Goal: Information Seeking & Learning: Learn about a topic

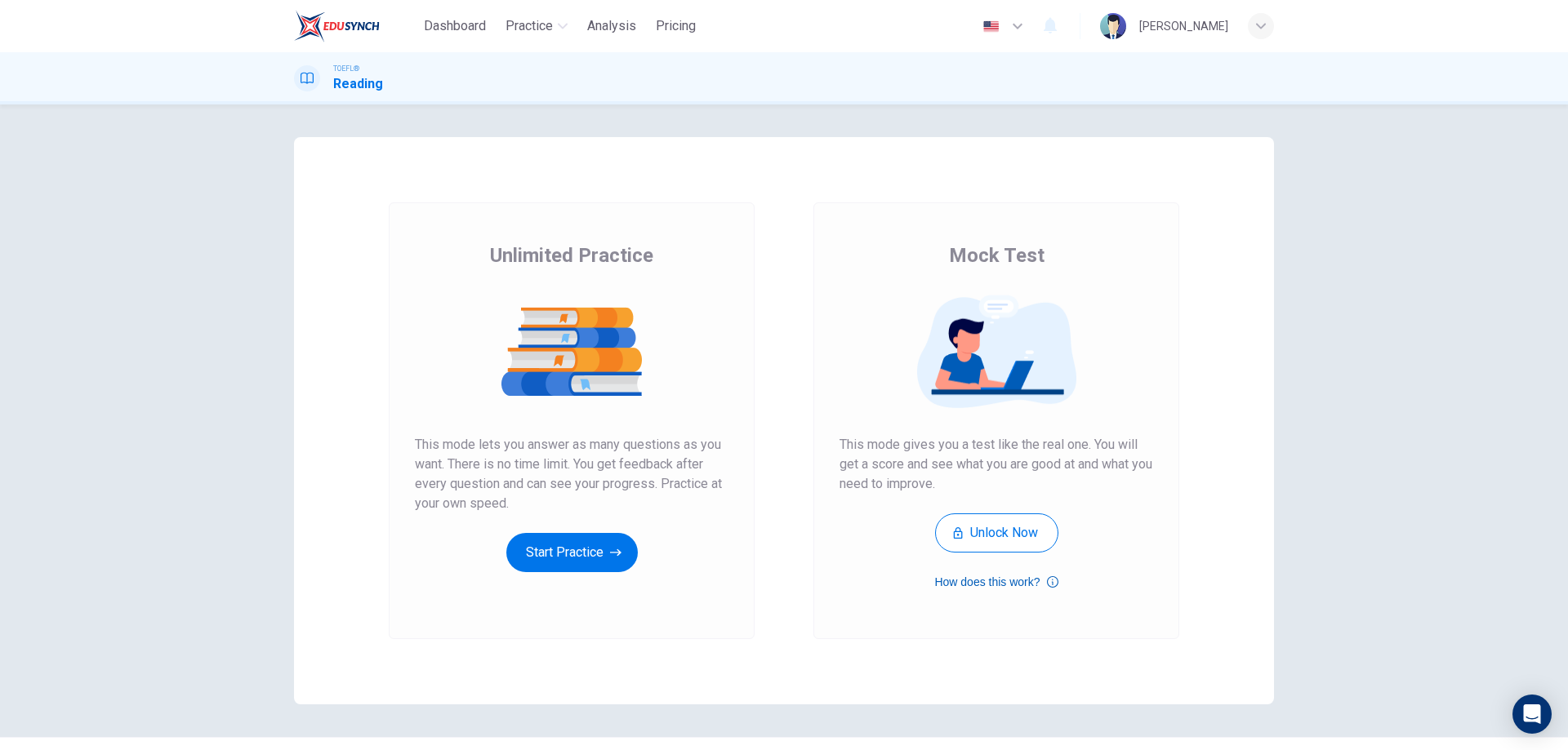
click at [1047, 581] on icon "button" at bounding box center [1053, 581] width 12 height 19
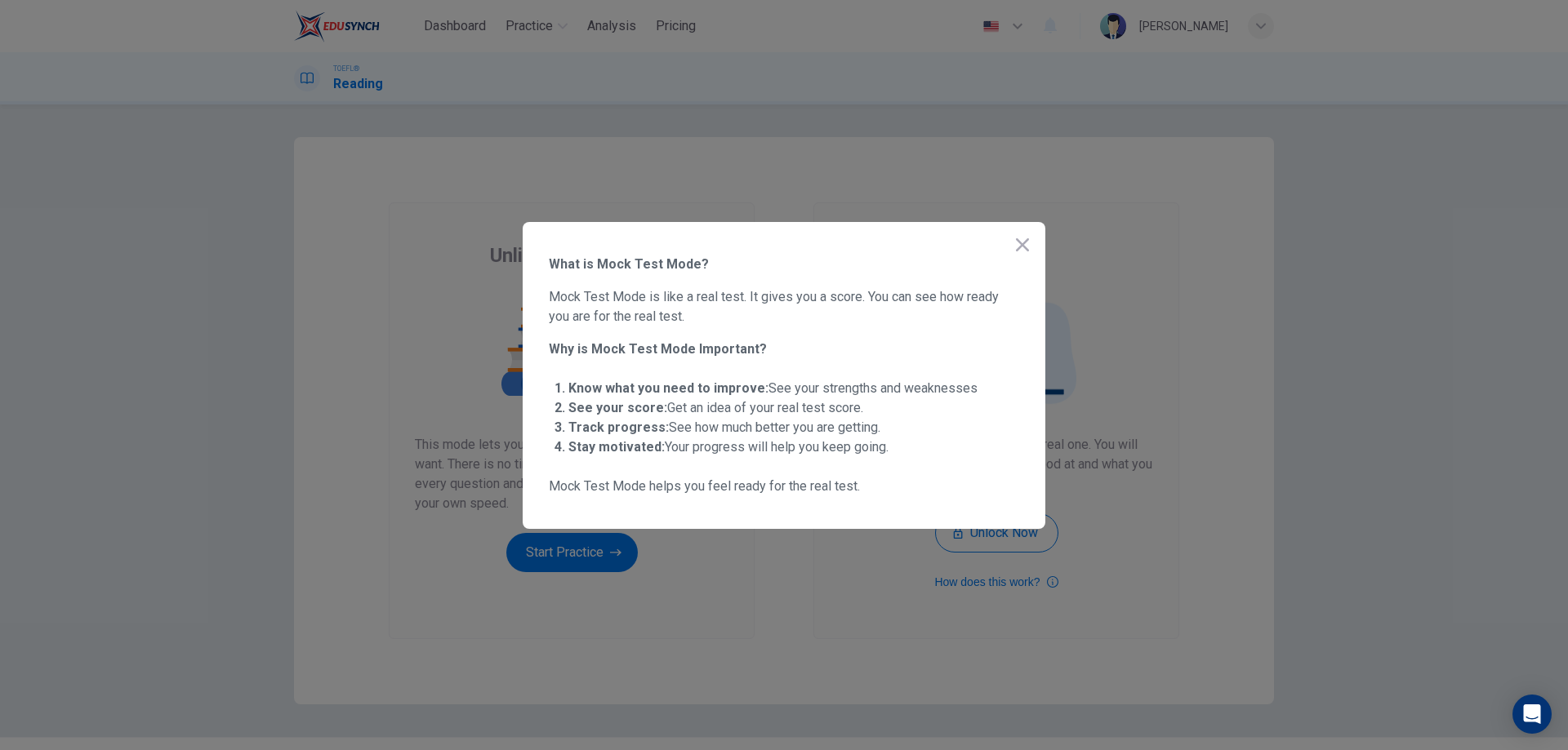
click at [1025, 244] on icon "button" at bounding box center [1022, 244] width 19 height 19
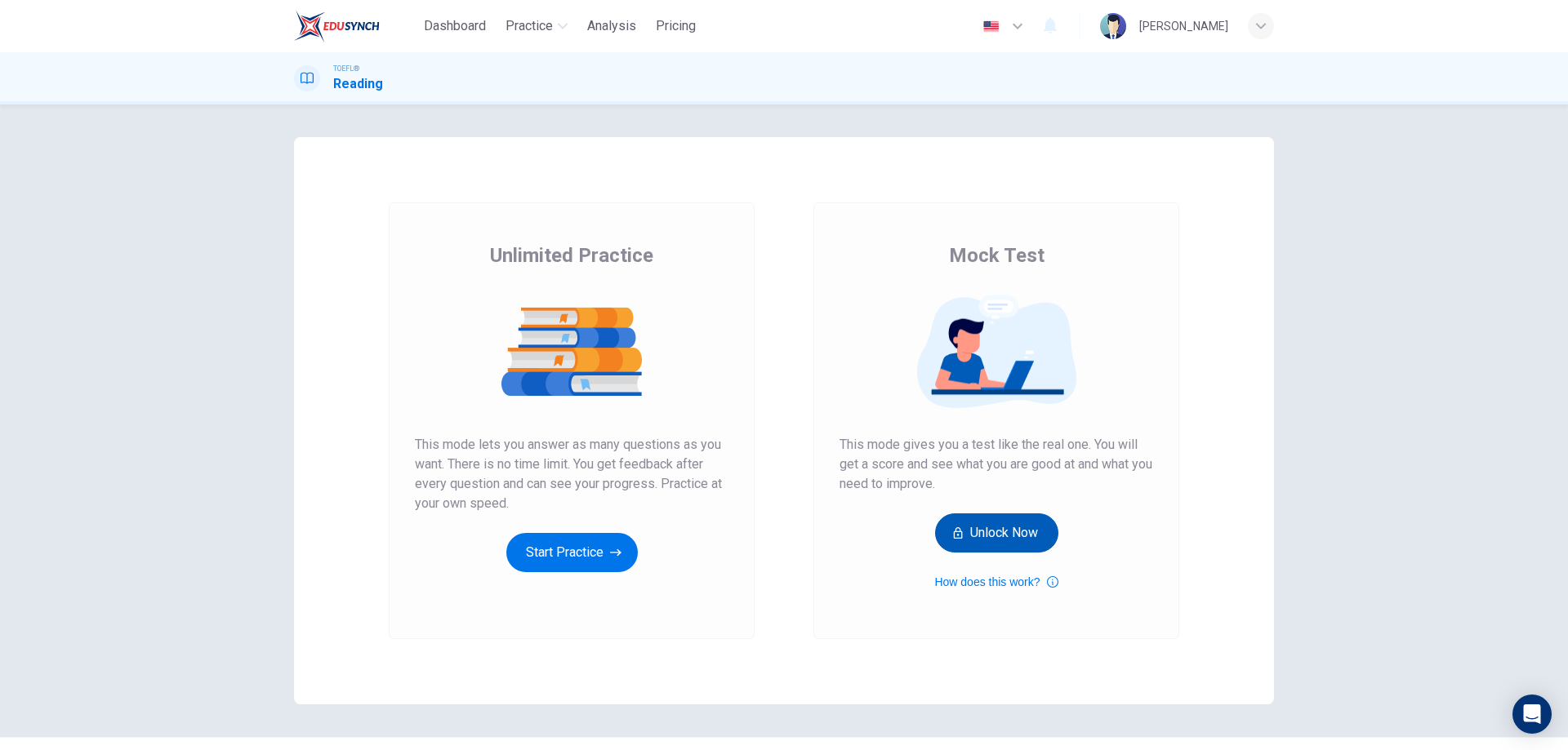
click at [990, 537] on button "Unlock Now" at bounding box center [996, 533] width 123 height 39
click at [584, 549] on button "Start Practice" at bounding box center [572, 552] width 132 height 39
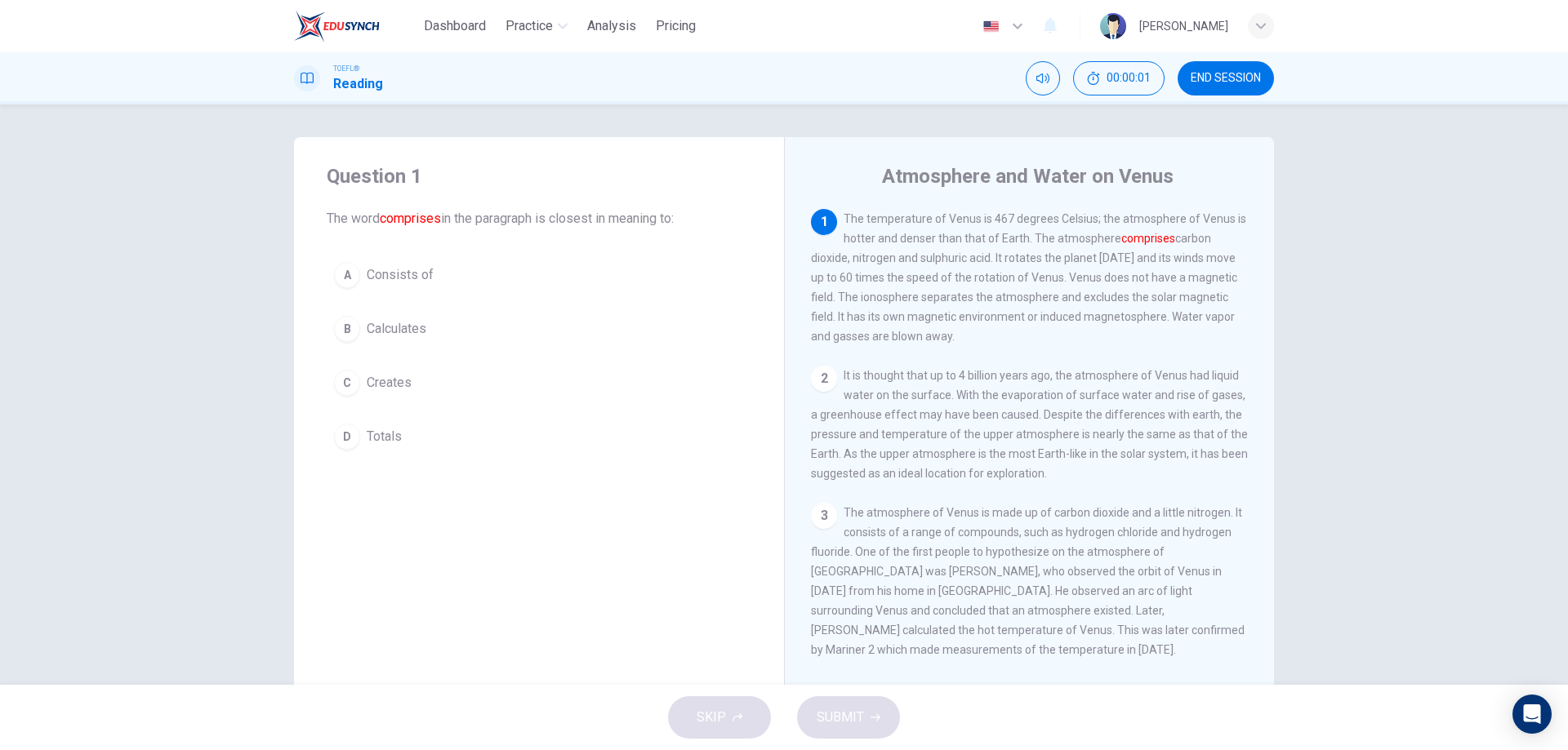
click at [430, 222] on font "comprises" at bounding box center [410, 218] width 61 height 15
drag, startPoint x: 348, startPoint y: 276, endPoint x: 389, endPoint y: 294, distance: 44.8
click at [348, 276] on div "A" at bounding box center [347, 274] width 26 height 26
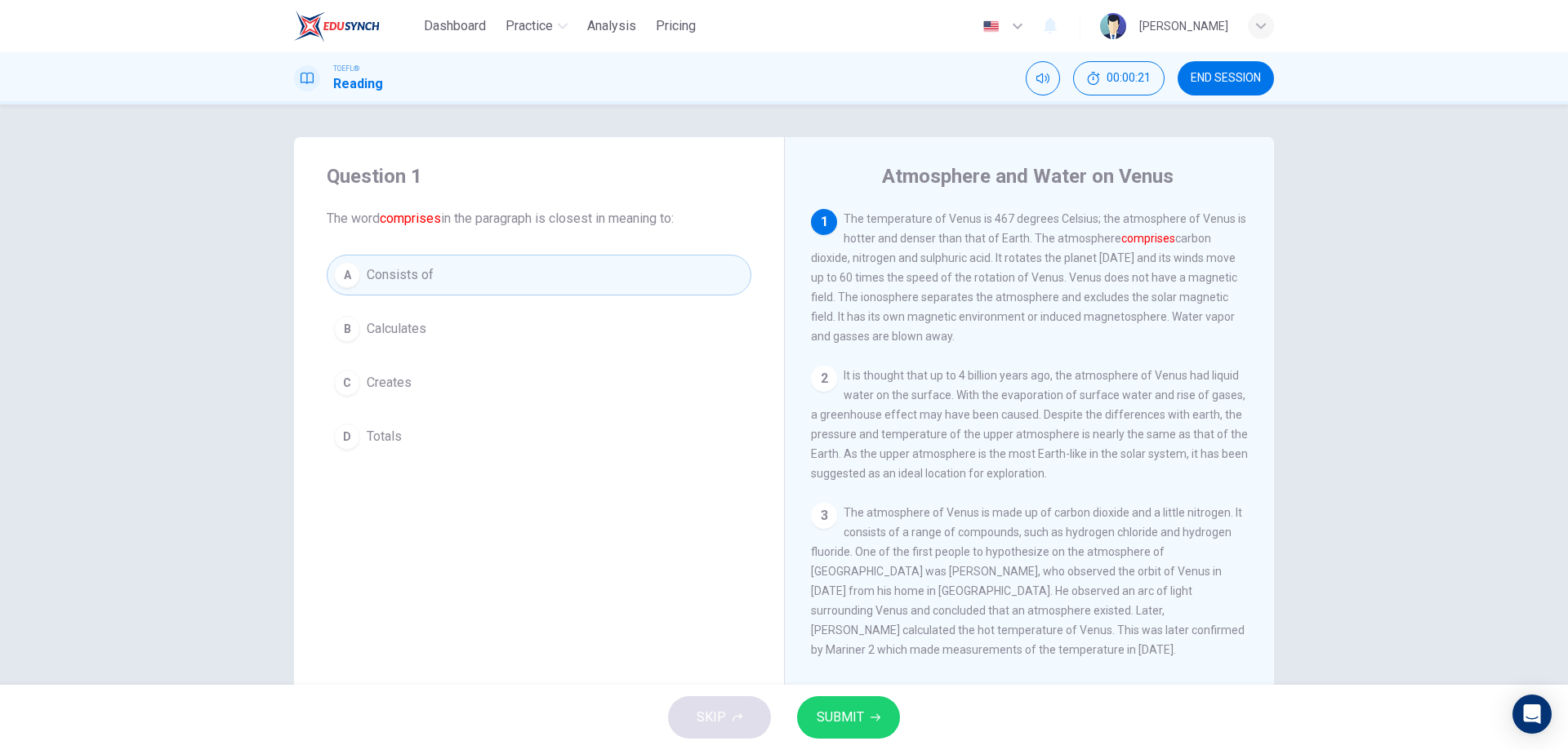
click at [842, 714] on span "SUBMIT" at bounding box center [840, 717] width 47 height 23
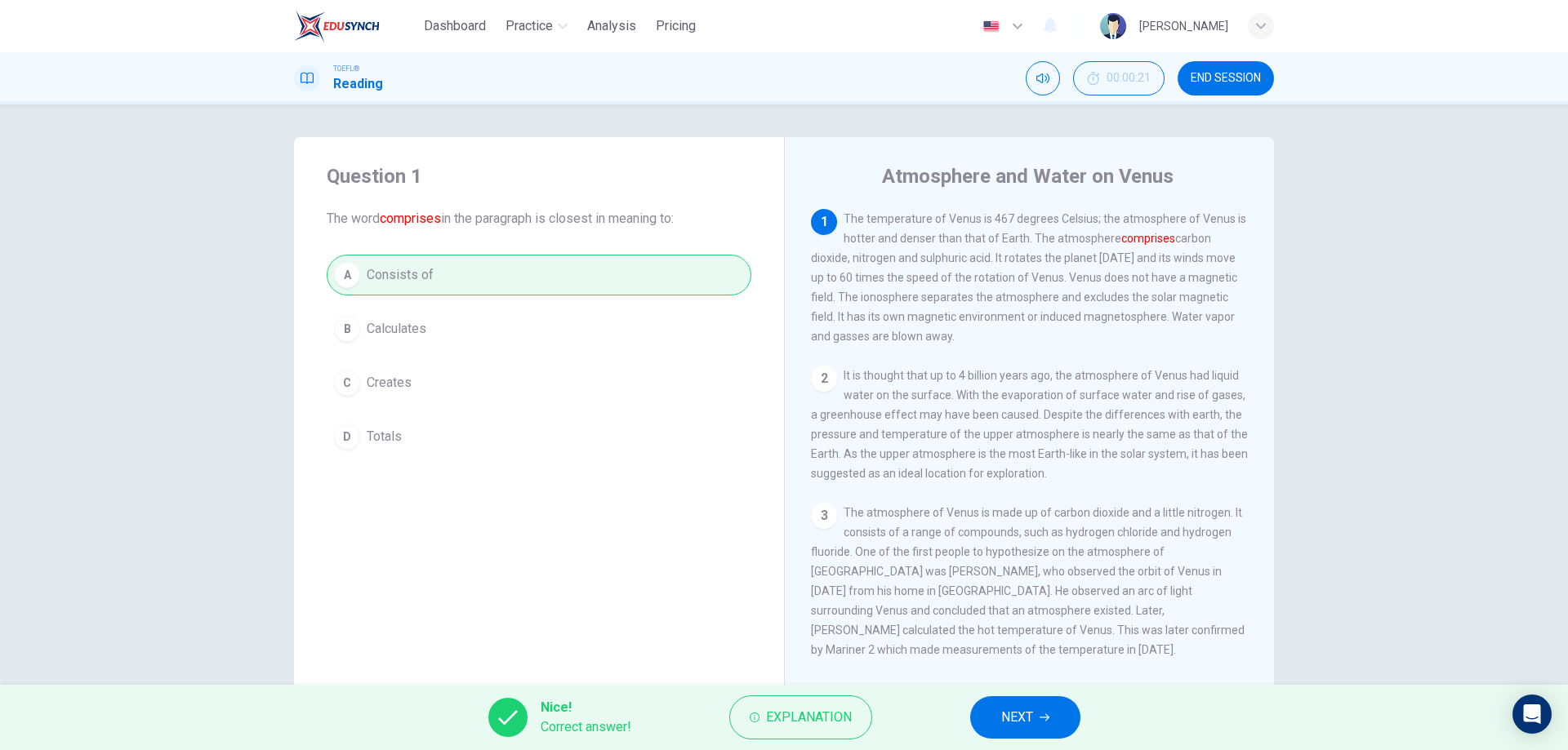
click at [784, 49] on div "Dashboard Practice Analysis Pricing English en ​ [PERSON_NAME]" at bounding box center [784, 26] width 980 height 52
click at [781, 717] on span "Explanation" at bounding box center [809, 717] width 86 height 23
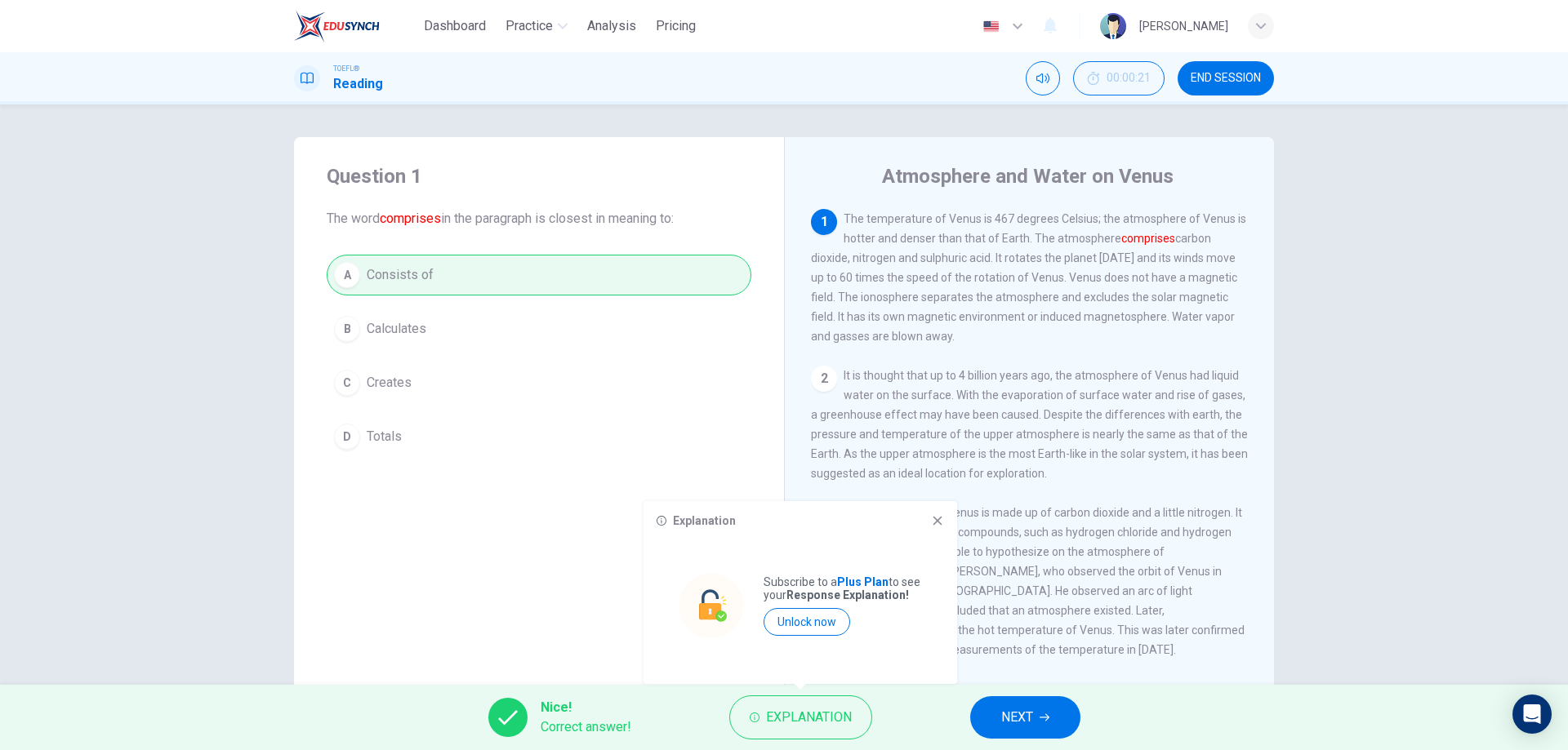
click at [939, 515] on icon at bounding box center [938, 521] width 13 height 13
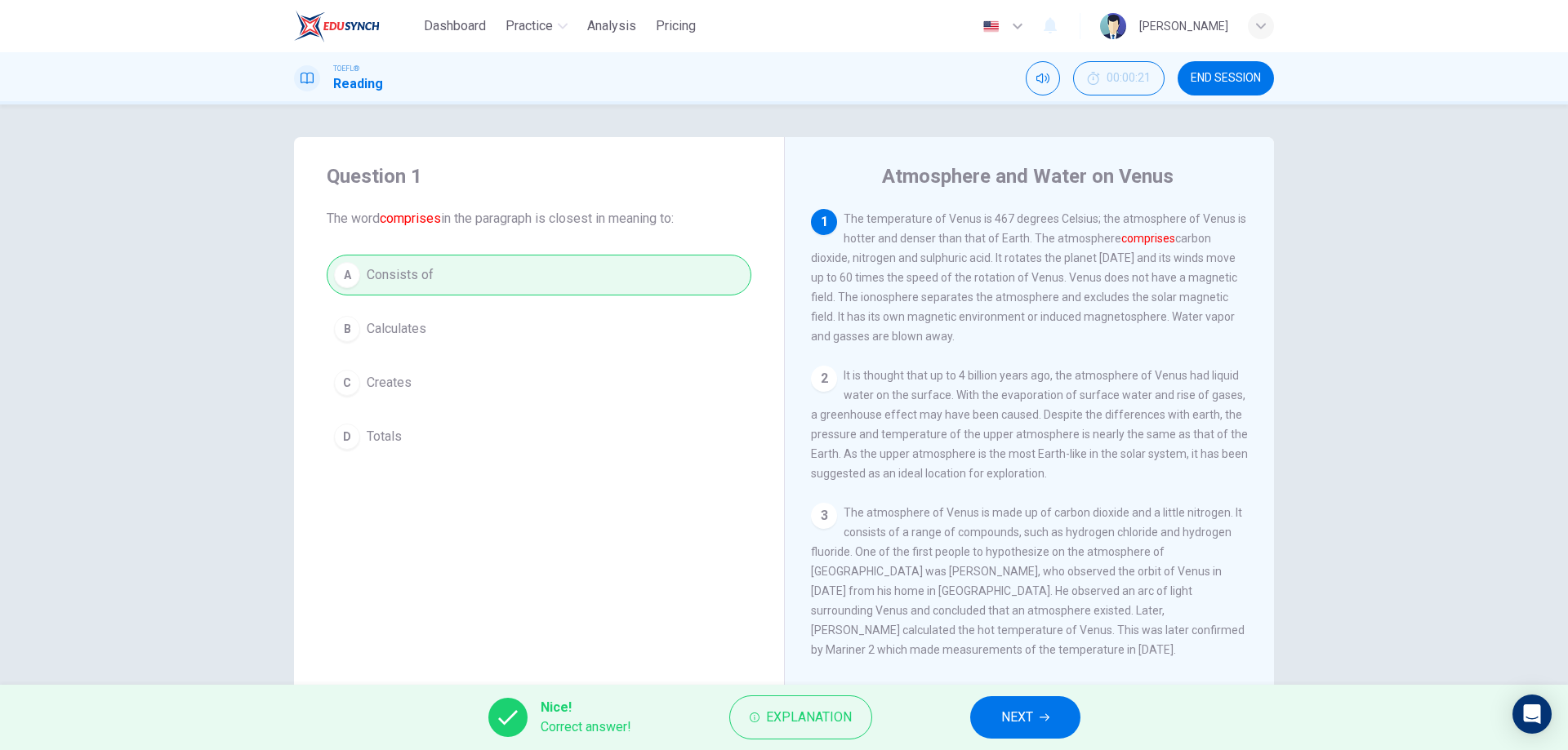
click at [1024, 721] on span "NEXT" at bounding box center [1017, 717] width 32 height 23
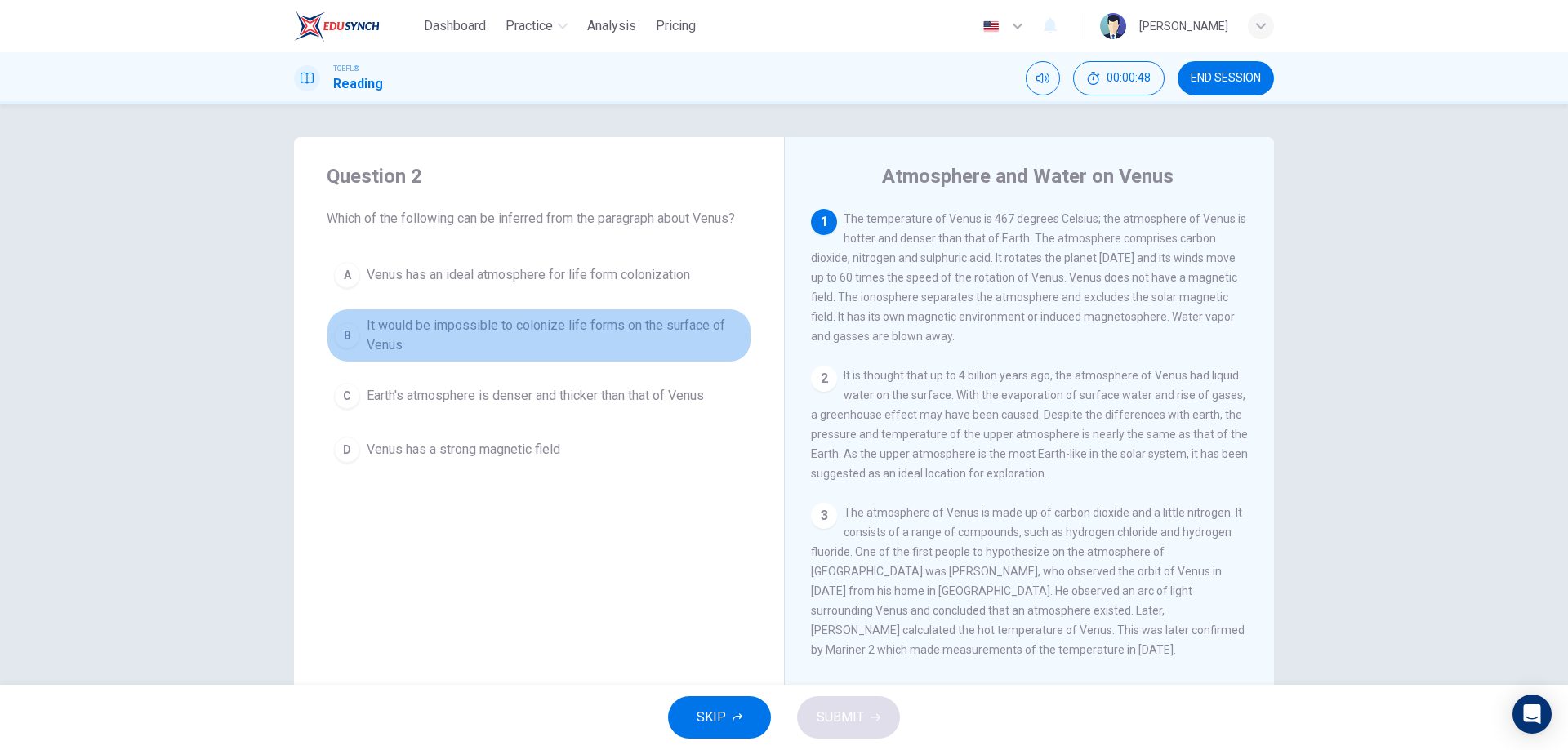
click at [562, 328] on span "It would be impossible to colonize life forms on the surface of Venus" at bounding box center [556, 336] width 378 height 39
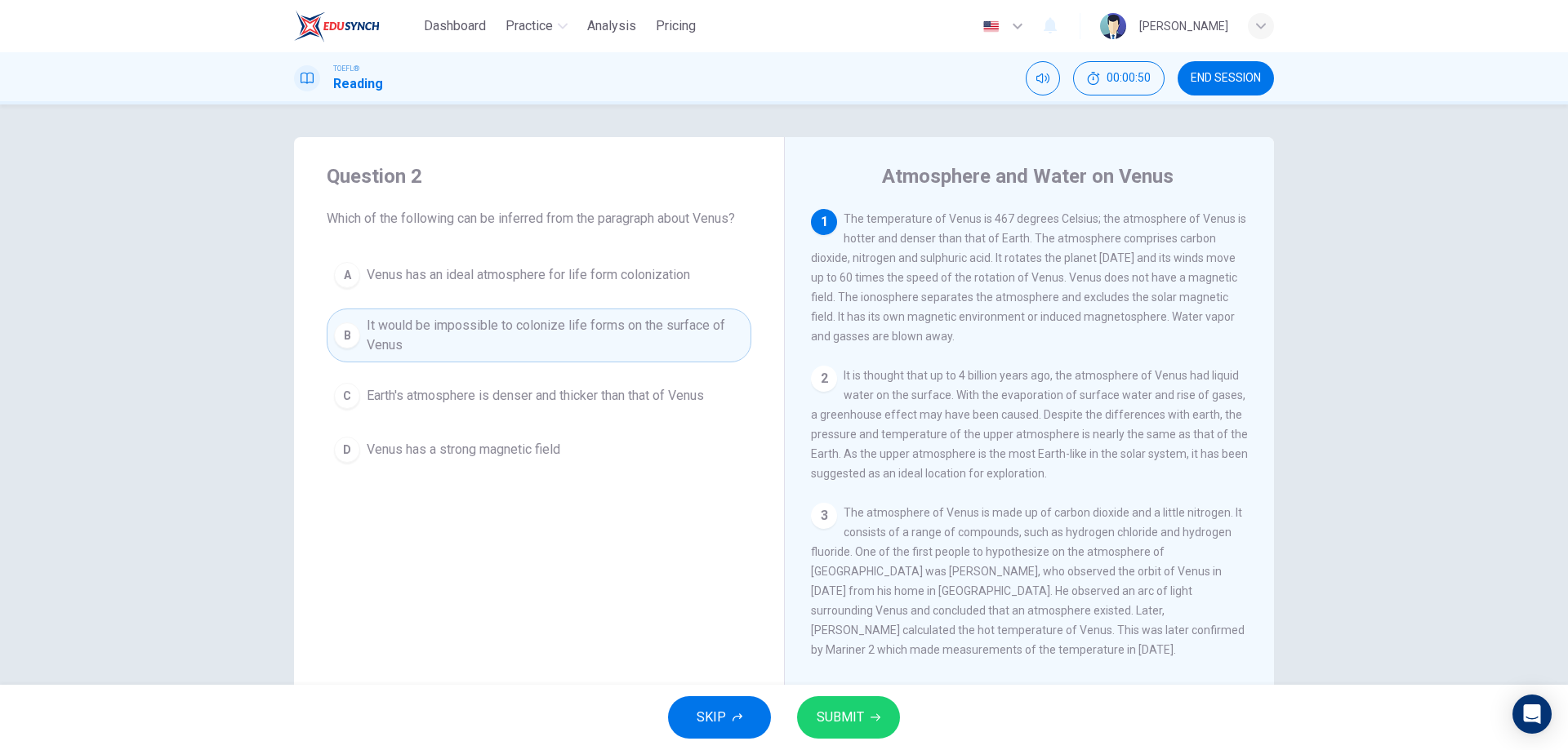
click at [831, 718] on span "SUBMIT" at bounding box center [840, 717] width 47 height 23
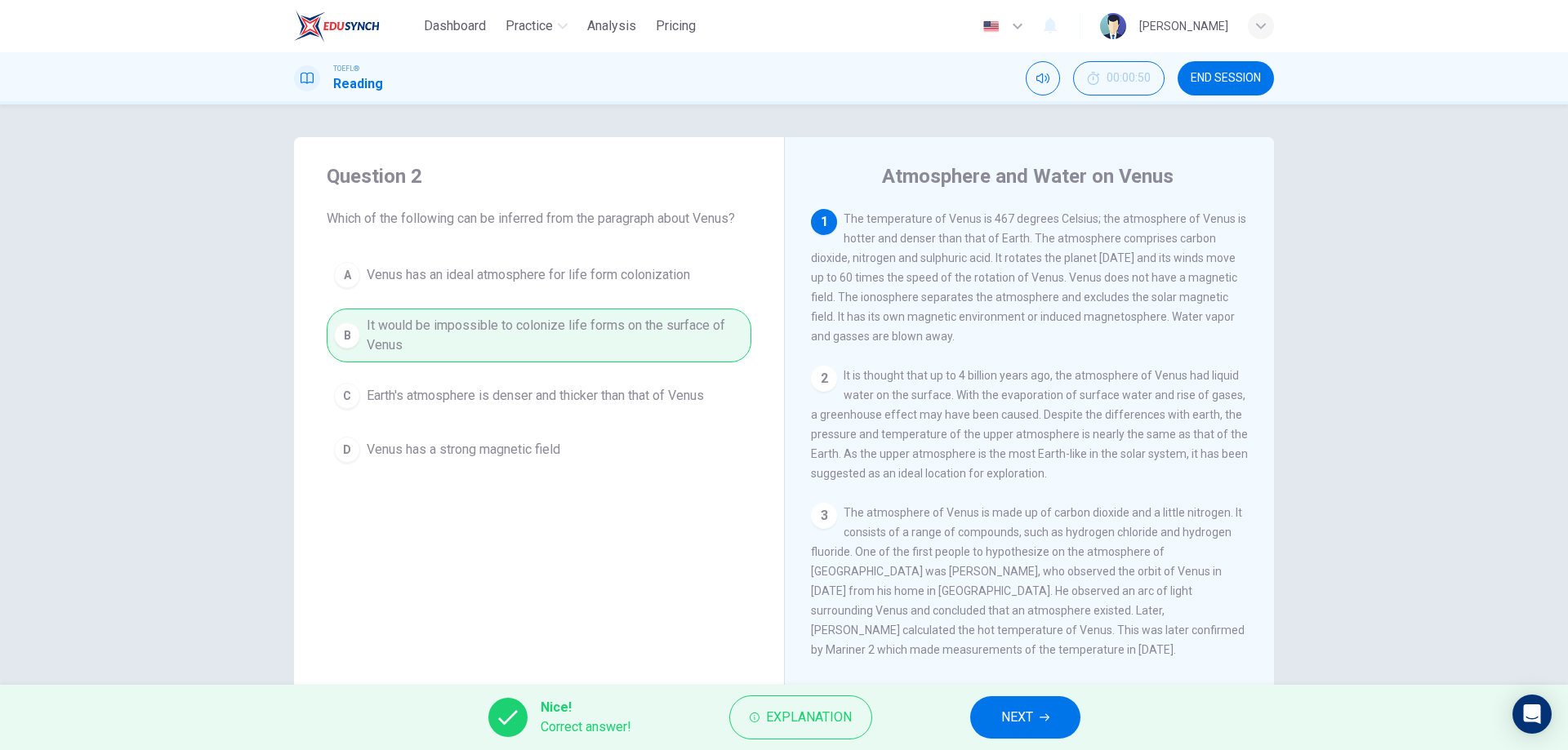
click at [1018, 716] on span "NEXT" at bounding box center [1017, 717] width 32 height 23
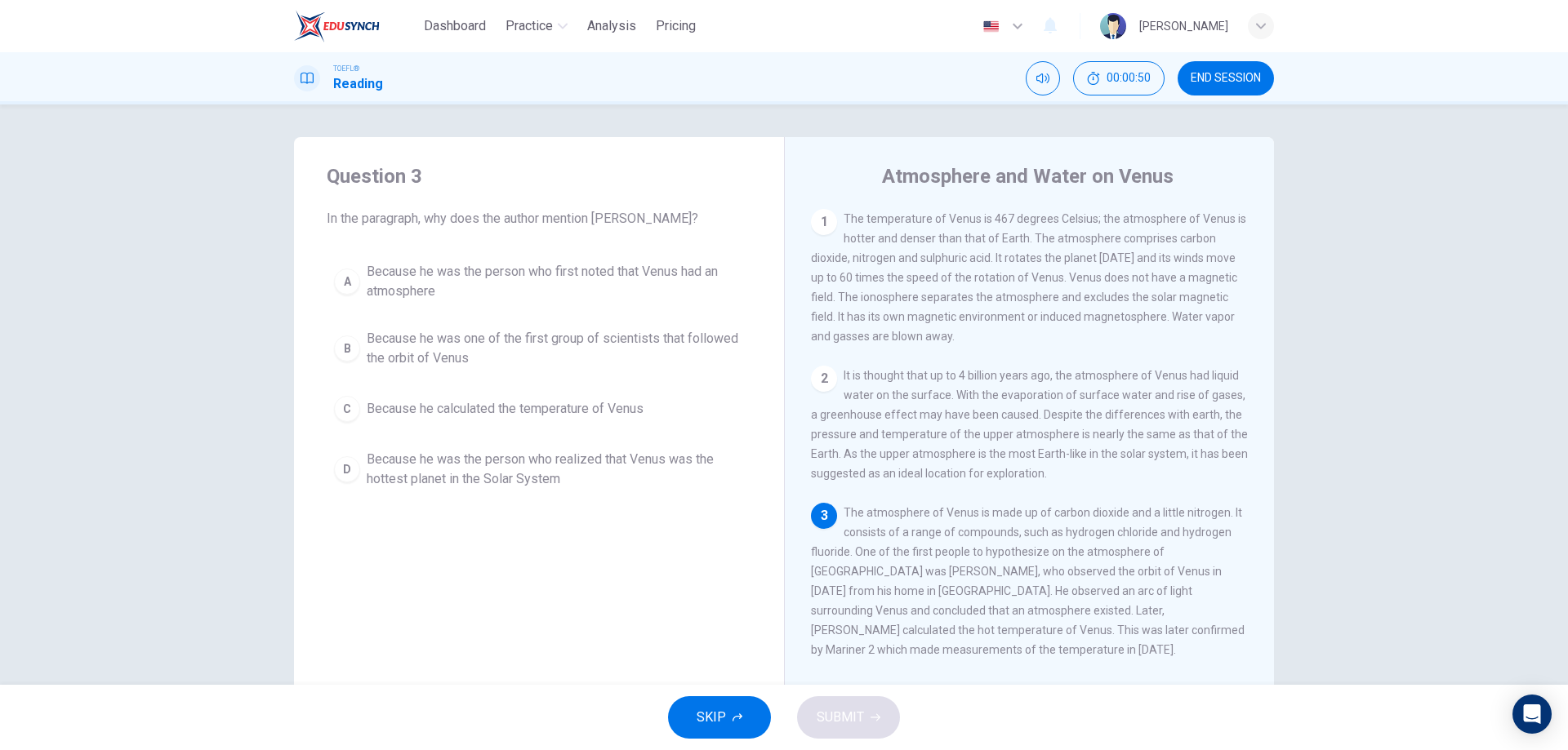
scroll to position [162, 0]
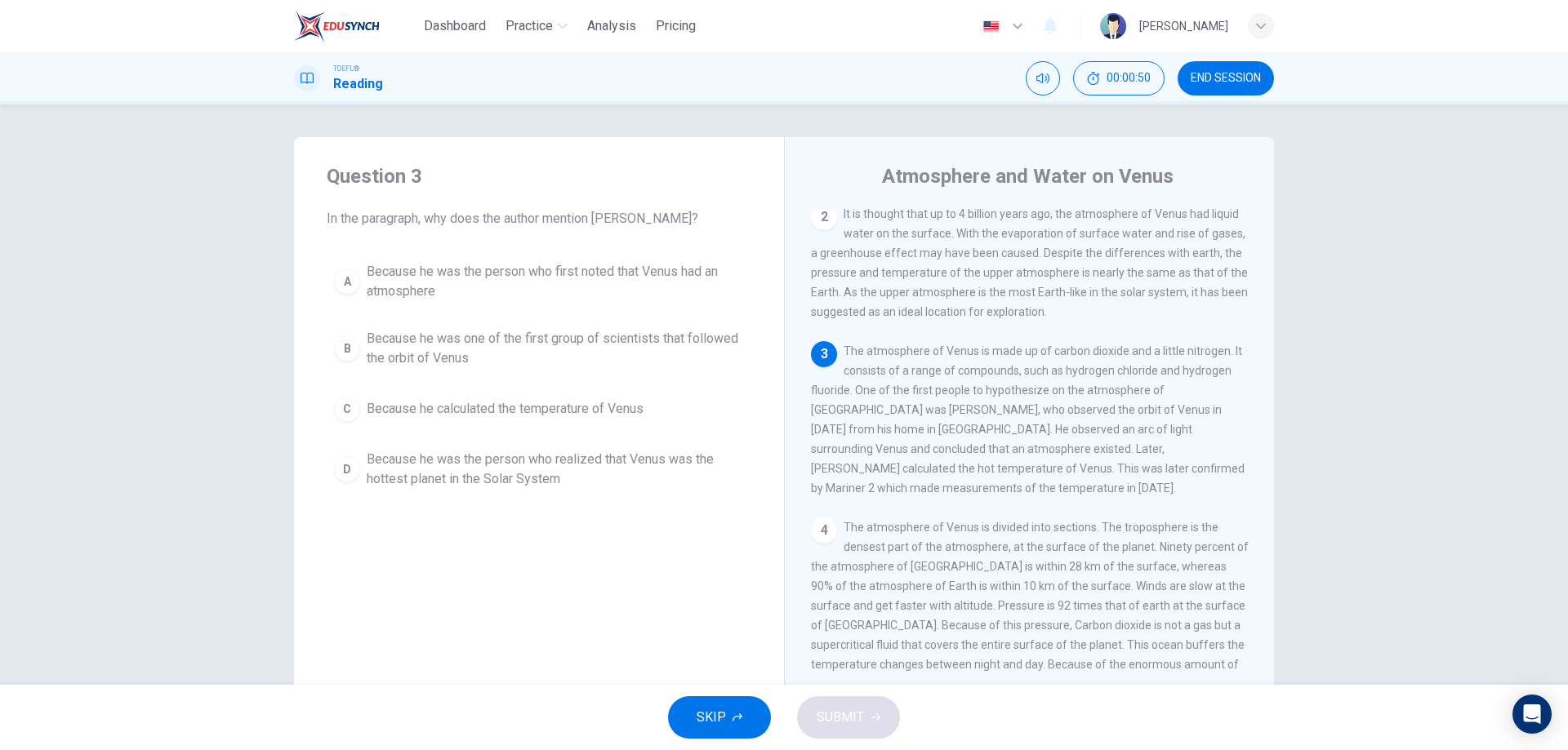
click at [433, 451] on span "Because he was the person who realized that Venus was the hottest planet in the…" at bounding box center [556, 469] width 378 height 39
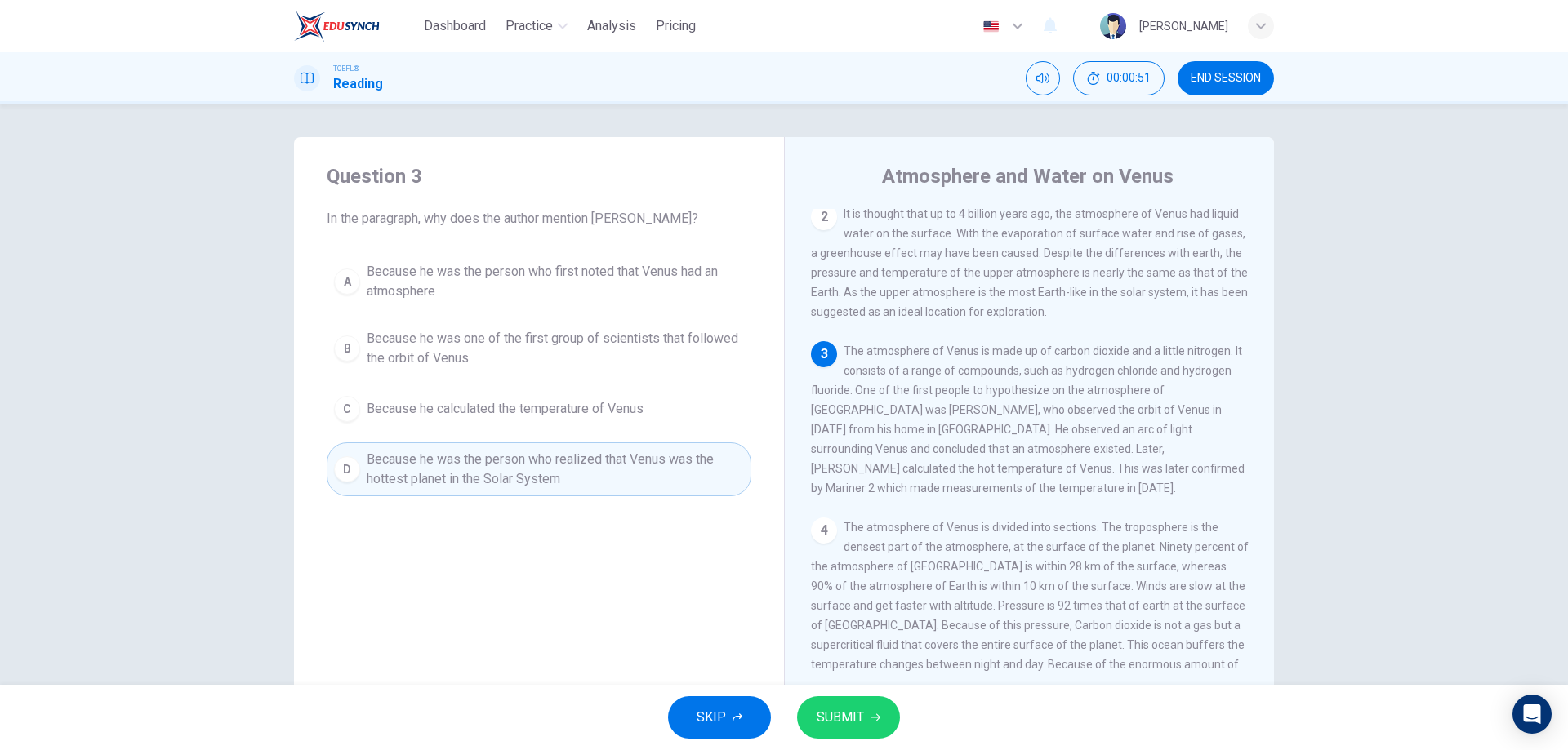
click at [854, 711] on span "SUBMIT" at bounding box center [840, 717] width 47 height 23
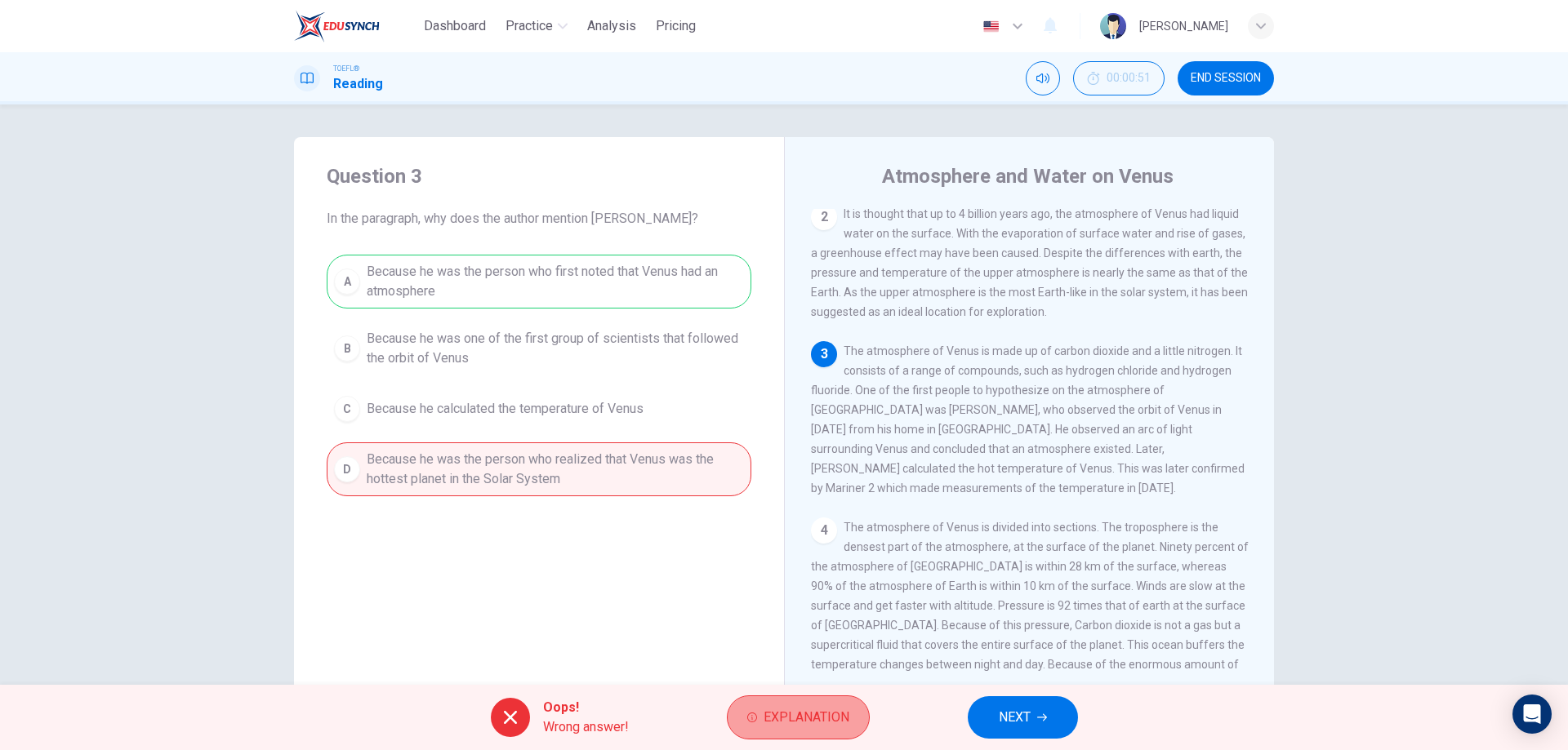
click at [768, 724] on span "Explanation" at bounding box center [807, 717] width 86 height 23
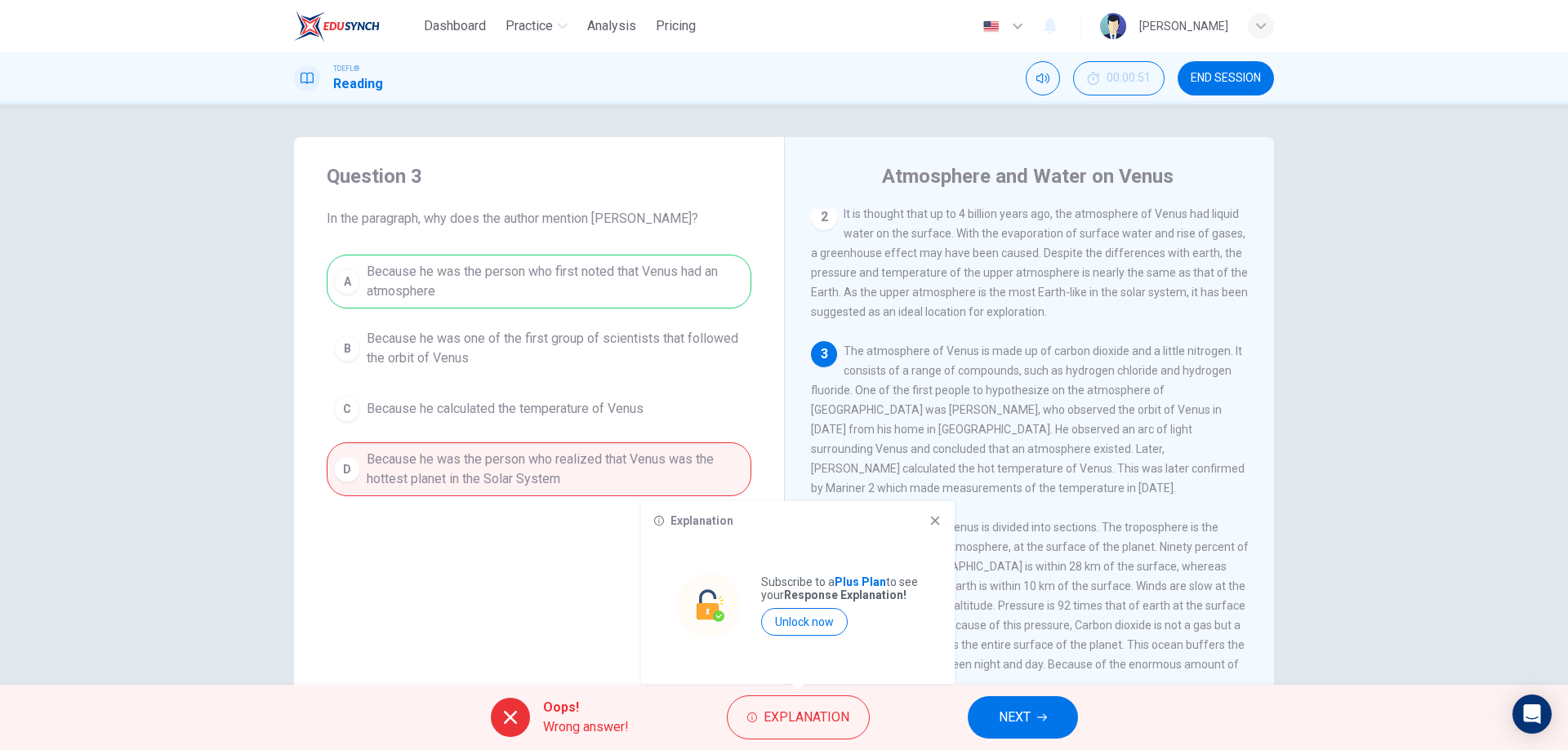
click at [938, 518] on icon at bounding box center [935, 521] width 9 height 9
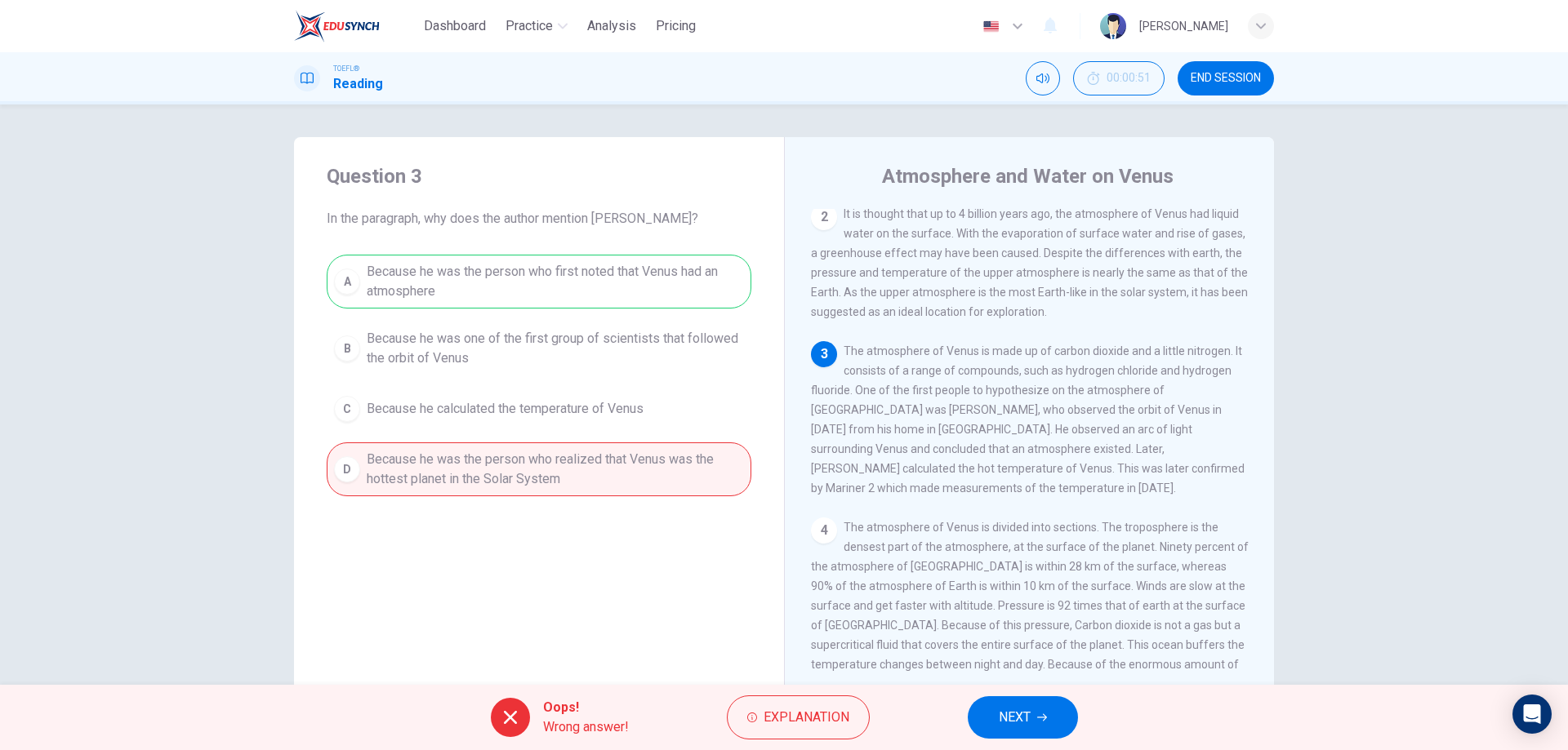
click at [1016, 719] on span "NEXT" at bounding box center [1015, 717] width 32 height 23
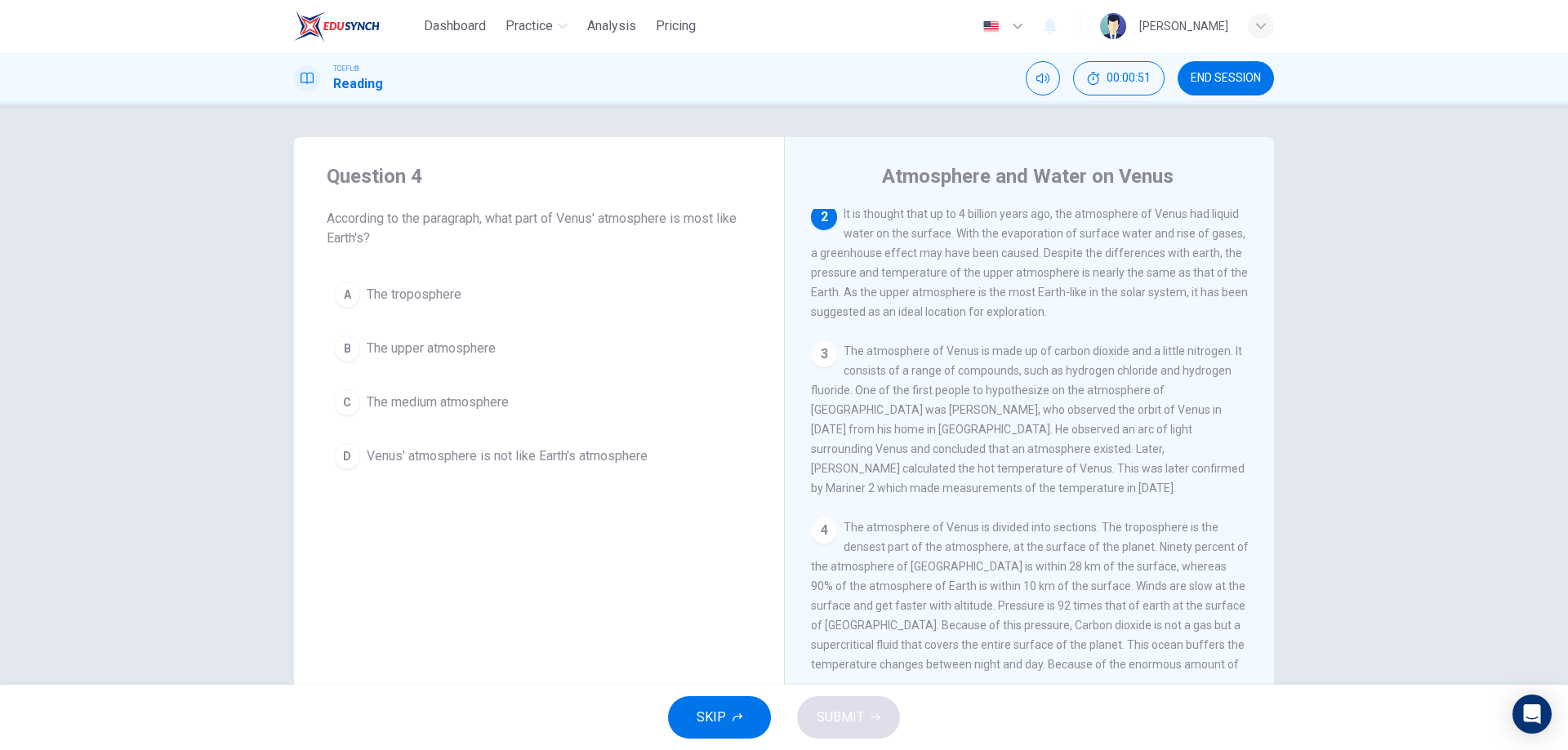
scroll to position [163, 0]
click at [436, 318] on div "A The troposphere B The upper atmosphere C The medium atmosphere D Venus' atmos…" at bounding box center [539, 375] width 425 height 202
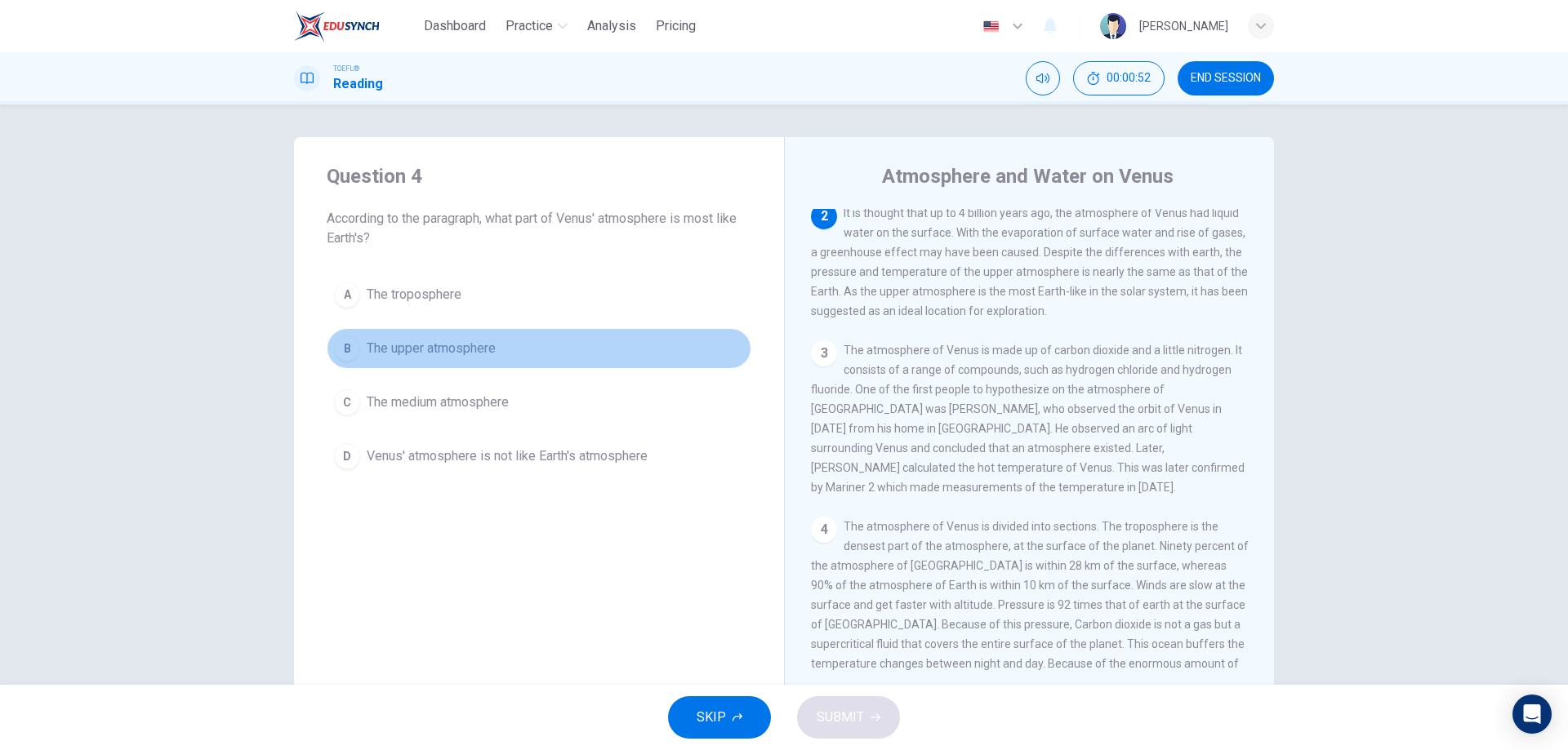
click at [471, 341] on span "The upper atmosphere" at bounding box center [431, 348] width 129 height 19
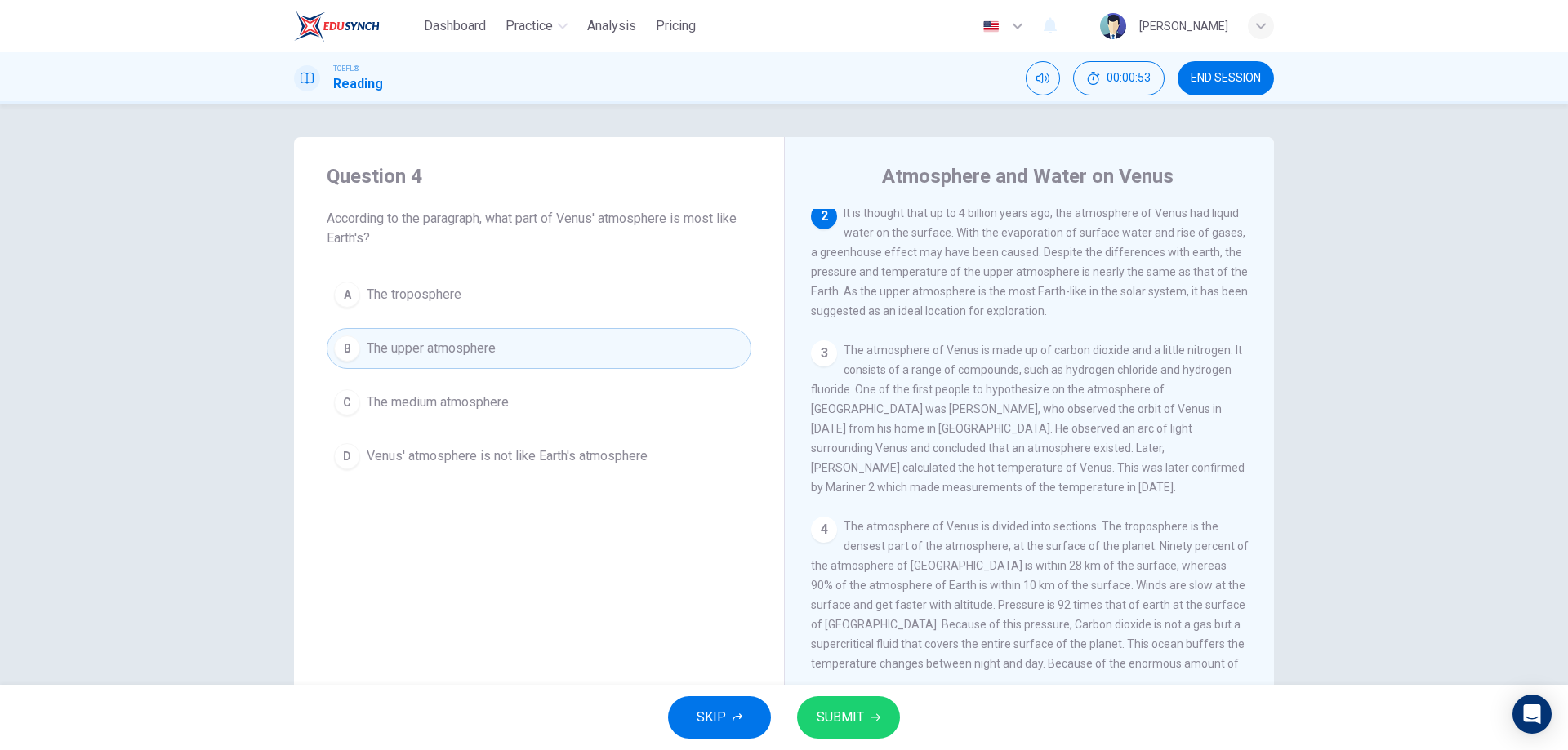
click at [879, 713] on button "SUBMIT" at bounding box center [849, 717] width 103 height 43
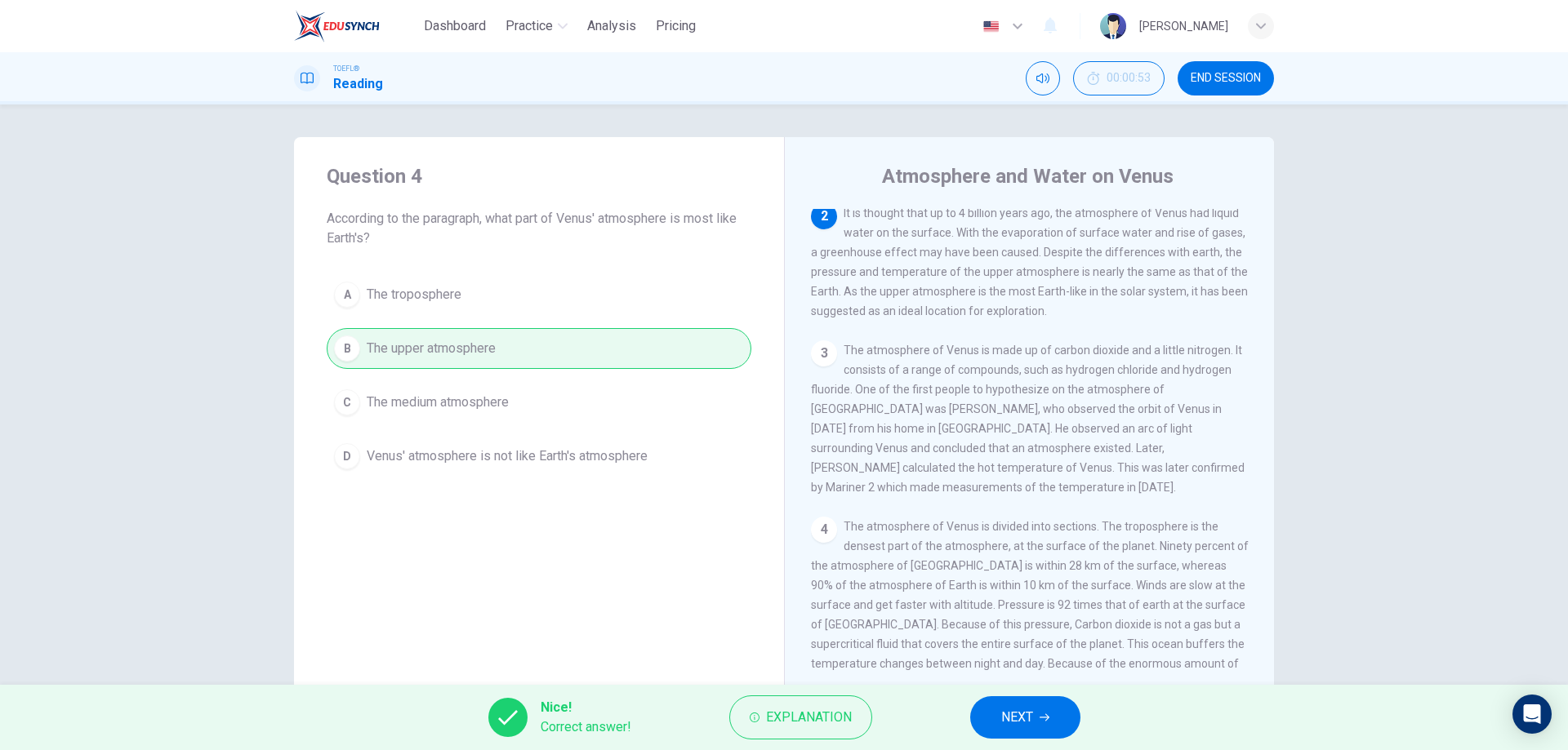
click at [1022, 718] on span "NEXT" at bounding box center [1017, 717] width 32 height 23
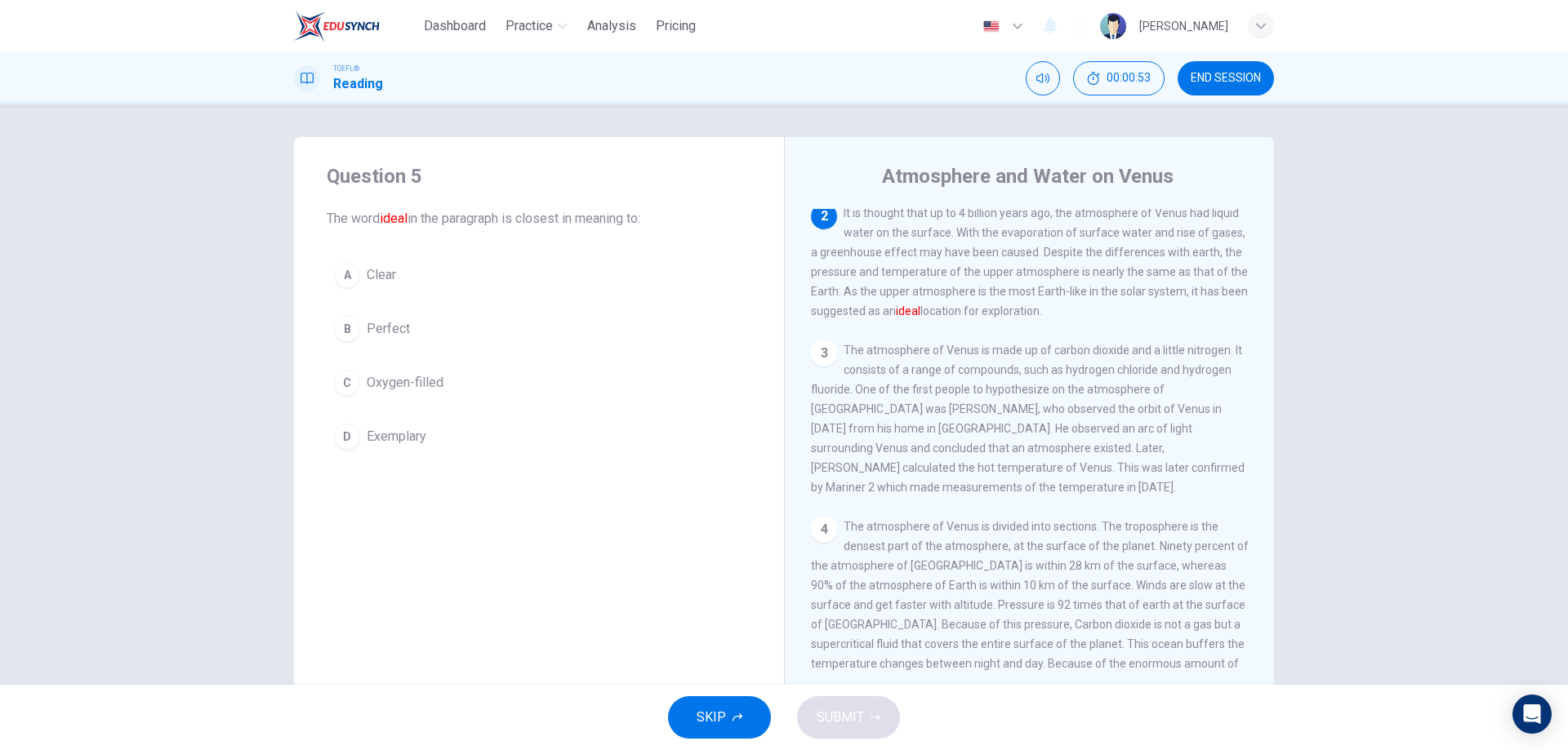
click at [441, 349] on button "B Perfect" at bounding box center [539, 329] width 425 height 41
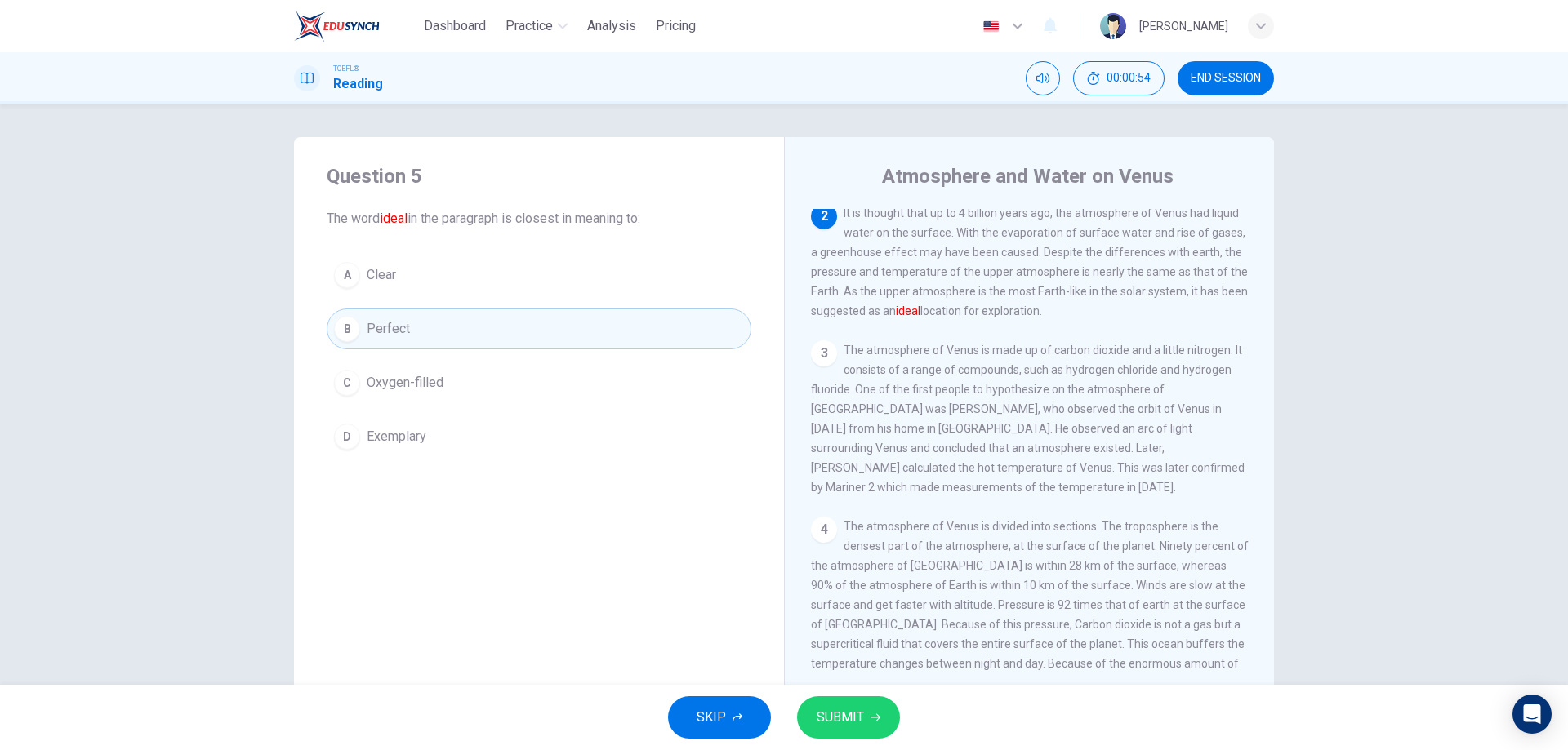
click at [889, 712] on button "SUBMIT" at bounding box center [849, 717] width 103 height 43
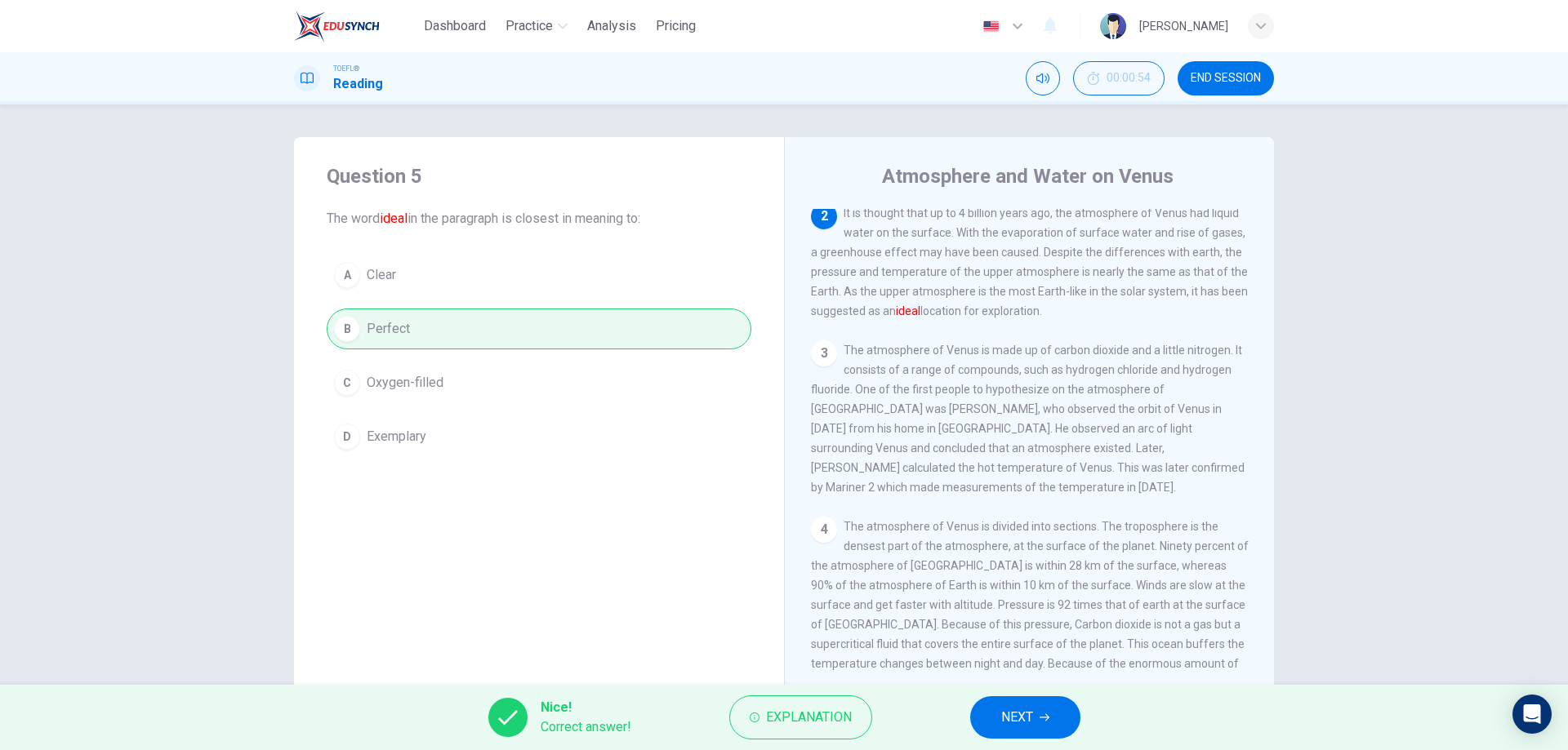
click at [1047, 714] on icon "button" at bounding box center [1045, 717] width 10 height 8
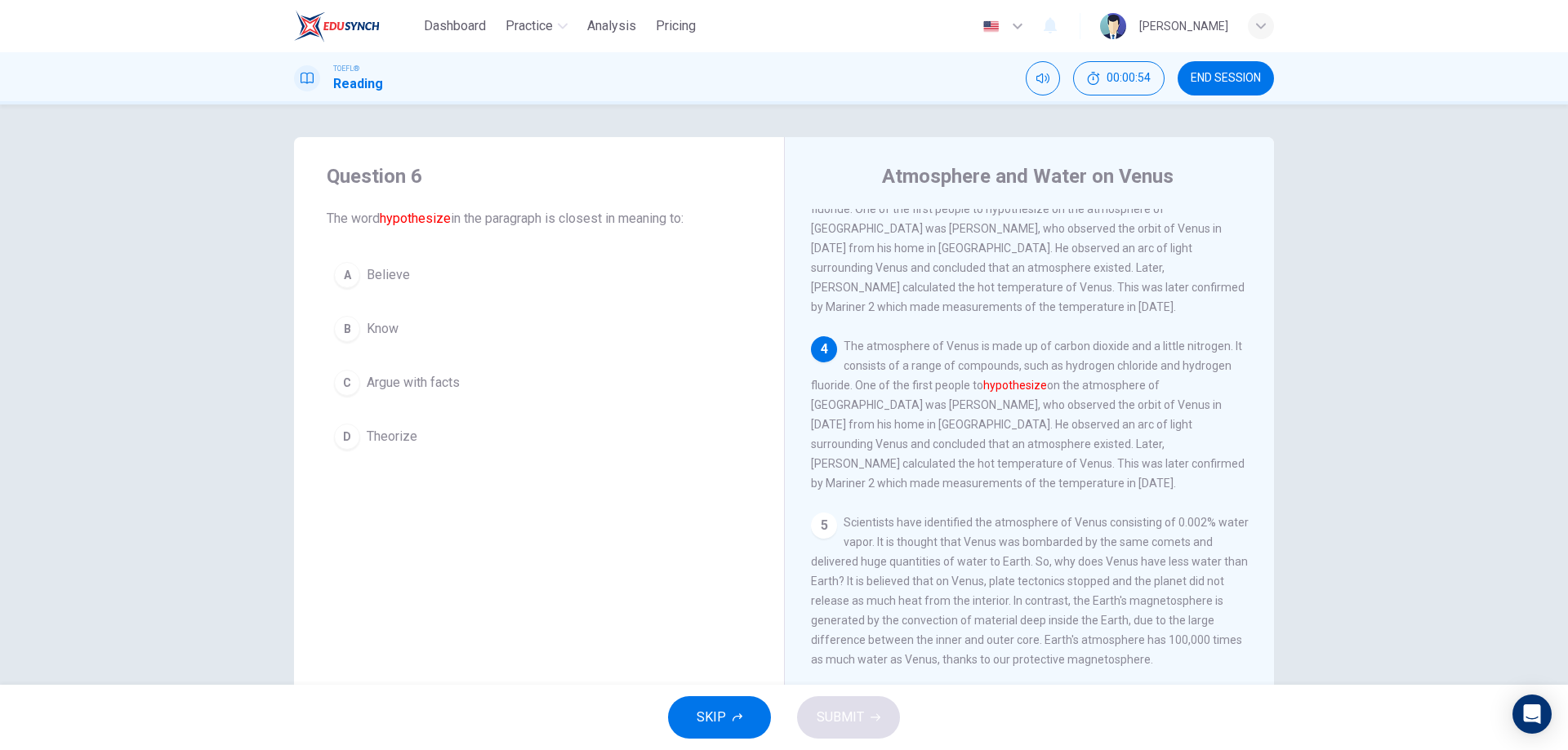
scroll to position [345, 0]
click at [393, 379] on span "Argue with facts" at bounding box center [413, 383] width 93 height 19
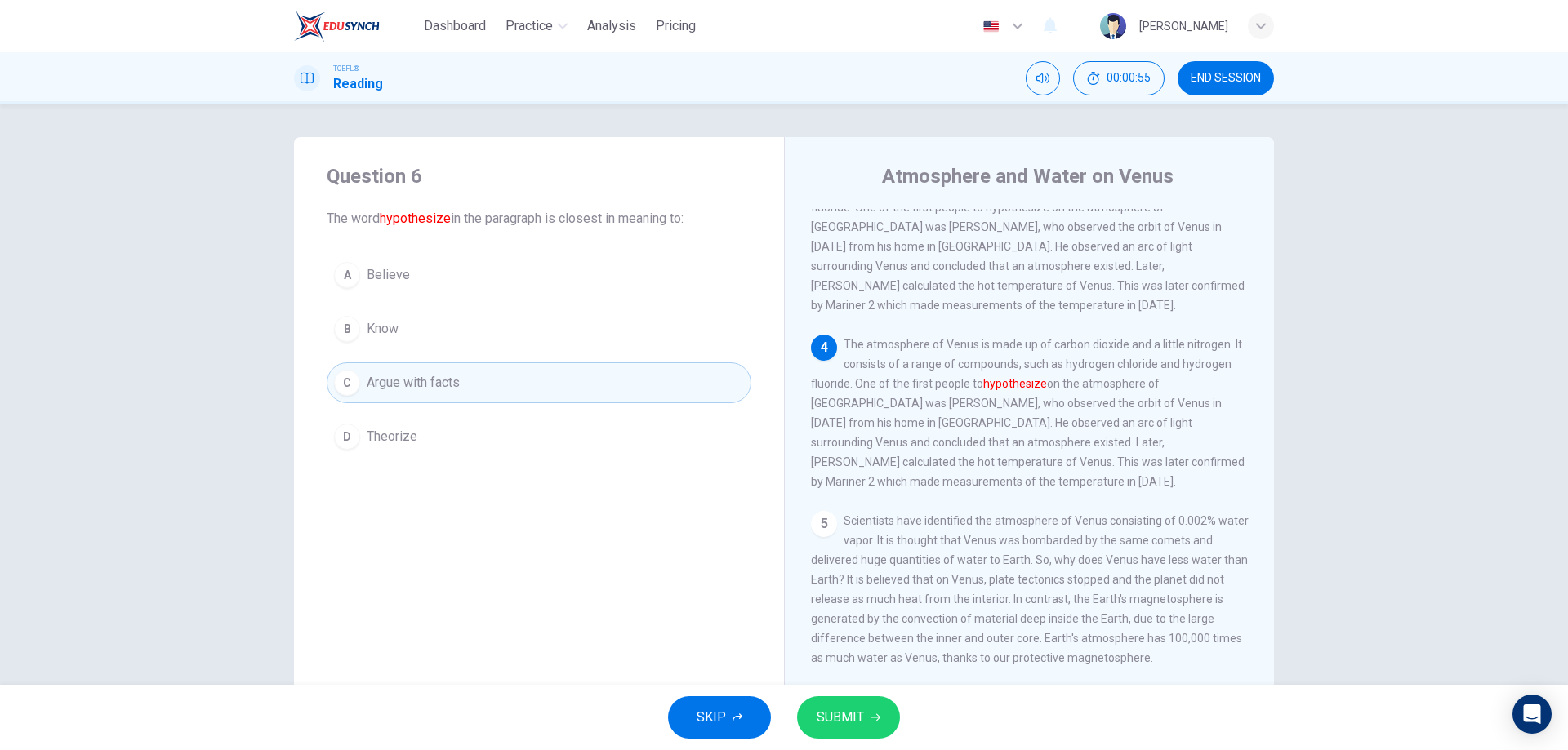
click at [881, 726] on button "SUBMIT" at bounding box center [849, 717] width 103 height 43
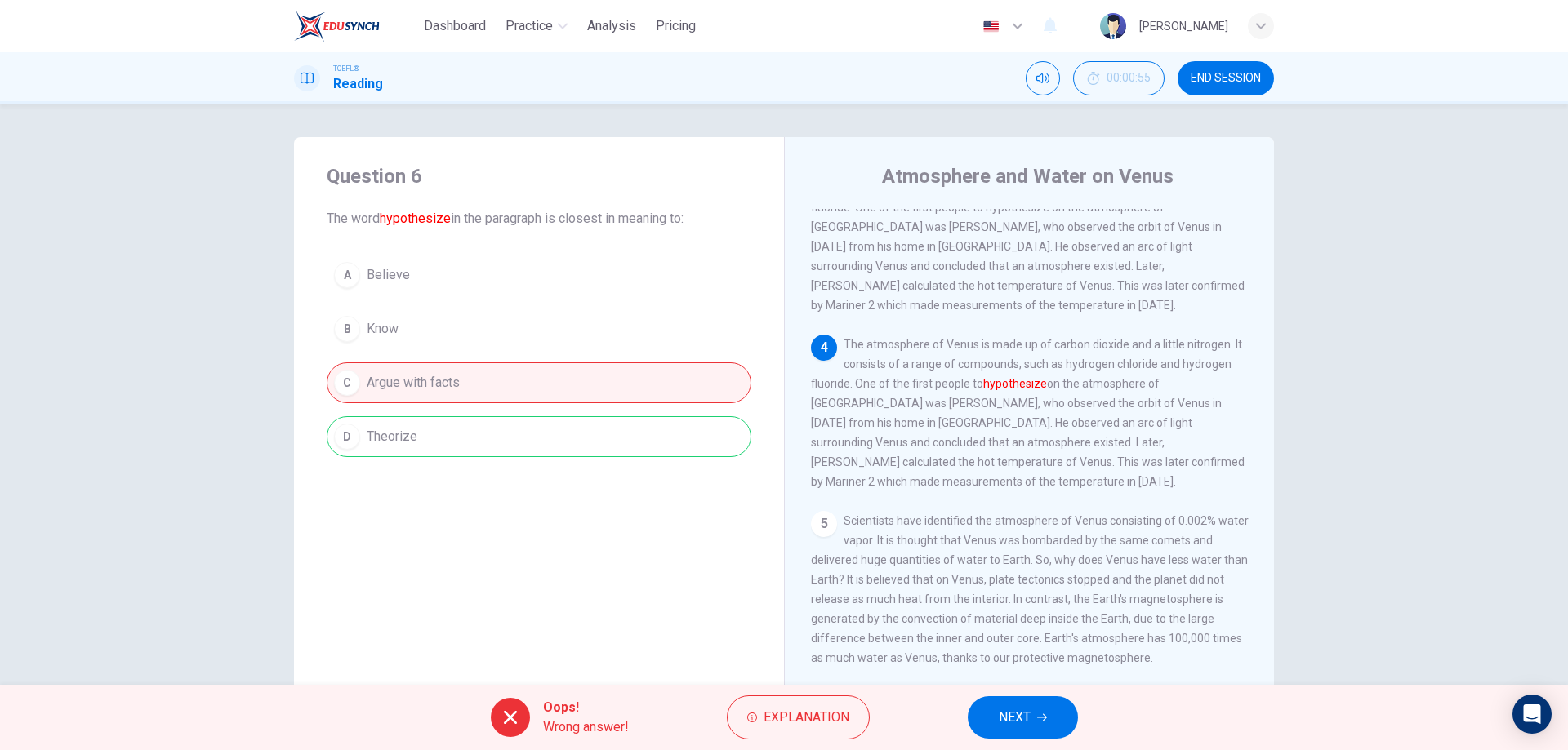
click at [1006, 716] on span "NEXT" at bounding box center [1015, 717] width 32 height 23
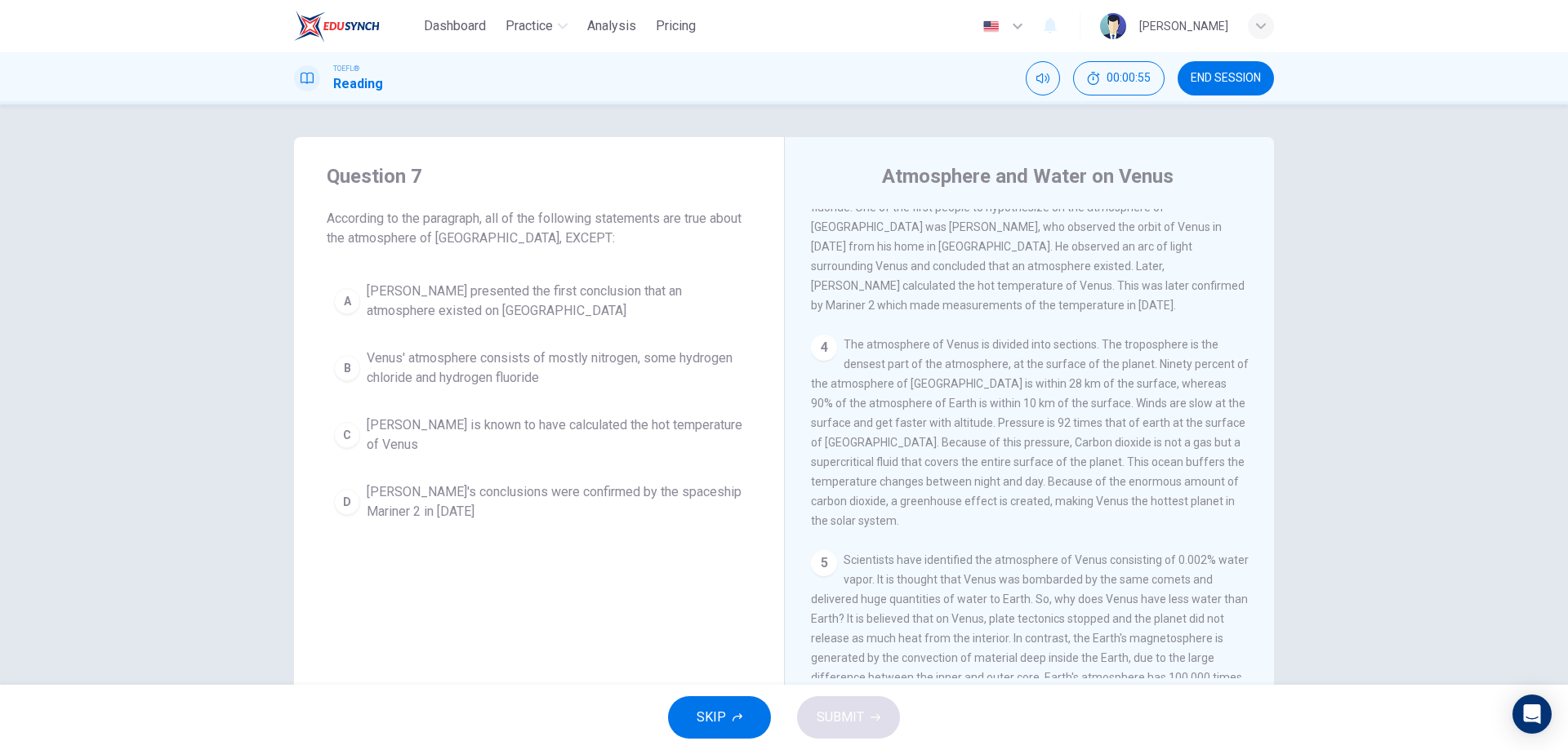
scroll to position [305, 0]
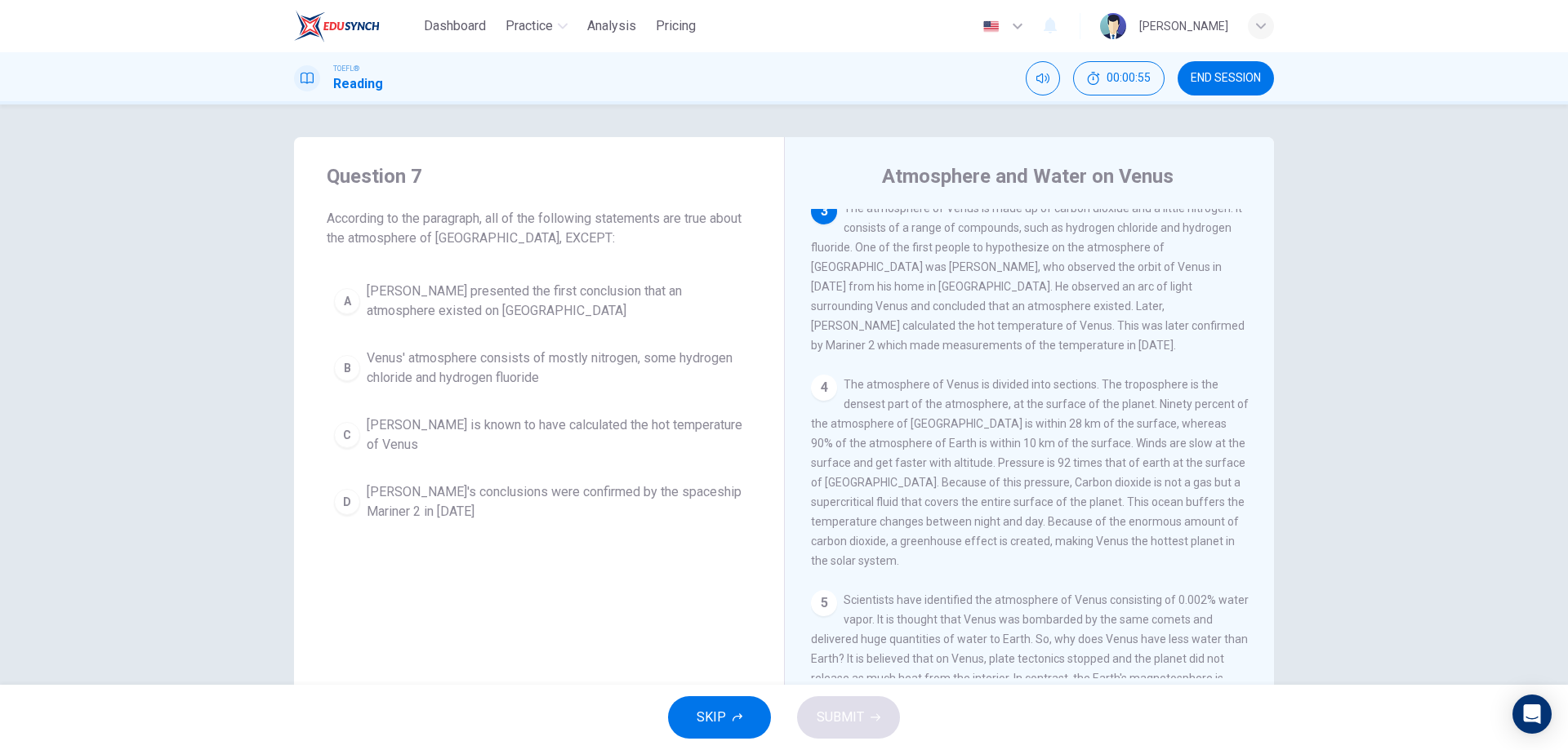
click at [533, 489] on span "[PERSON_NAME]'s conclusions were confirmed by the spaceship Mariner 2 in [DATE]" at bounding box center [556, 502] width 378 height 39
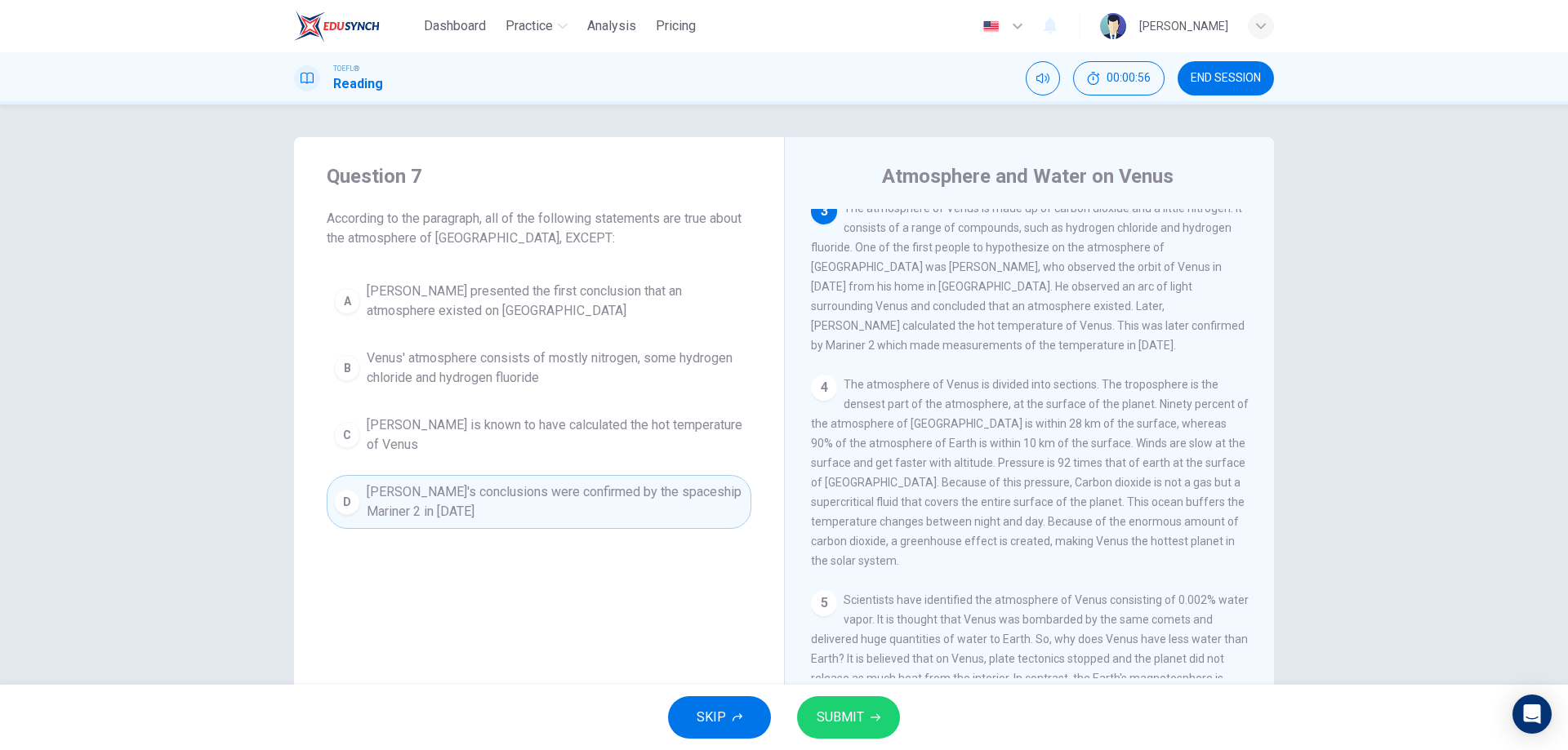
click at [863, 729] on button "SUBMIT" at bounding box center [849, 717] width 103 height 43
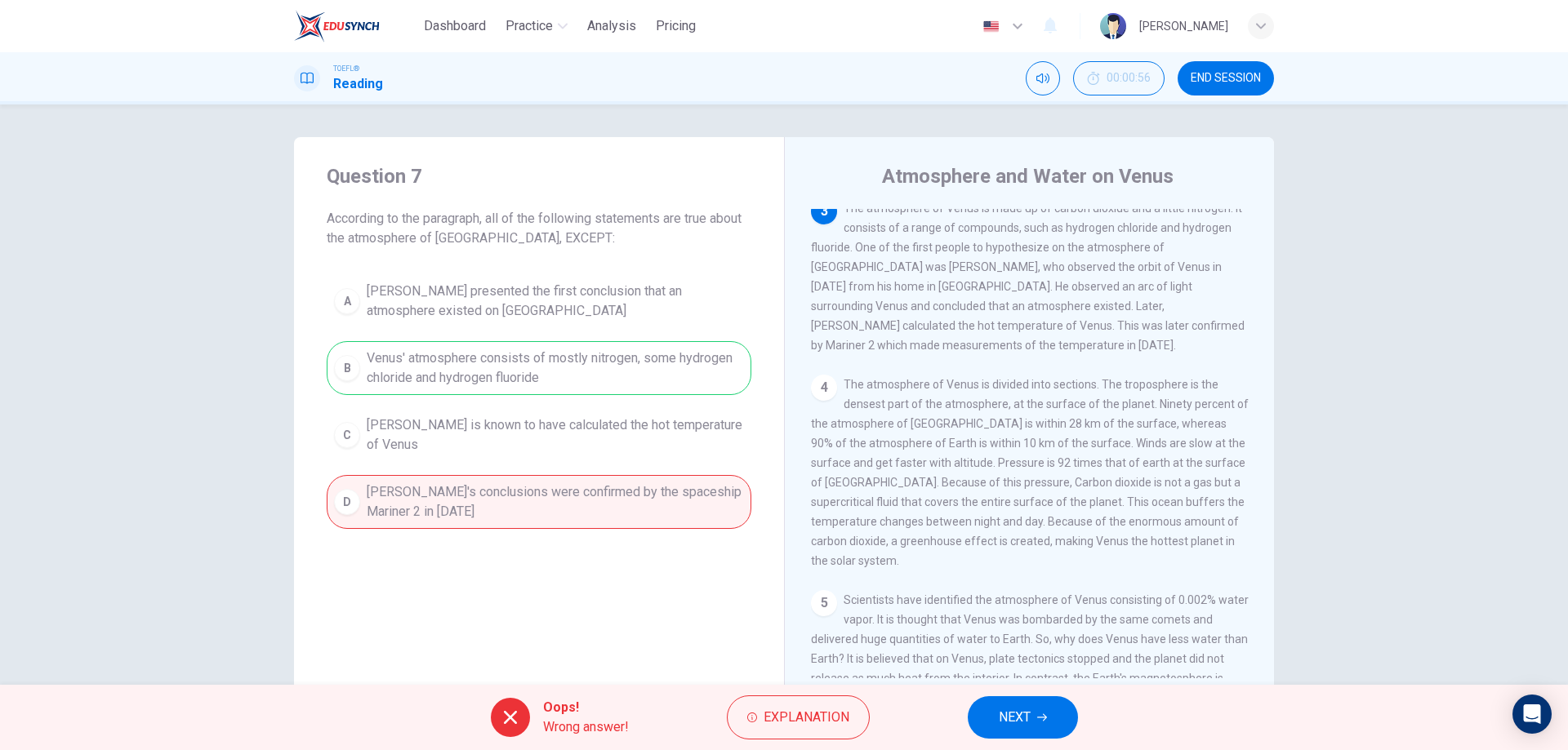
click at [1030, 721] on span "NEXT" at bounding box center [1015, 717] width 32 height 23
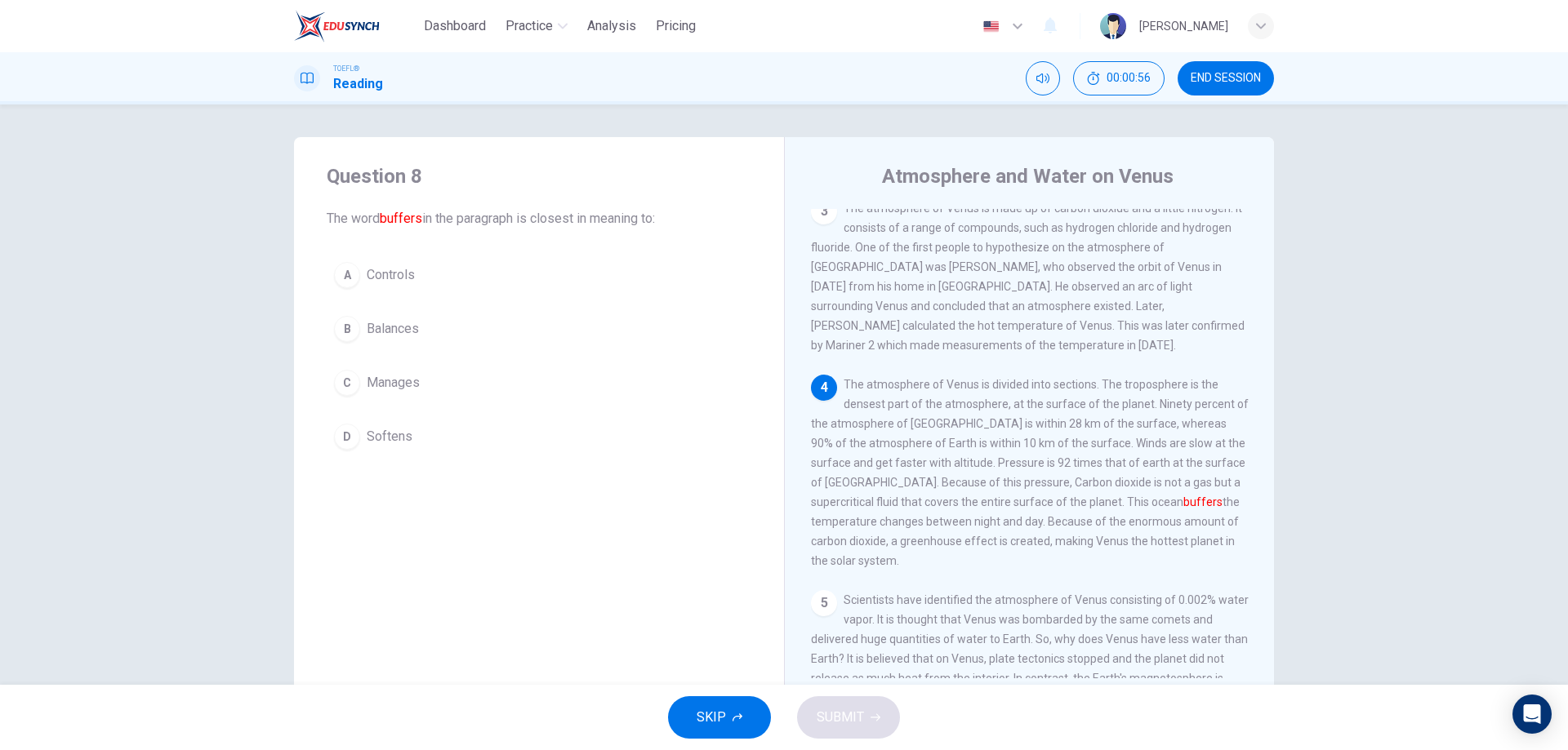
scroll to position [385, 0]
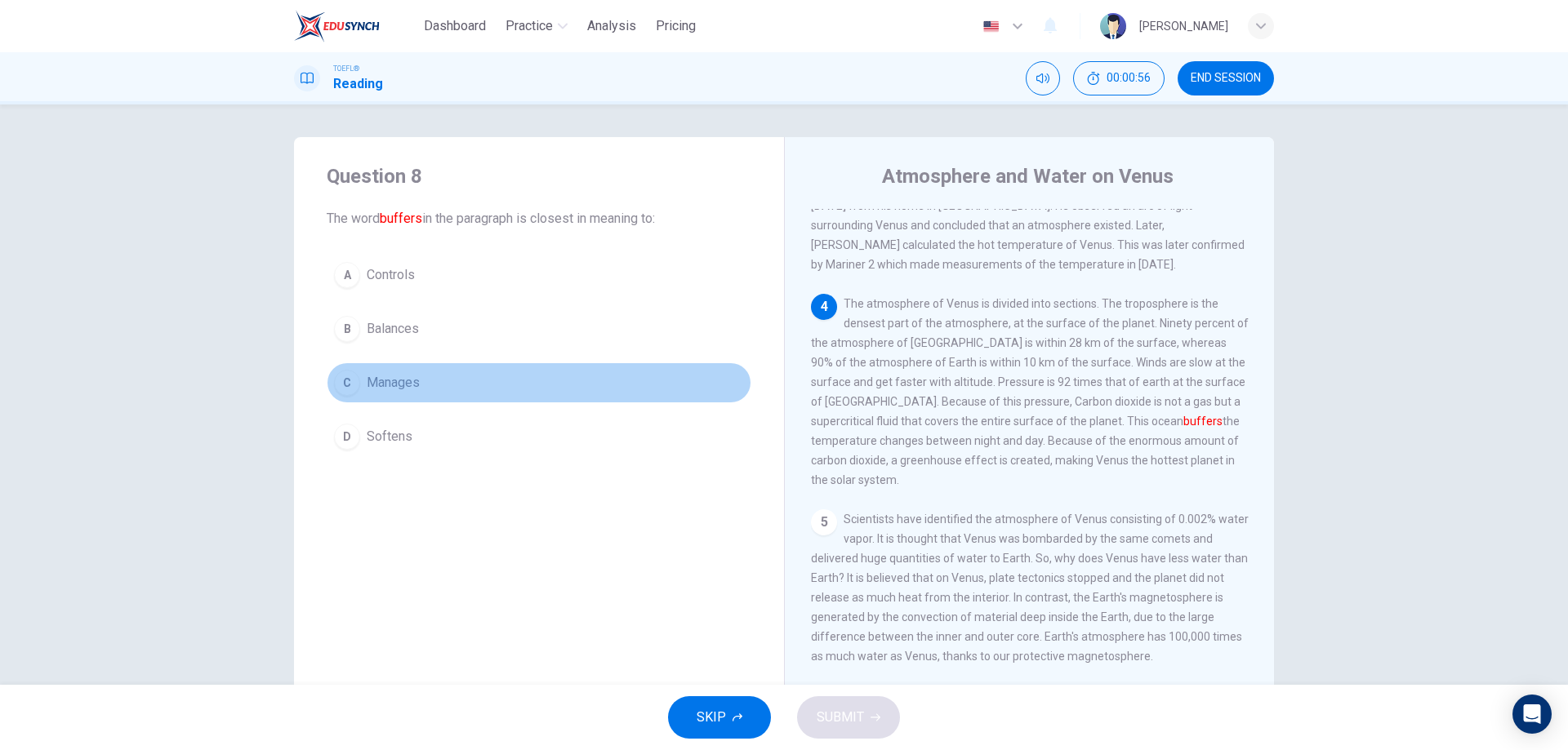
click at [391, 387] on span "Manages" at bounding box center [393, 383] width 53 height 19
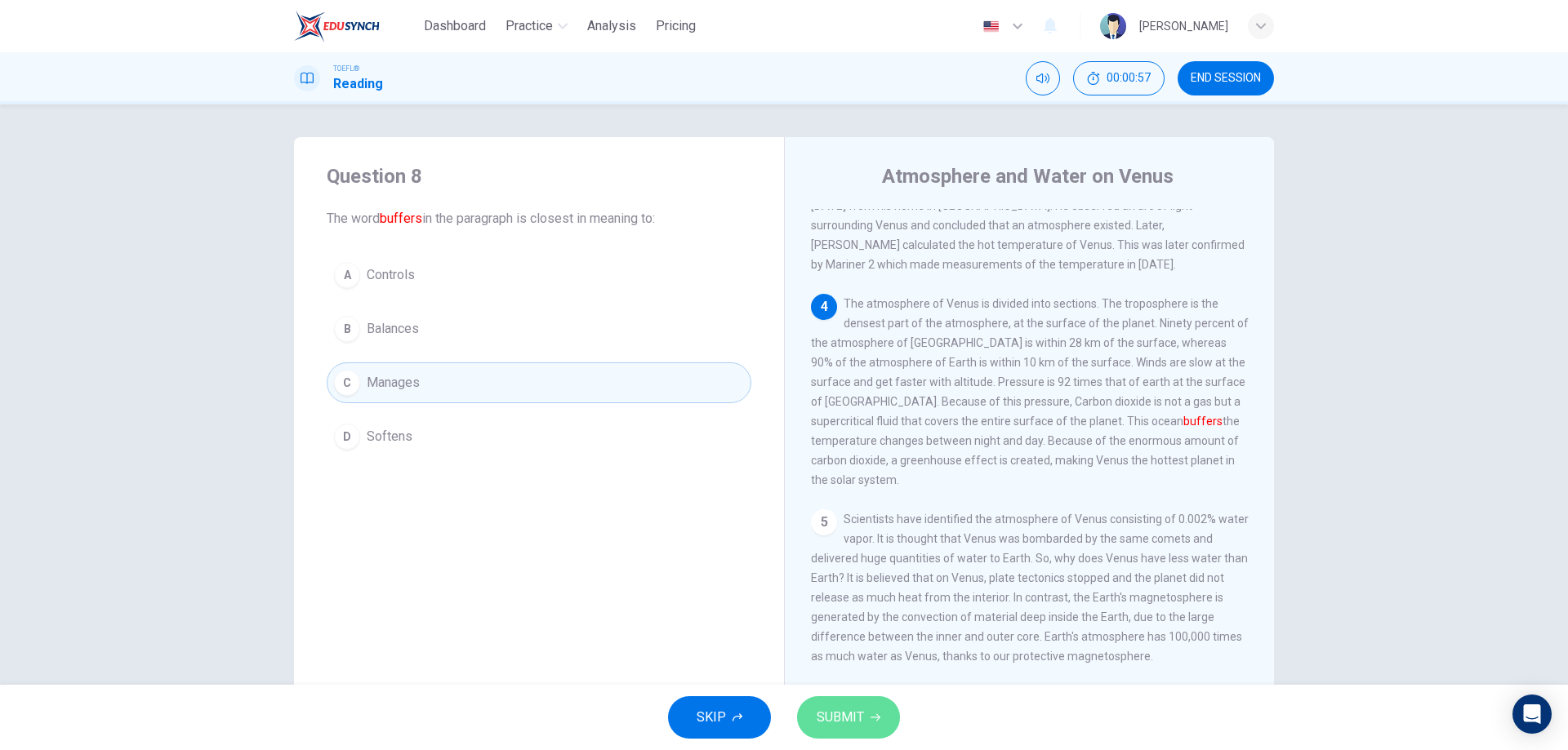
click at [849, 703] on button "SUBMIT" at bounding box center [849, 717] width 103 height 43
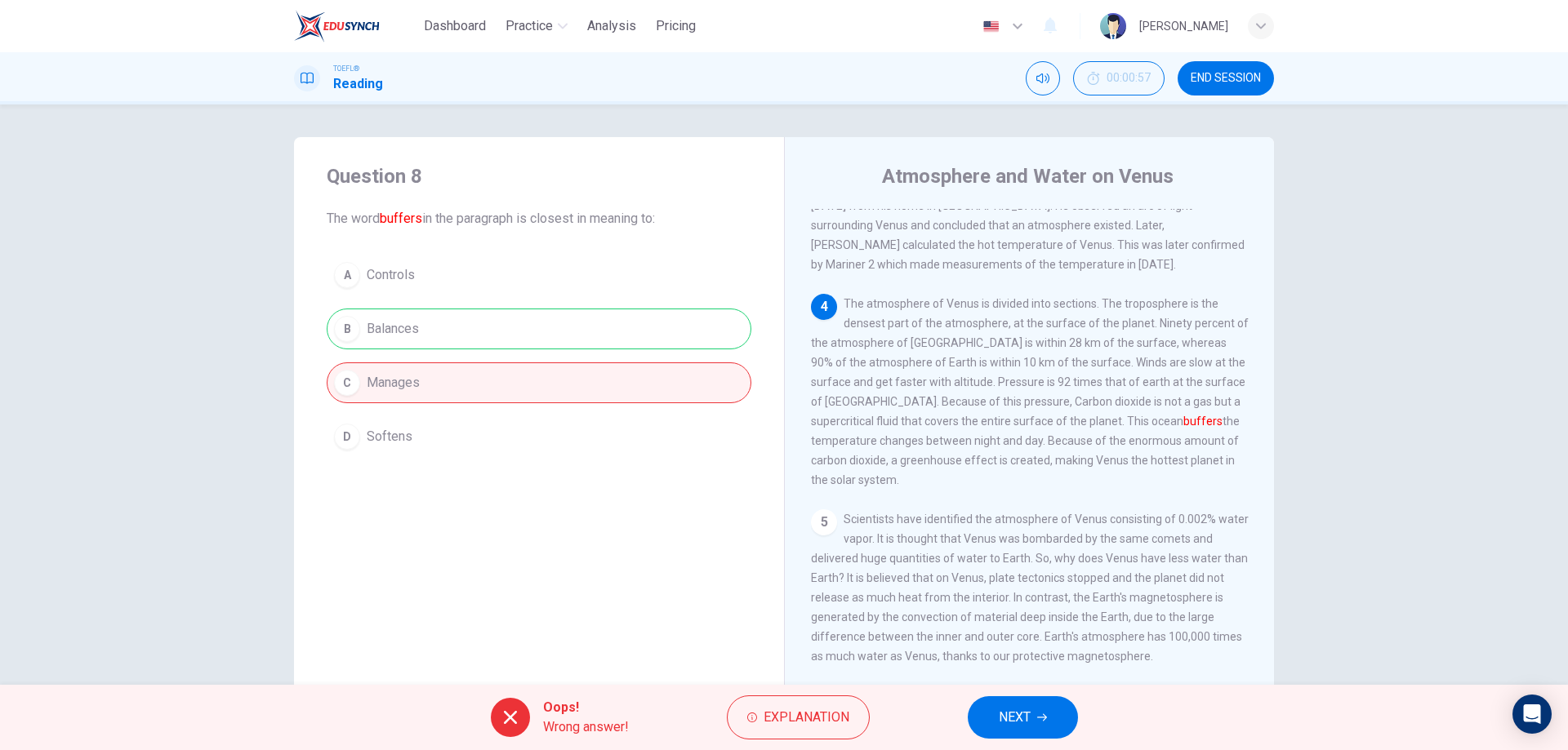
click at [1000, 706] on button "NEXT" at bounding box center [1022, 717] width 110 height 43
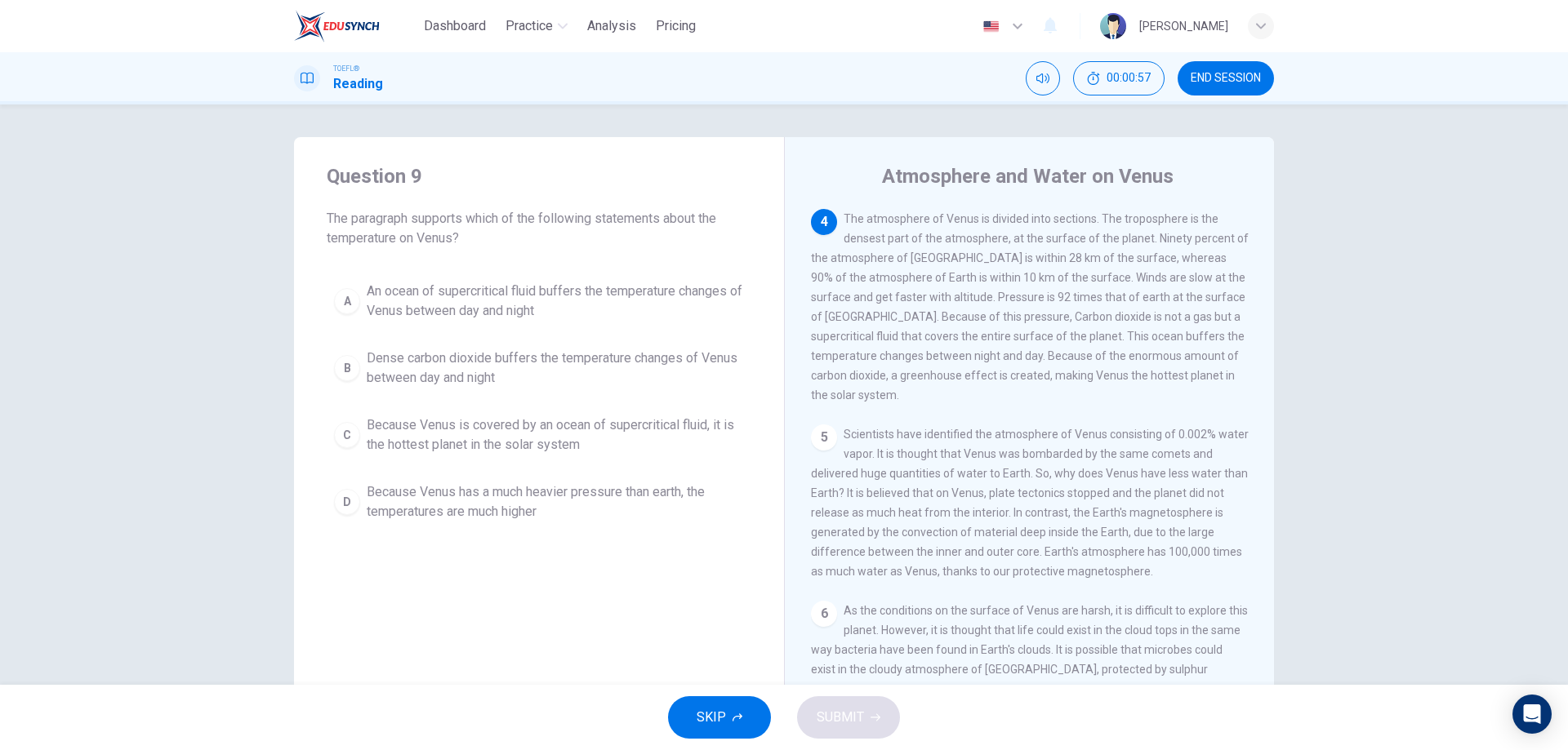
scroll to position [487, 0]
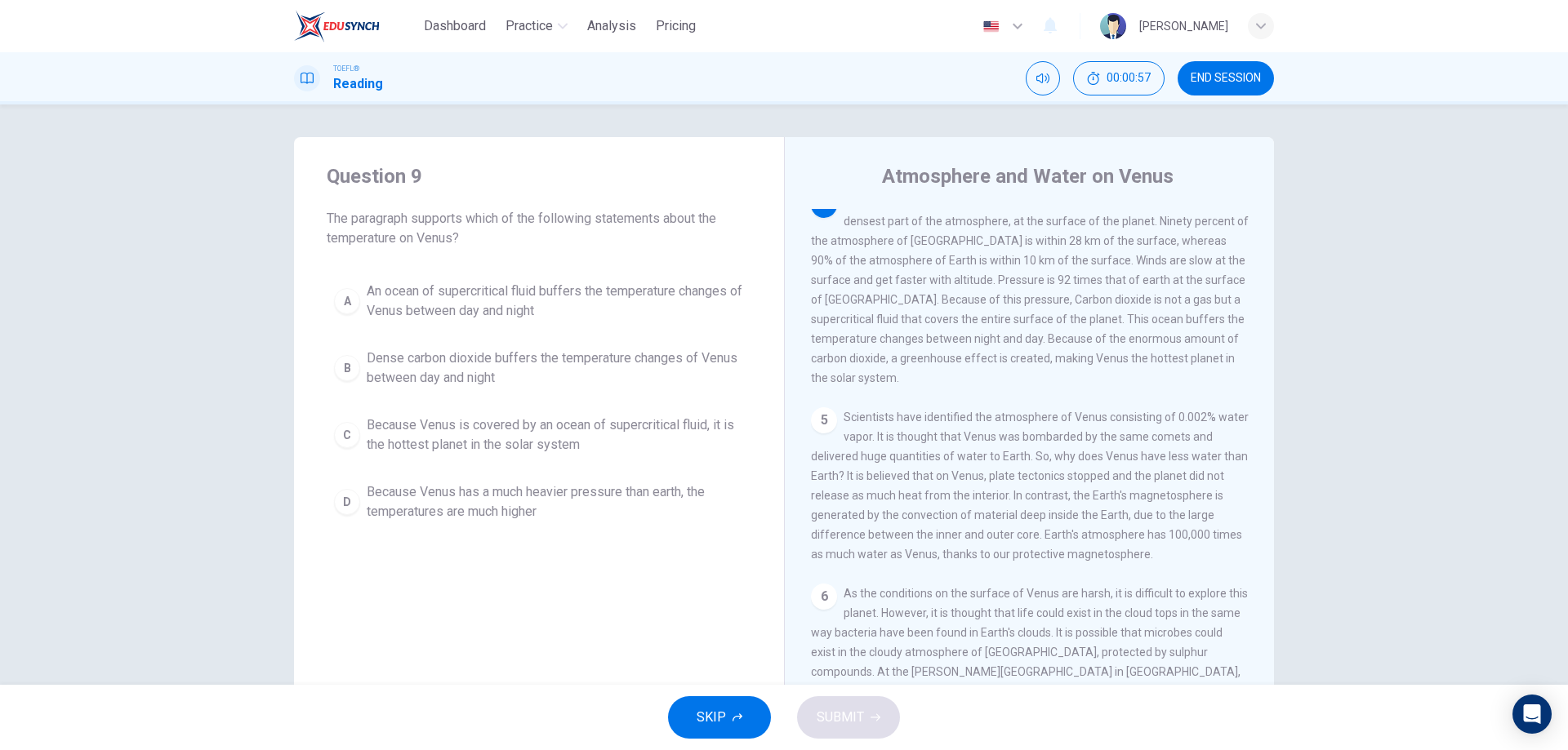
click at [479, 269] on div "Question 9 The paragraph supports which of the following statements about the t…" at bounding box center [539, 346] width 490 height 418
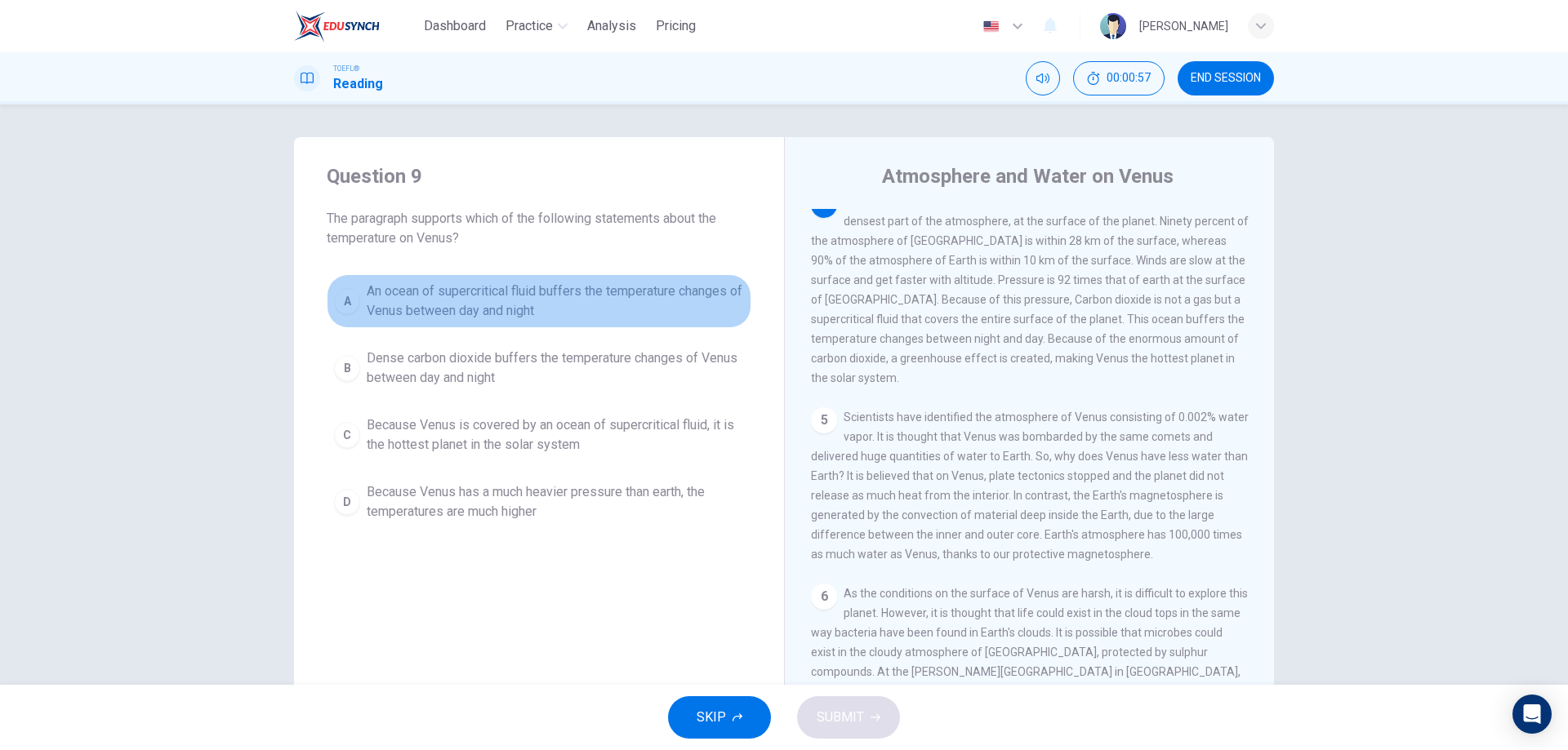
click at [515, 301] on span "An ocean of supercritical fluid buffers the temperature changes of Venus betwee…" at bounding box center [556, 301] width 378 height 39
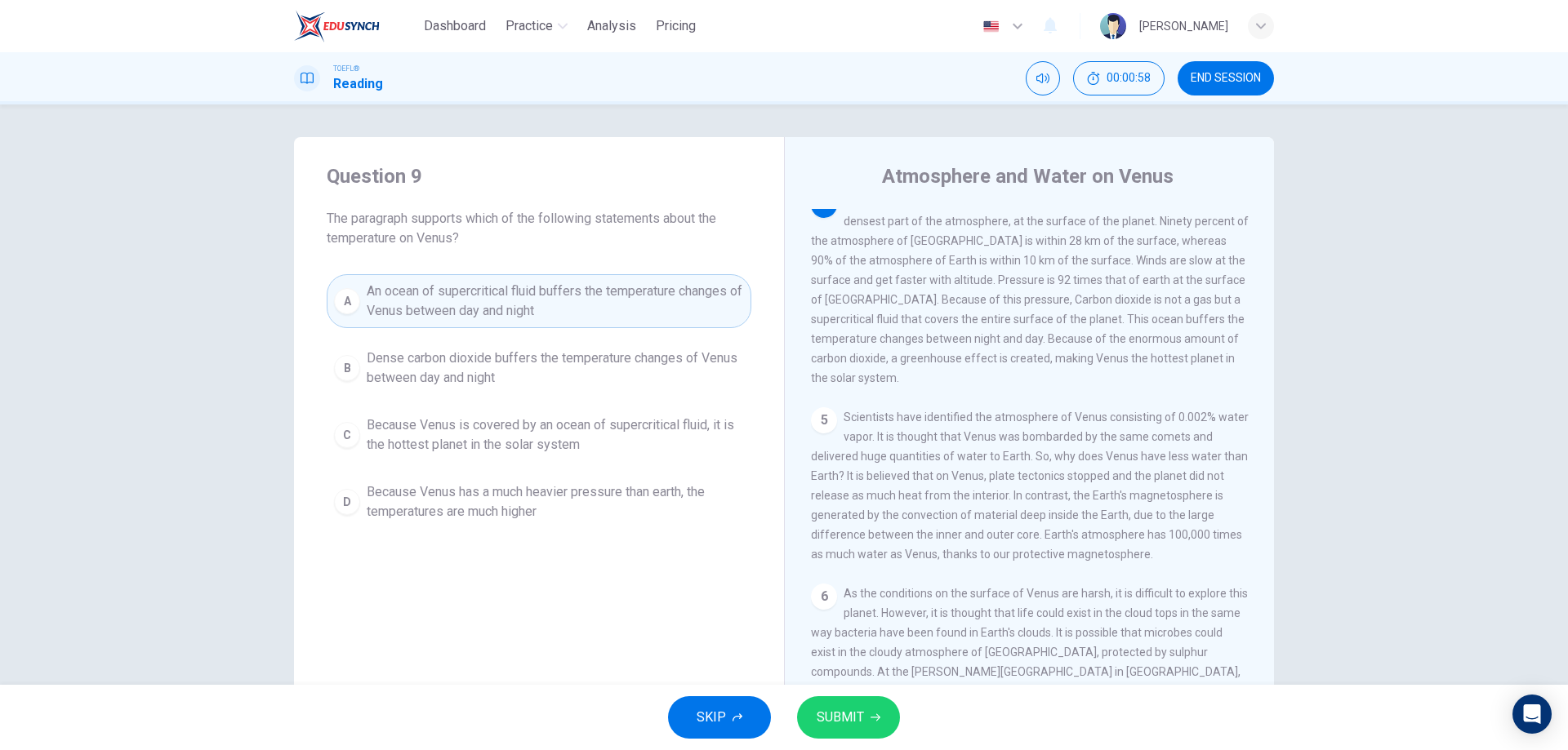
click at [855, 717] on span "SUBMIT" at bounding box center [840, 717] width 47 height 23
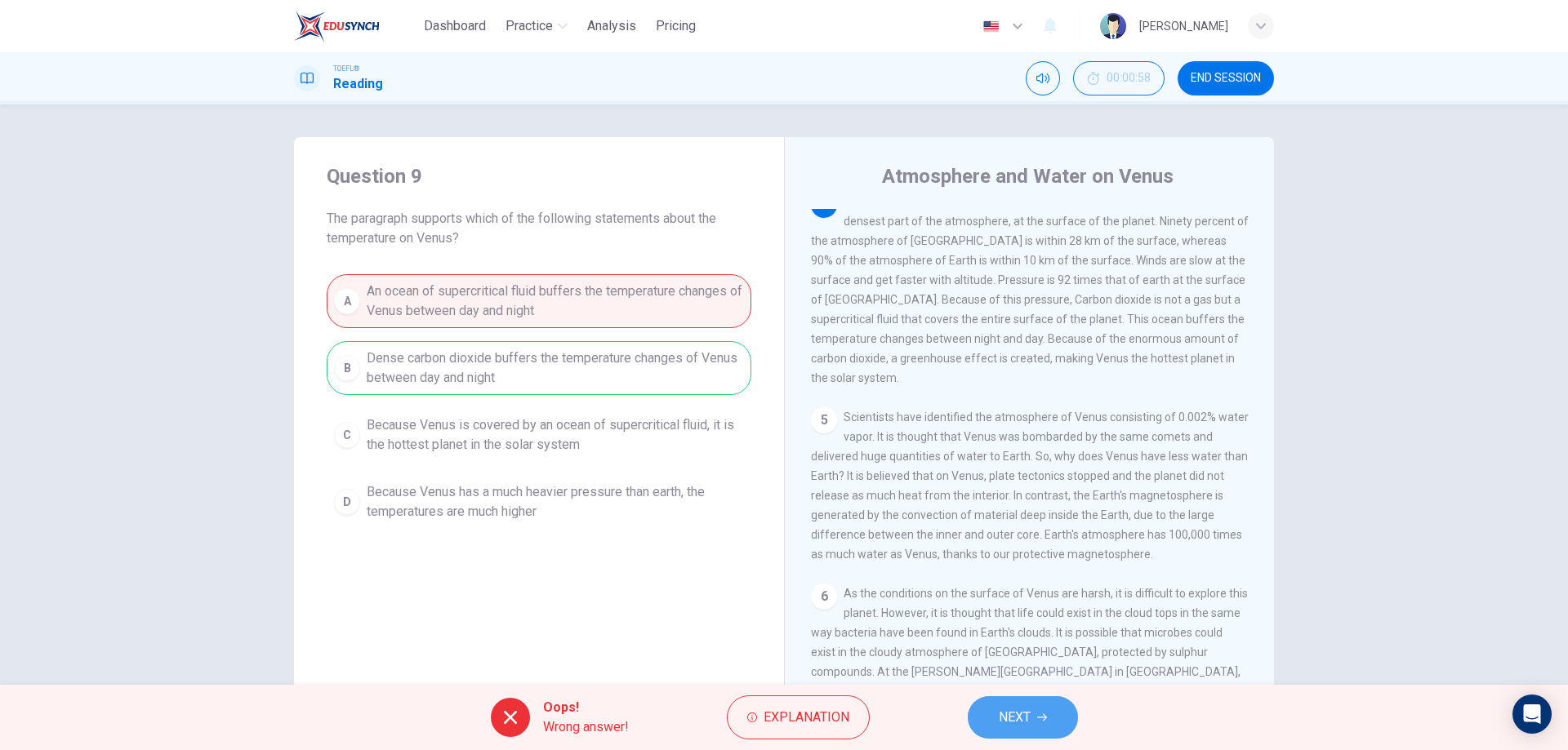
click at [1016, 722] on span "NEXT" at bounding box center [1015, 717] width 32 height 23
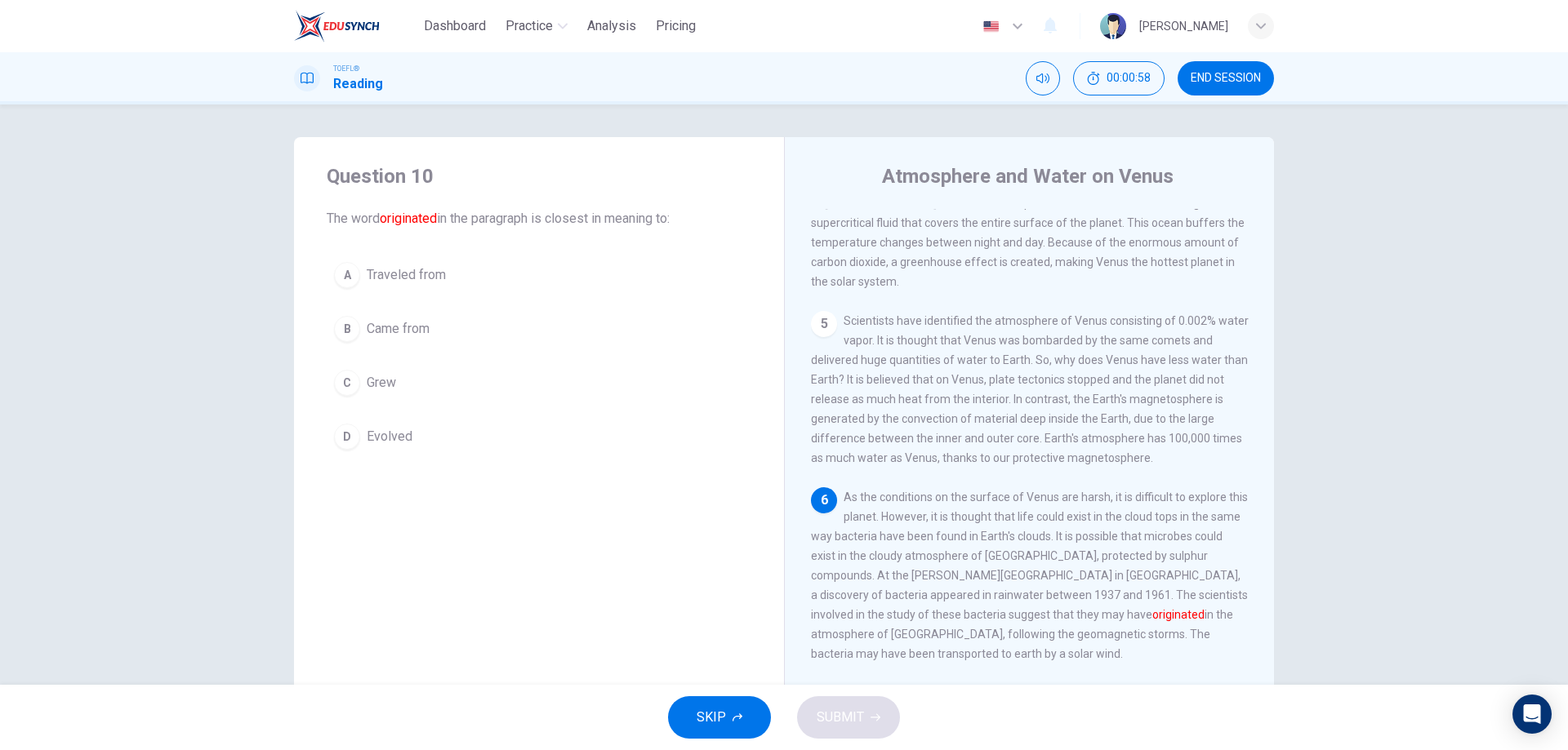
scroll to position [628, 0]
click at [407, 320] on span "Came from" at bounding box center [398, 328] width 63 height 19
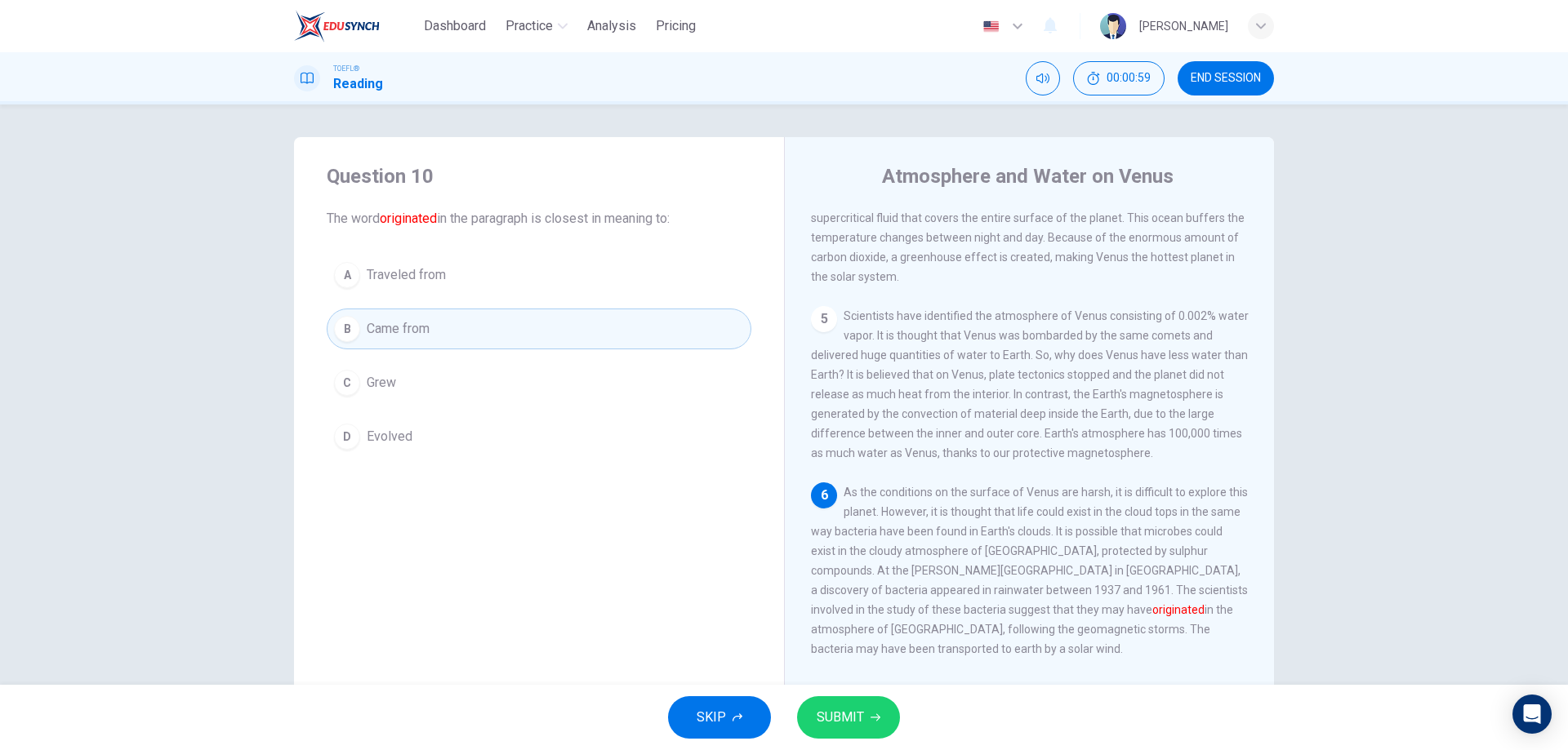
click at [823, 693] on div "SKIP SUBMIT" at bounding box center [784, 717] width 1568 height 65
click at [817, 711] on span "SUBMIT" at bounding box center [840, 717] width 47 height 23
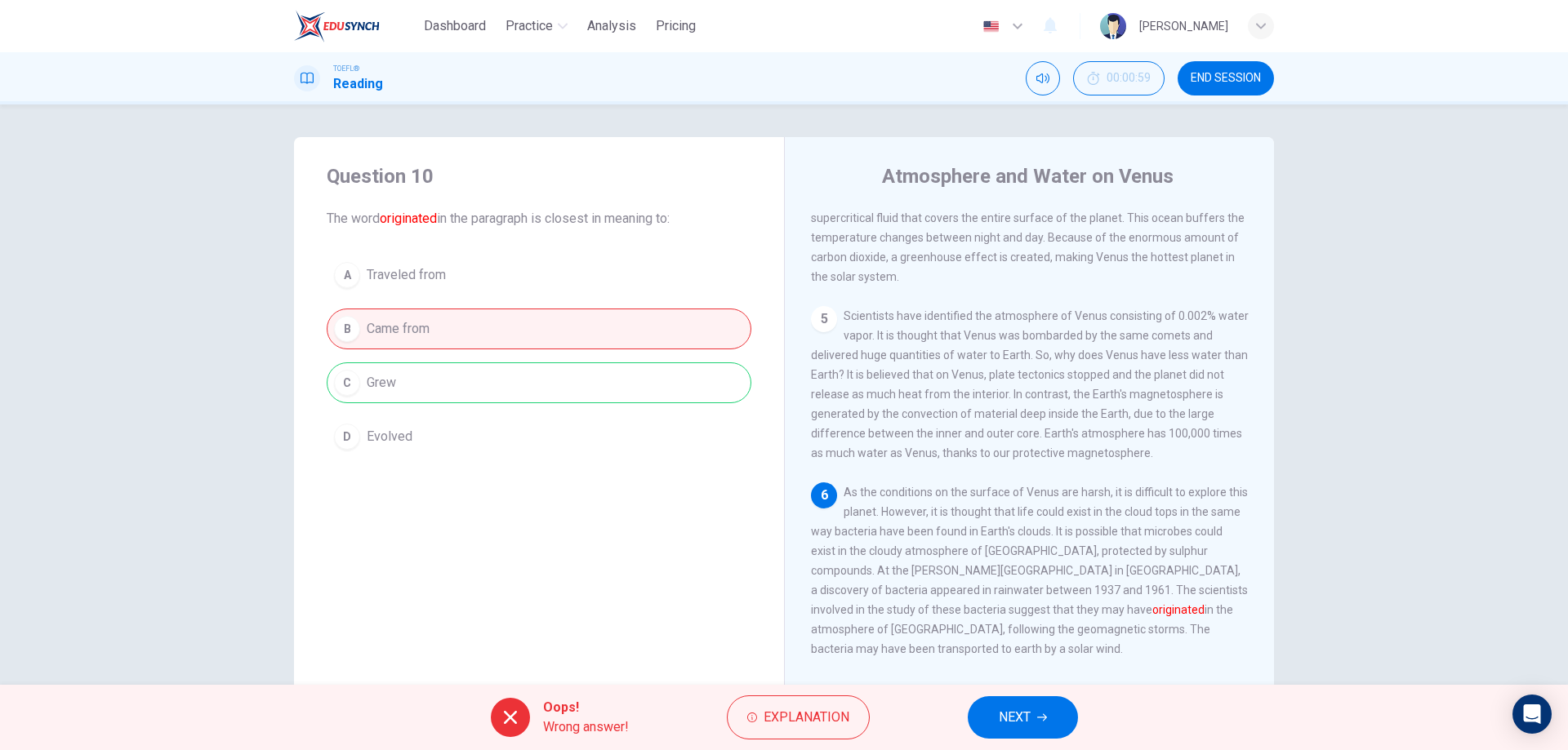
click at [993, 706] on button "NEXT" at bounding box center [1022, 717] width 110 height 43
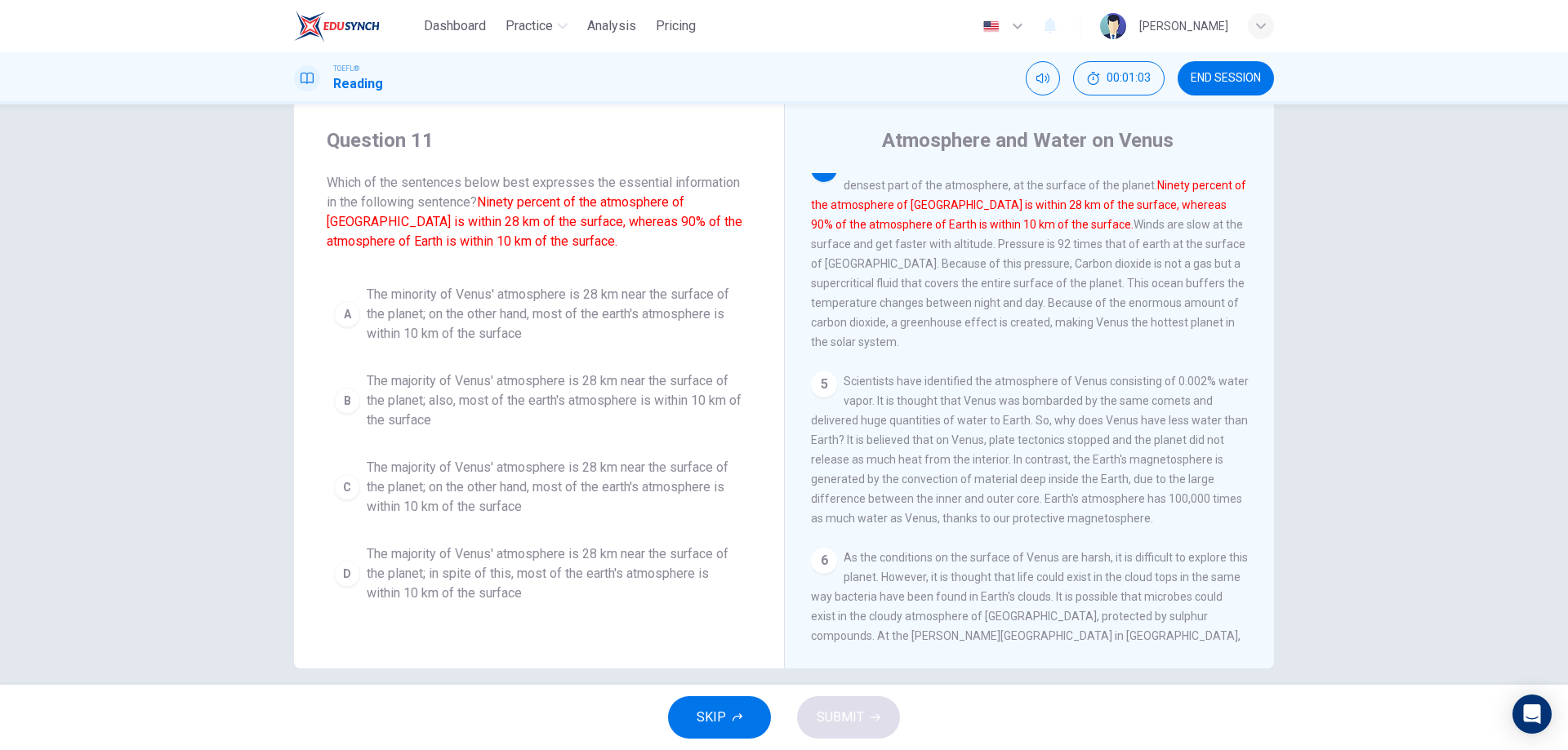
scroll to position [52, 0]
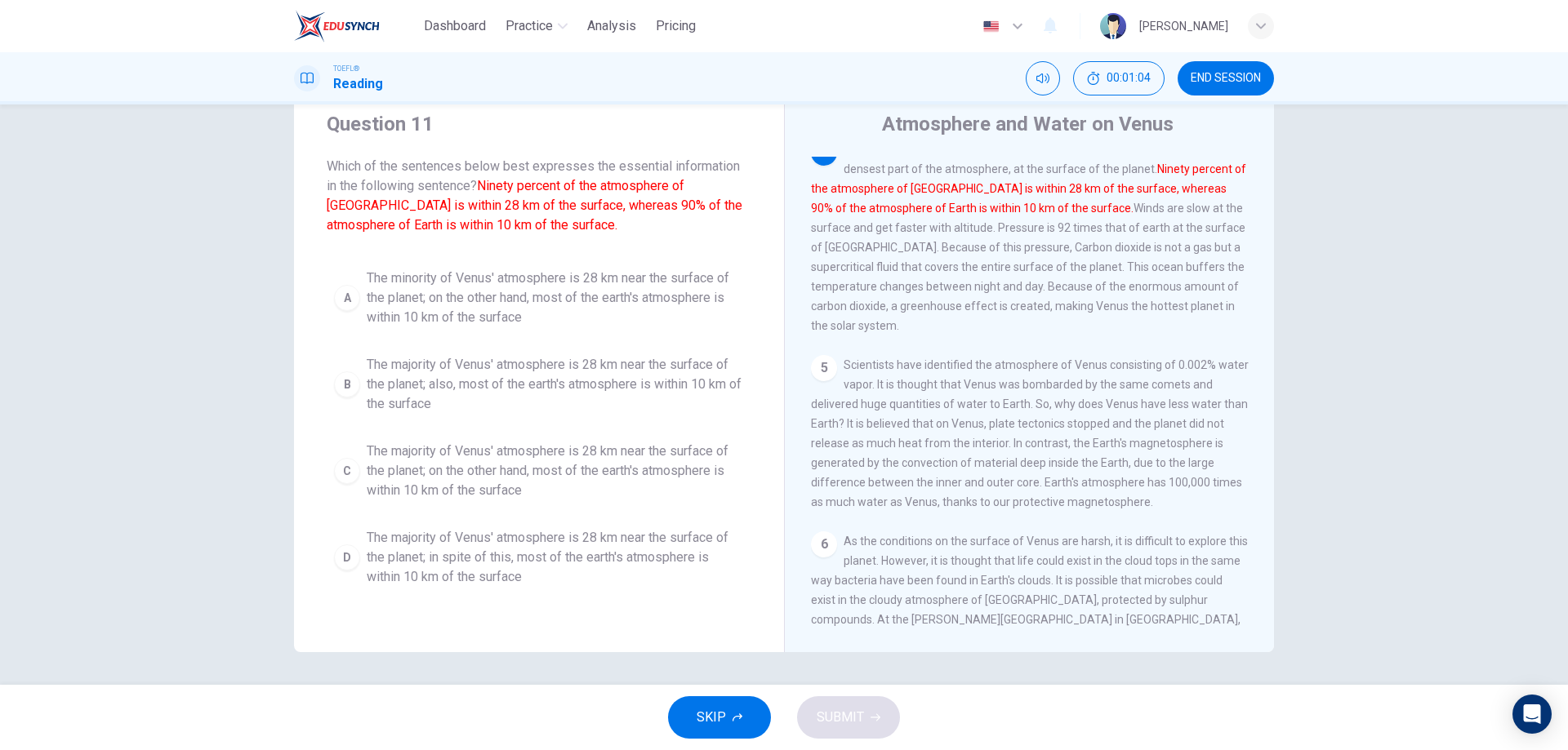
click at [490, 458] on span "The majority of Venus' atmosphere is 28 km near the surface of the planet; on t…" at bounding box center [556, 471] width 378 height 59
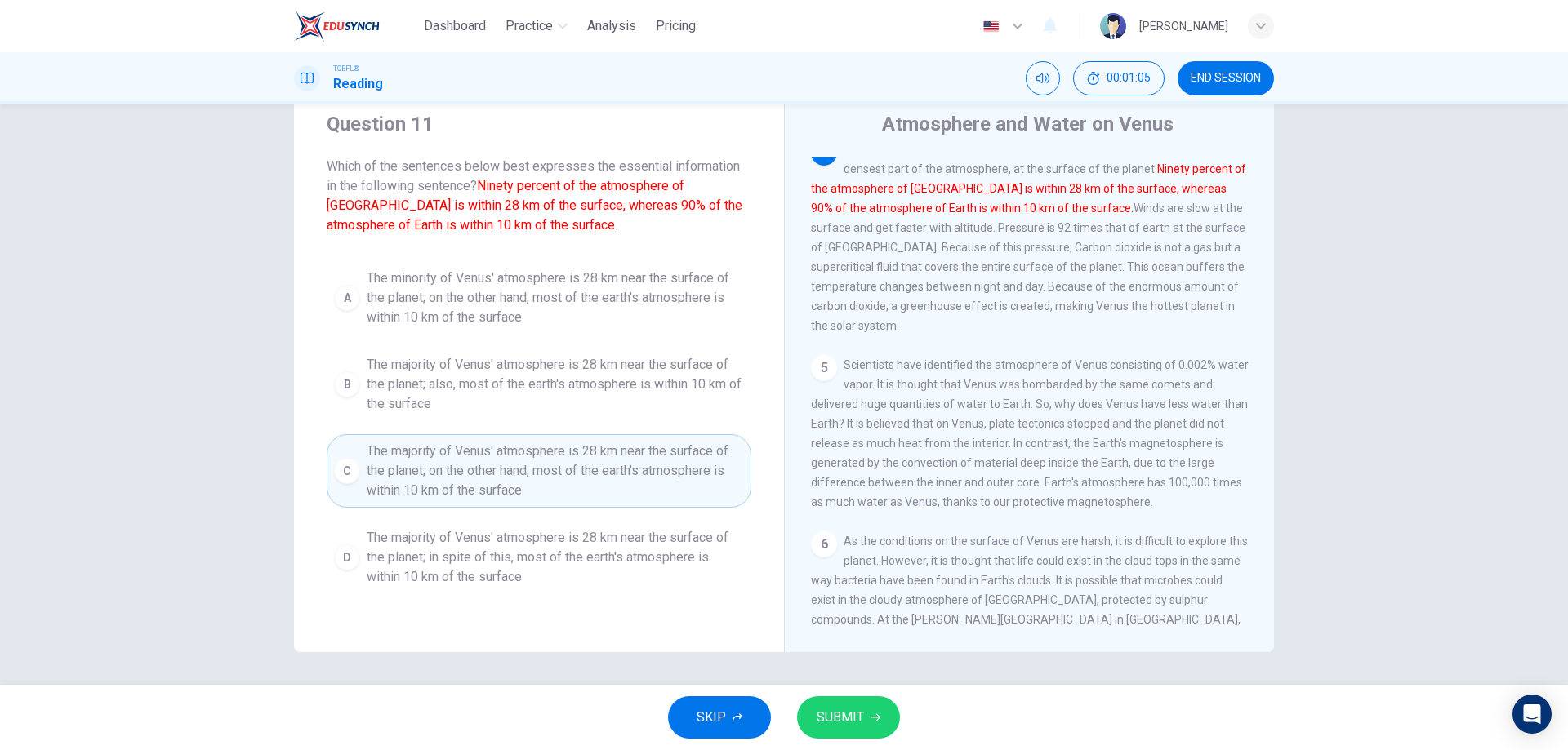
click at [849, 712] on span "SUBMIT" at bounding box center [840, 717] width 47 height 23
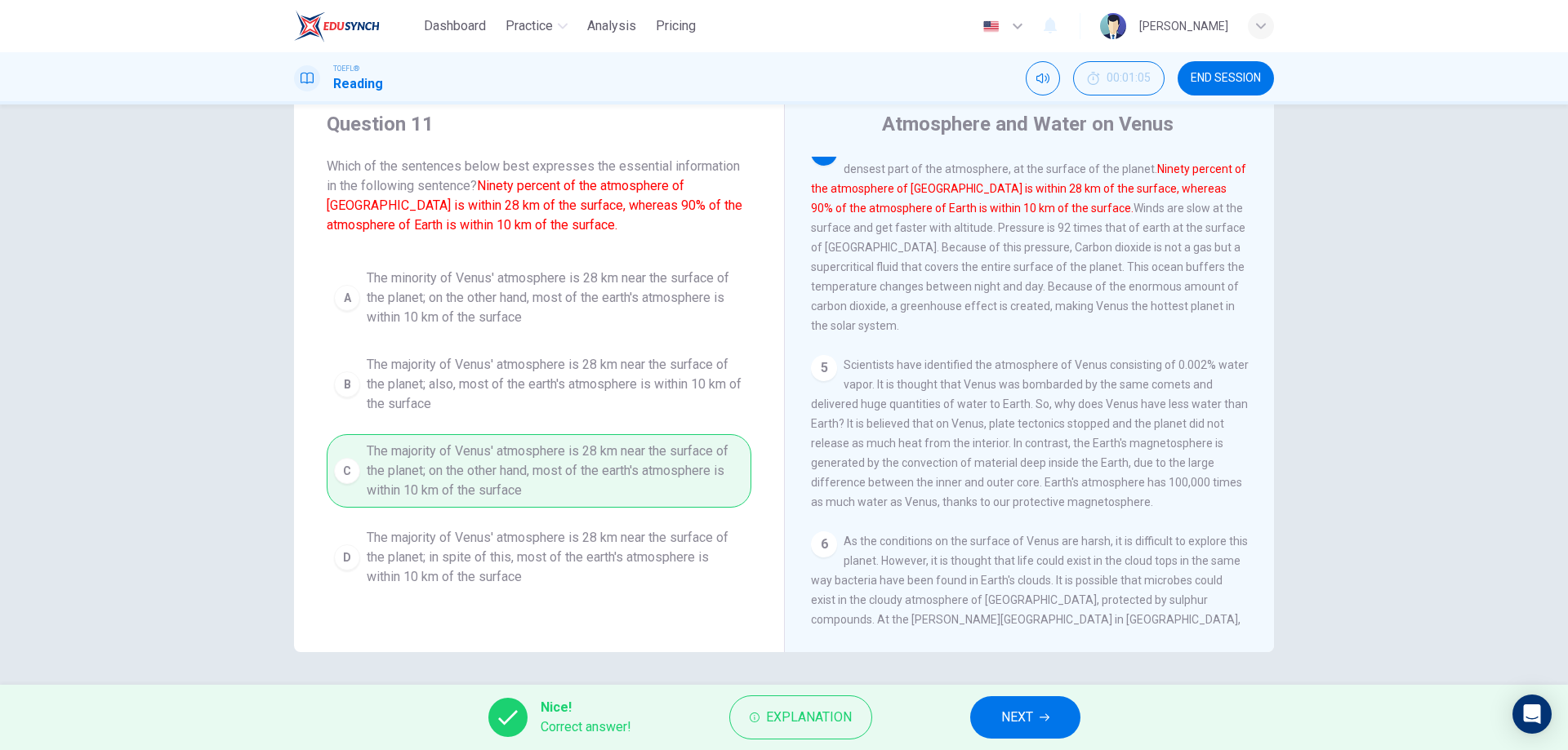
click at [1004, 719] on span "NEXT" at bounding box center [1017, 717] width 32 height 23
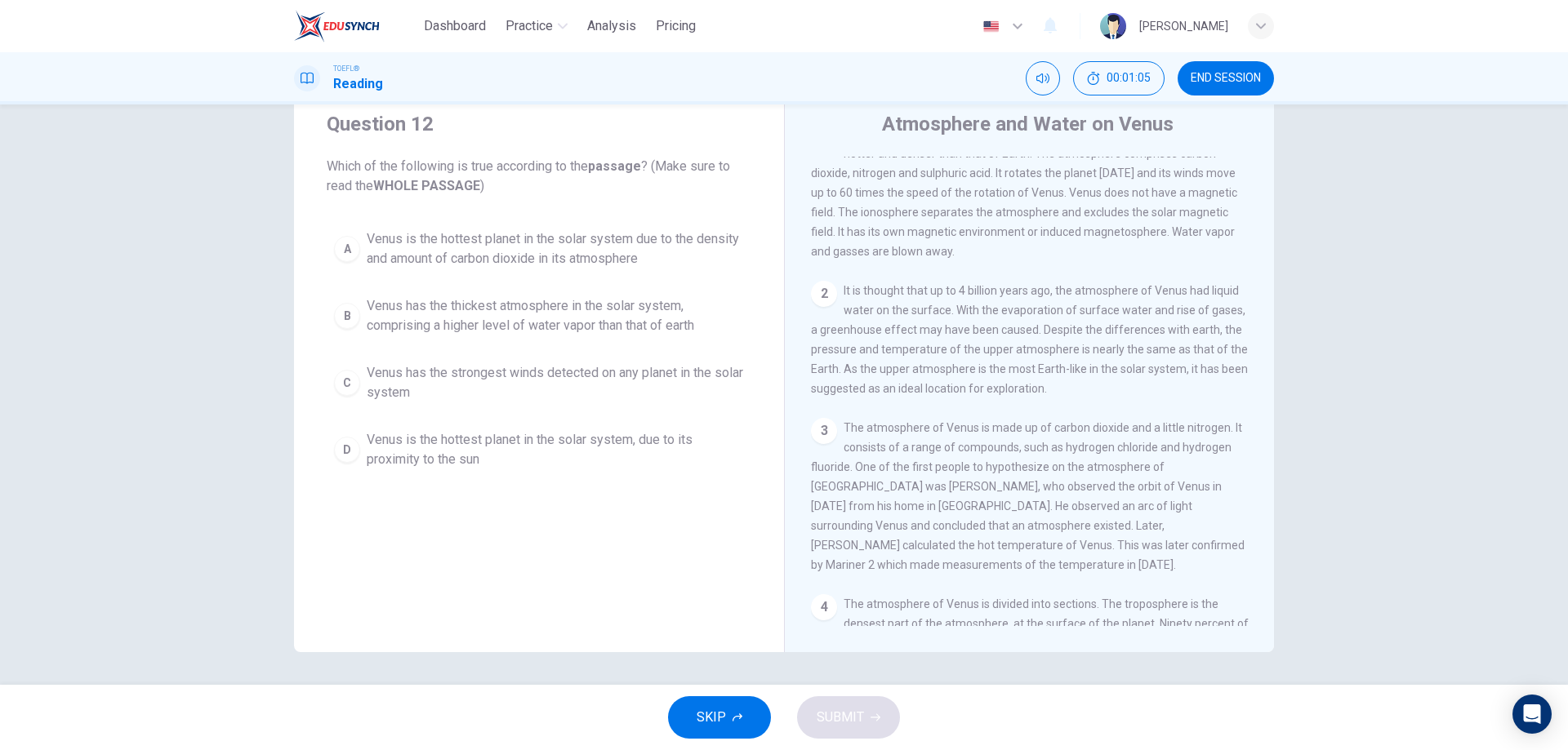
scroll to position [0, 0]
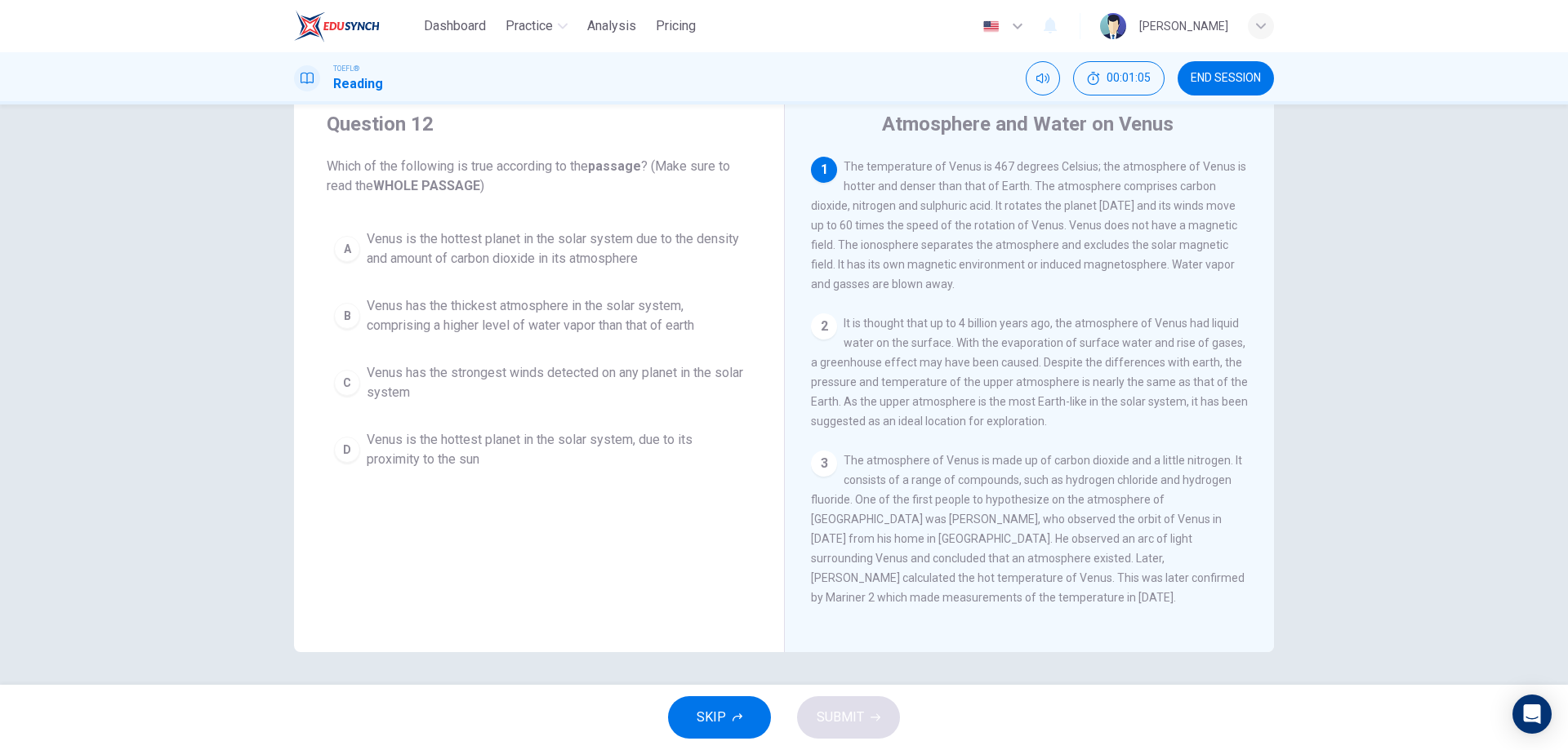
click at [495, 430] on button "D Venus is the hottest planet in the solar system, due to its proximity to the …" at bounding box center [539, 450] width 425 height 54
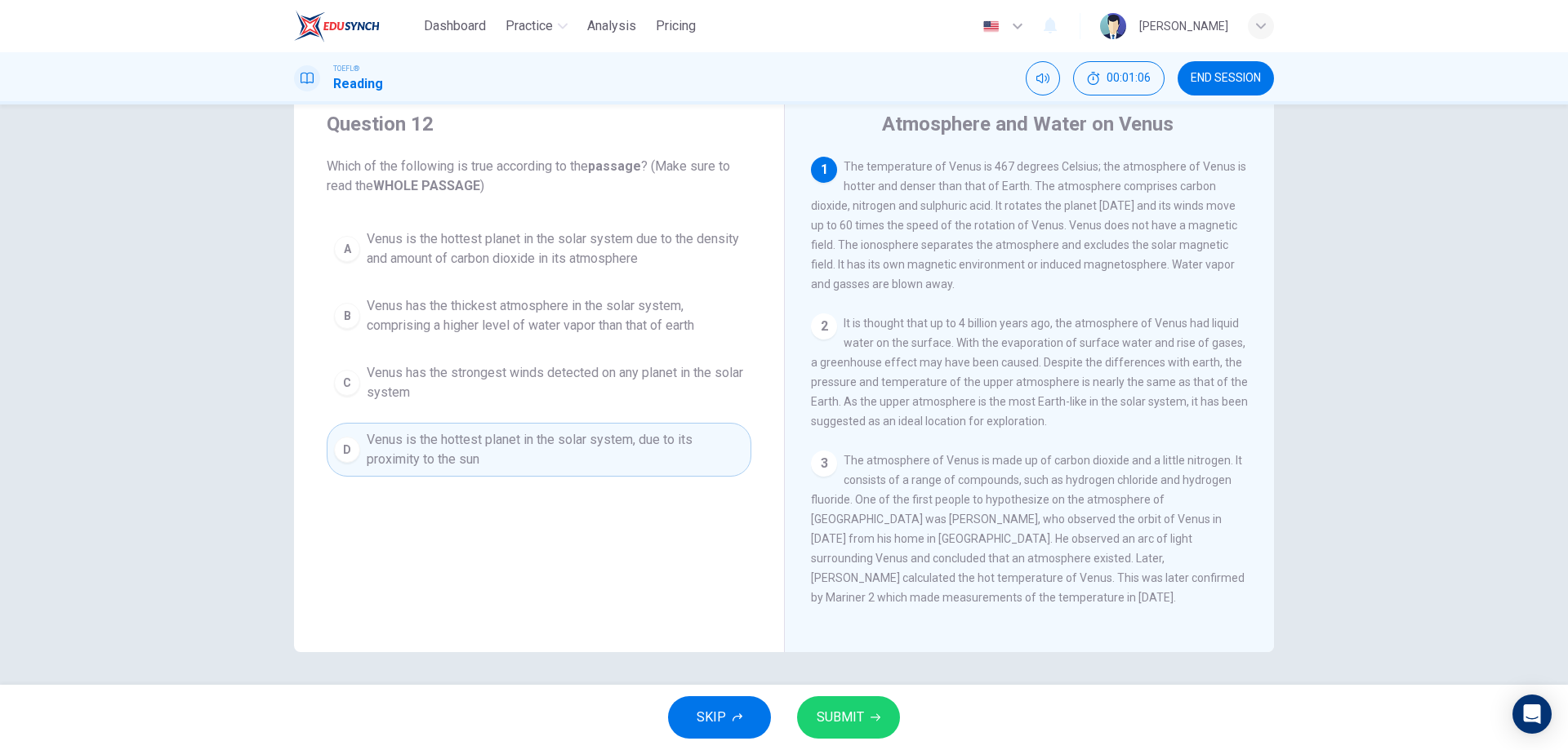
click at [885, 711] on button "SUBMIT" at bounding box center [849, 717] width 103 height 43
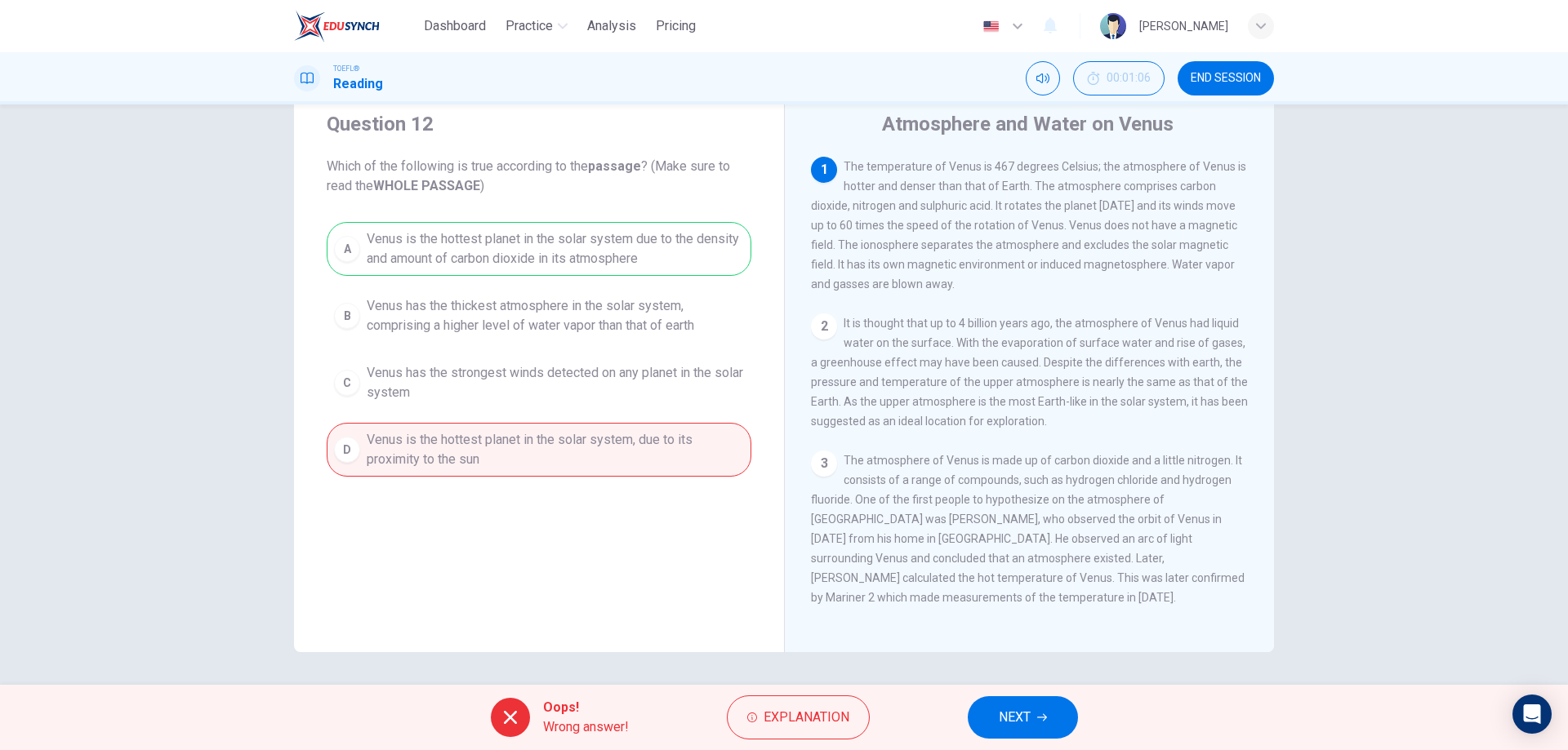
click at [1032, 707] on button "NEXT" at bounding box center [1022, 717] width 110 height 43
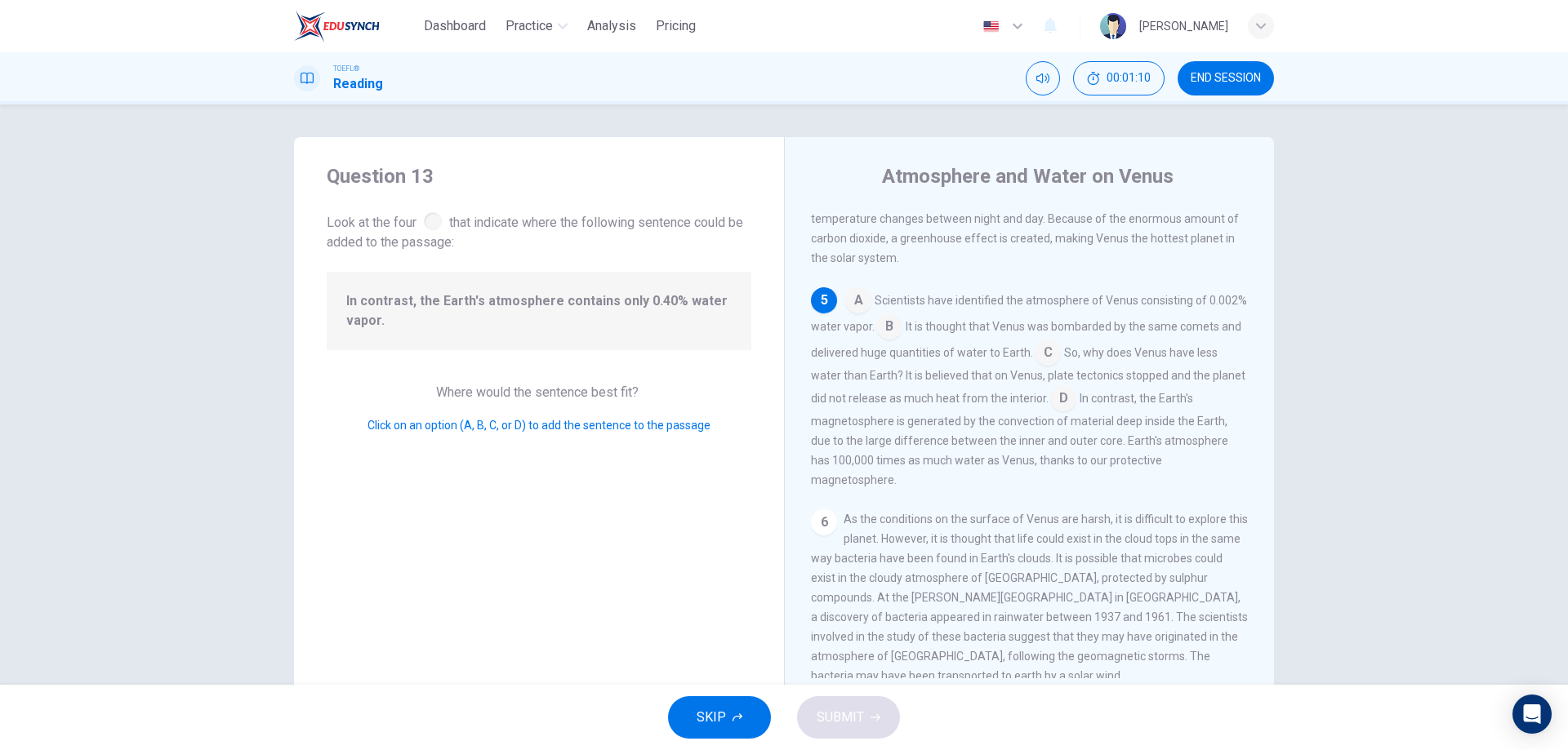
click at [446, 225] on span "Look at the four that indicate where the following sentence could be added to t…" at bounding box center [539, 231] width 425 height 44
click at [431, 226] on div at bounding box center [432, 221] width 18 height 18
click at [902, 341] on input at bounding box center [889, 328] width 26 height 26
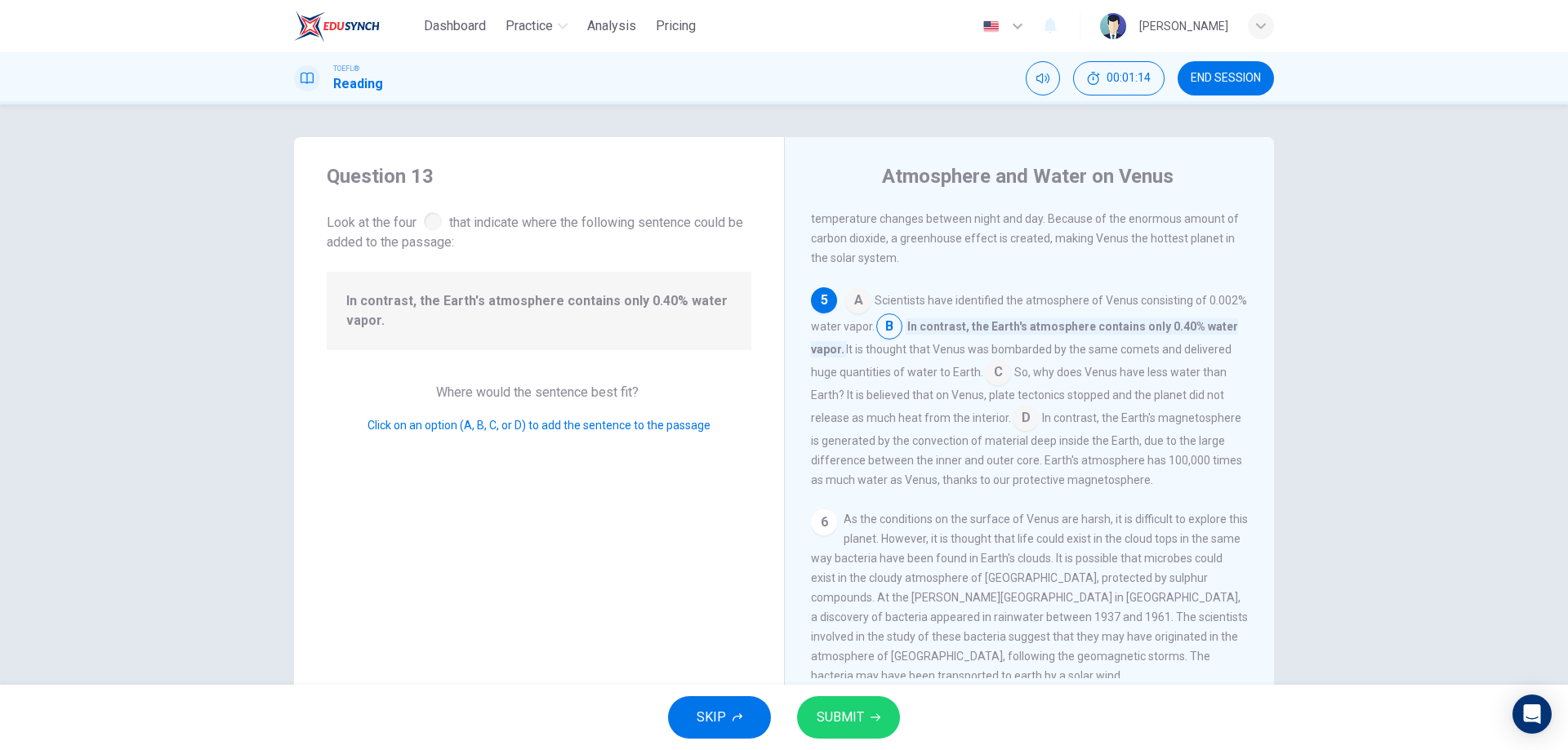
click at [1011, 387] on input at bounding box center [998, 373] width 26 height 26
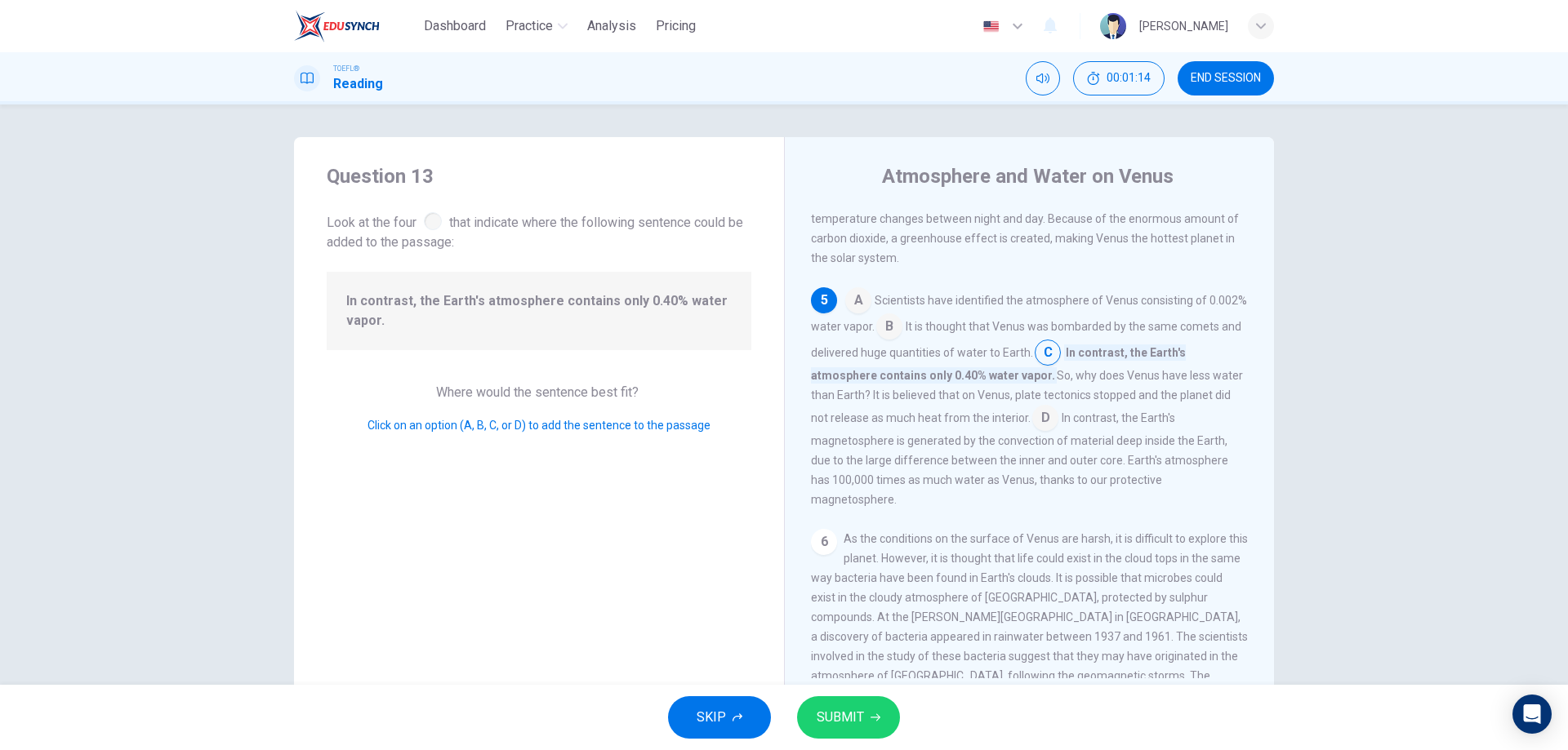
click at [1052, 433] on input at bounding box center [1045, 419] width 26 height 26
click at [902, 341] on input at bounding box center [889, 328] width 26 height 26
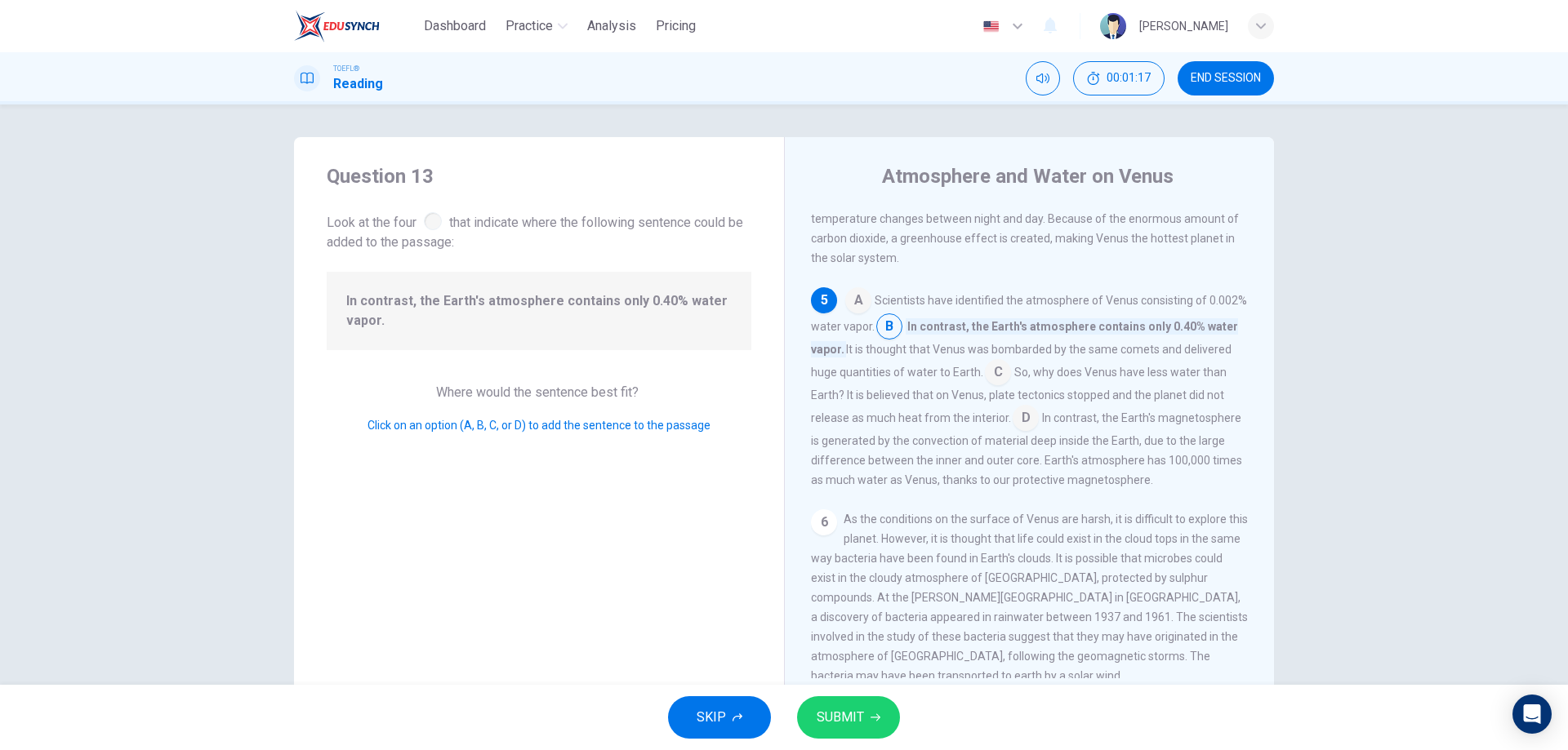
click at [843, 712] on span "SUBMIT" at bounding box center [840, 717] width 47 height 23
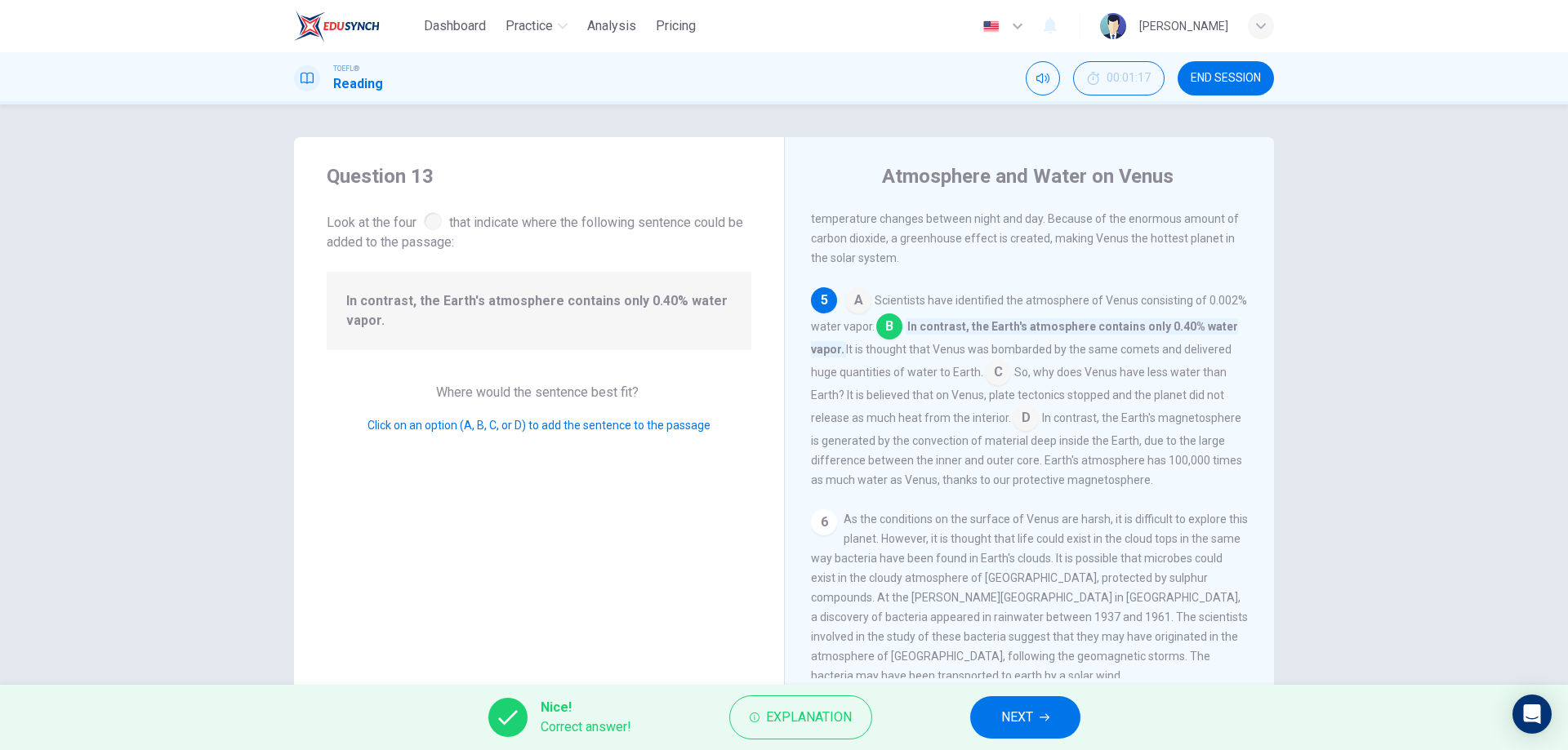
click at [1004, 721] on span "NEXT" at bounding box center [1017, 717] width 32 height 23
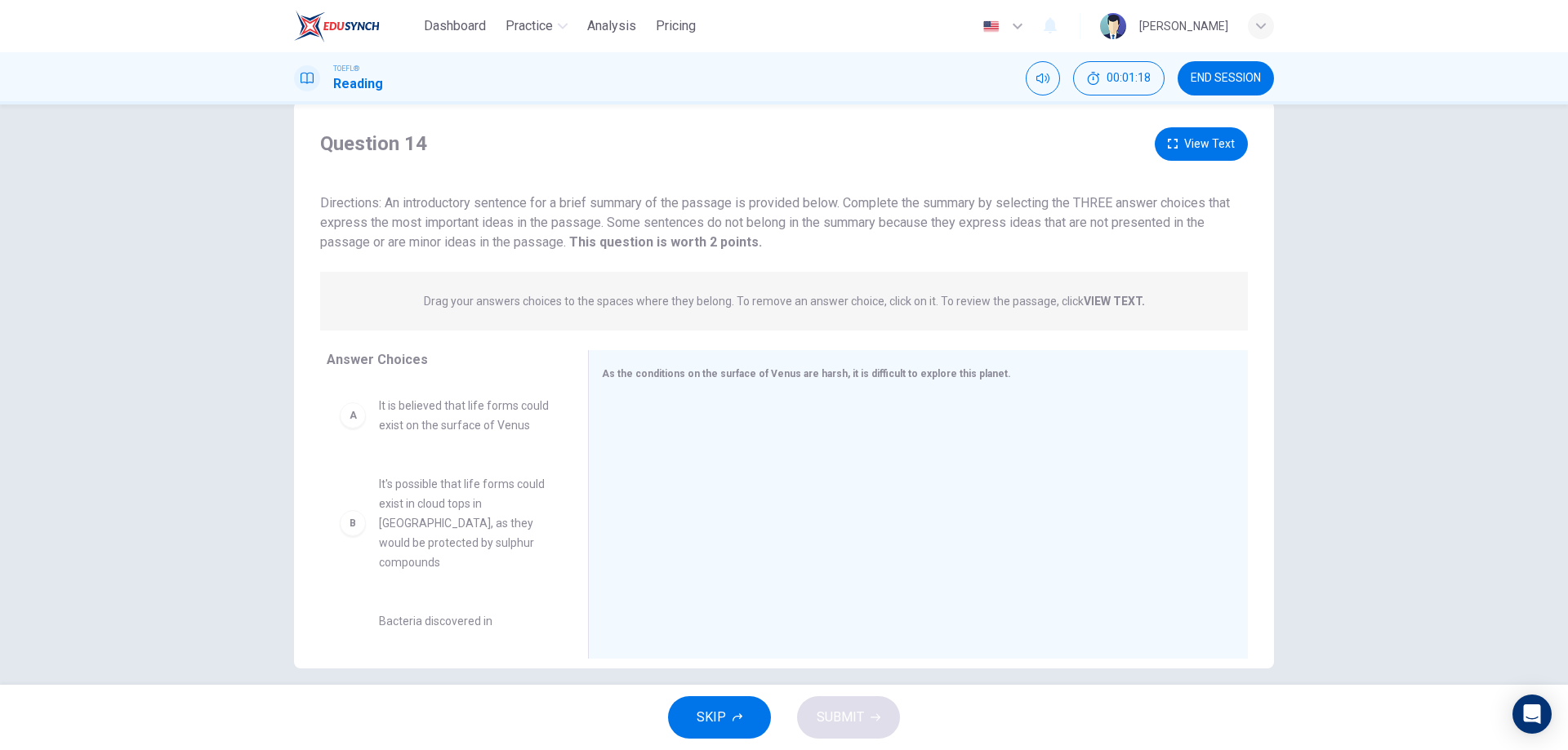
scroll to position [52, 0]
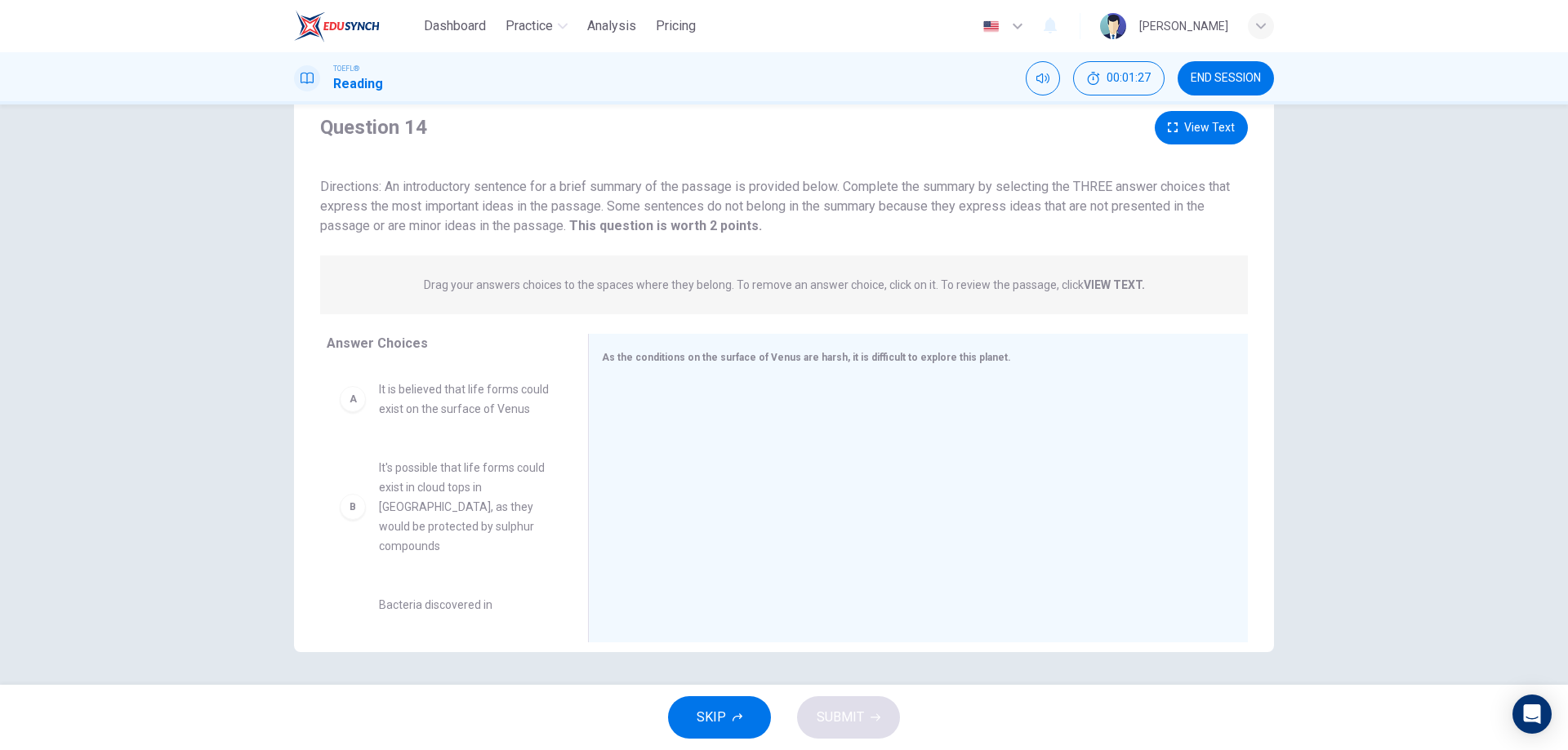
drag, startPoint x: 436, startPoint y: 124, endPoint x: 319, endPoint y: 124, distance: 117.0
click at [320, 124] on div "Question 14 View Text" at bounding box center [783, 128] width 928 height 34
drag, startPoint x: 319, startPoint y: 124, endPoint x: 487, endPoint y: 125, distance: 168.0
click at [487, 125] on div "Question 14 View Text" at bounding box center [783, 128] width 928 height 34
drag, startPoint x: 445, startPoint y: 409, endPoint x: 444, endPoint y: 424, distance: 15.0
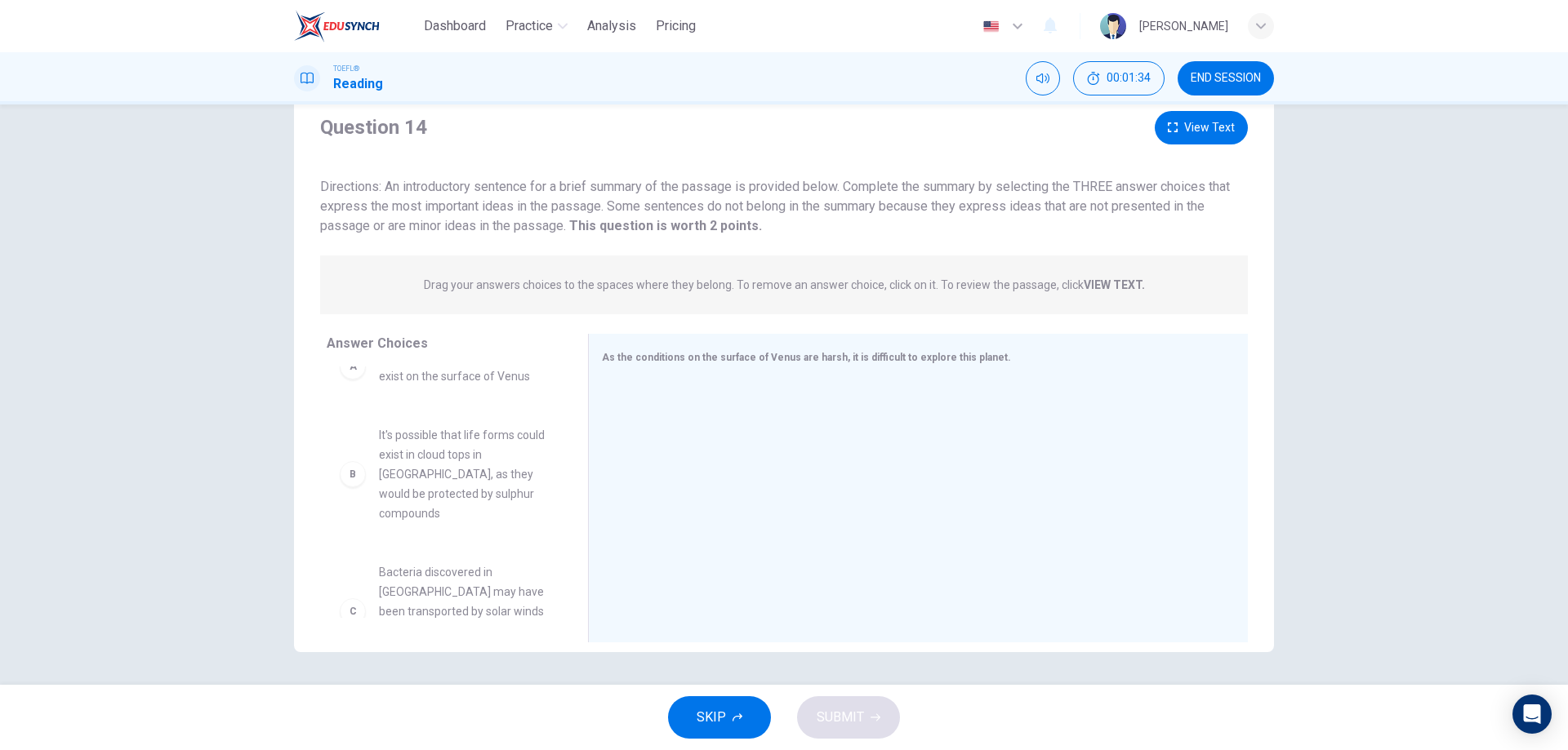
scroll to position [0, 0]
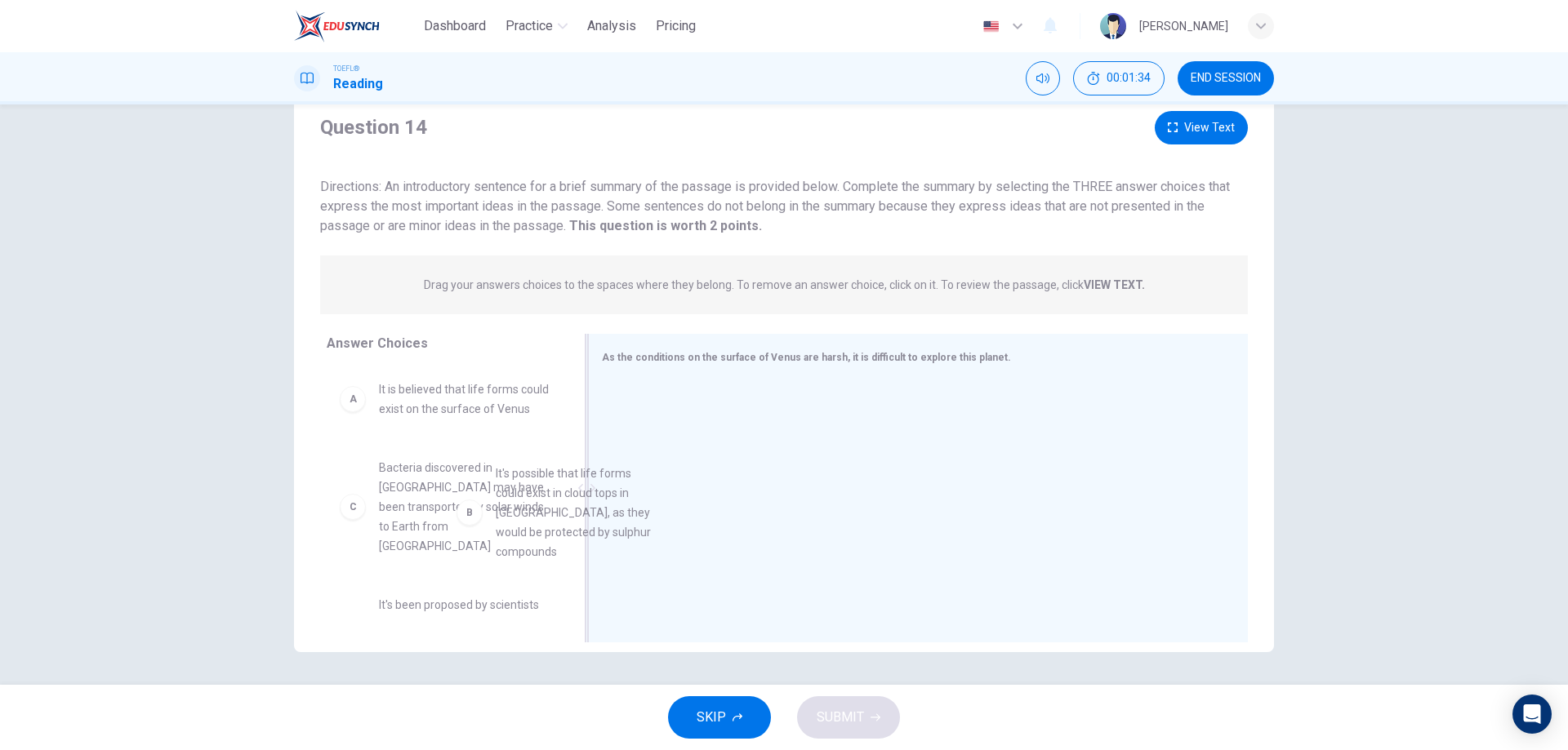
drag, startPoint x: 438, startPoint y: 523, endPoint x: 839, endPoint y: 497, distance: 401.8
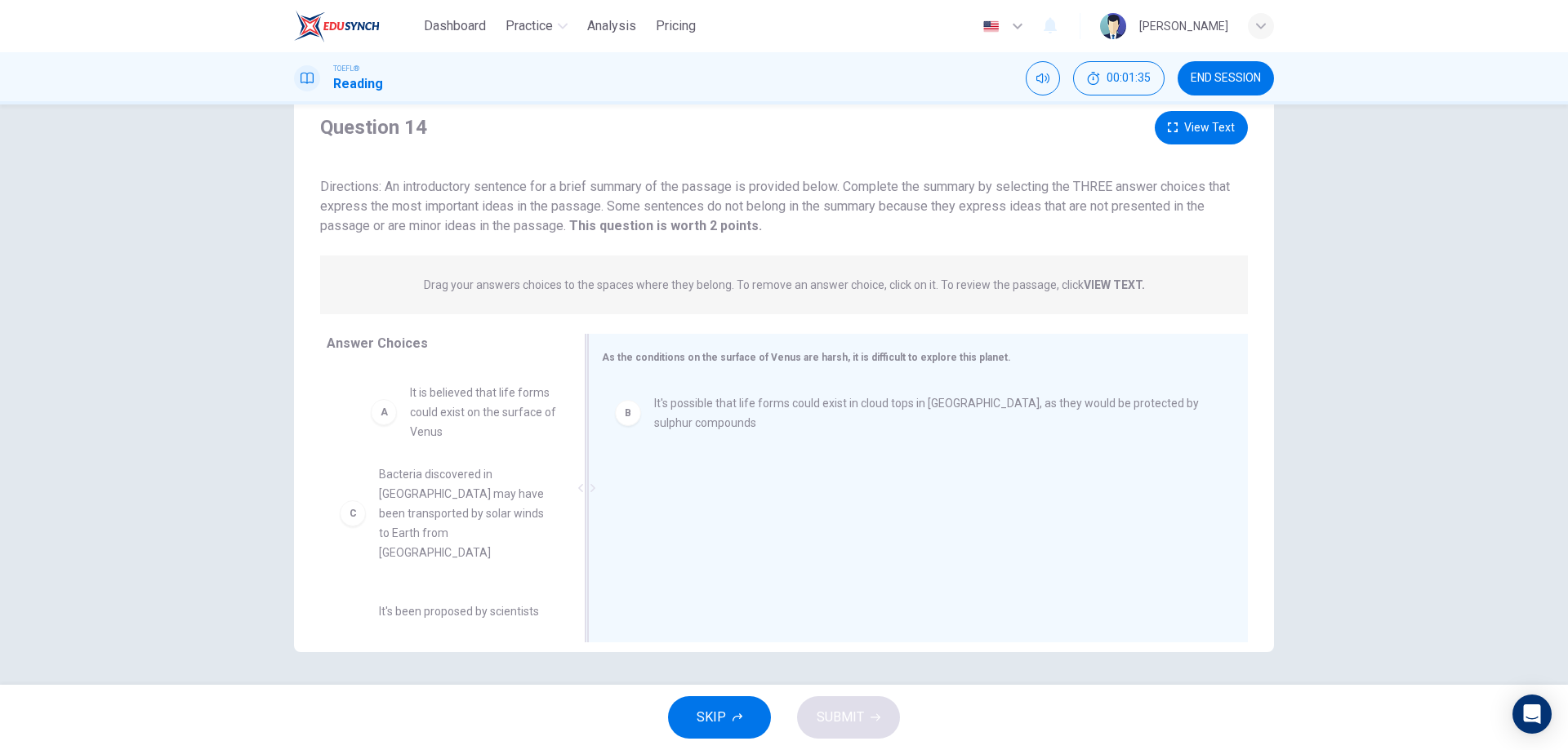
drag, startPoint x: 430, startPoint y: 412, endPoint x: 1020, endPoint y: 500, distance: 596.5
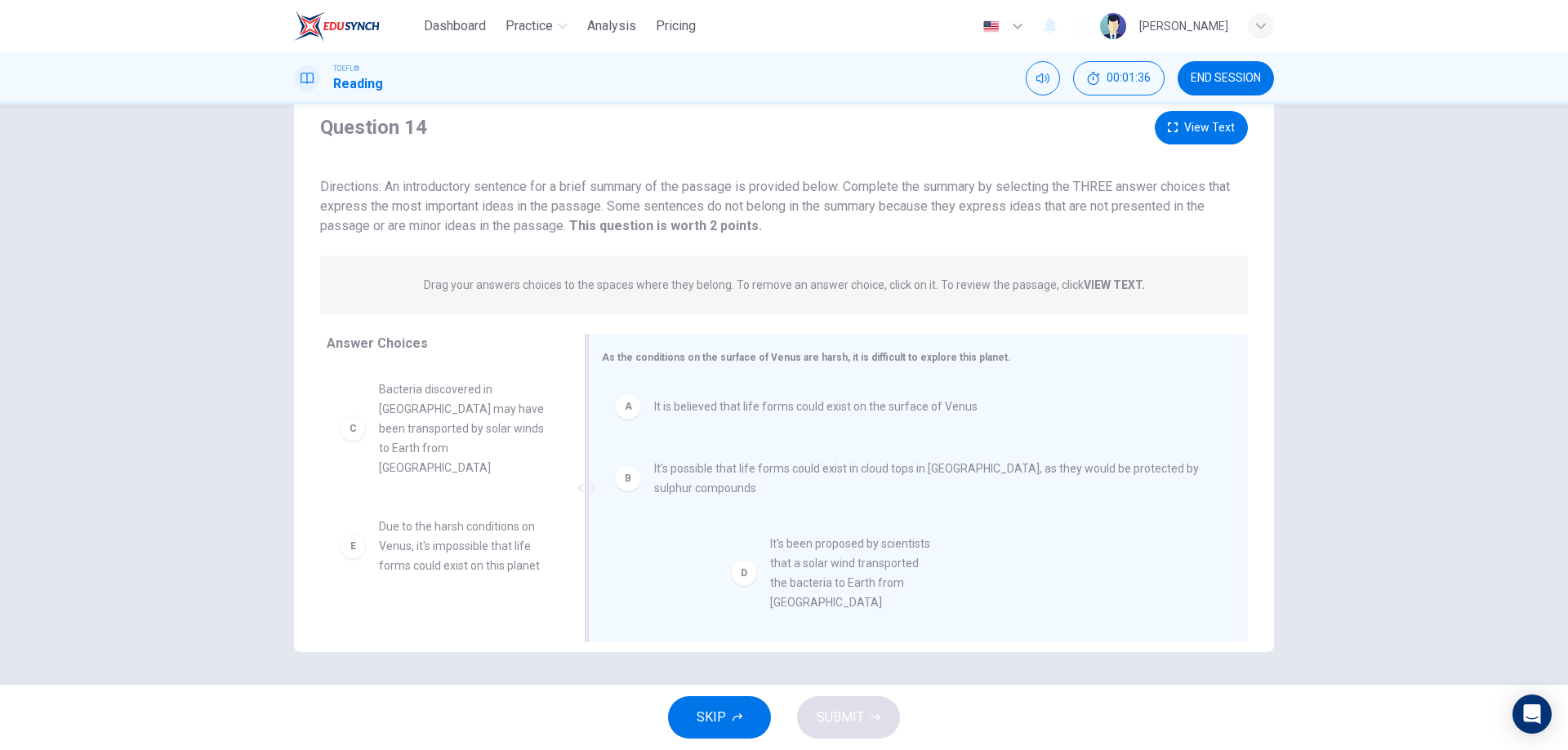
scroll to position [29, 0]
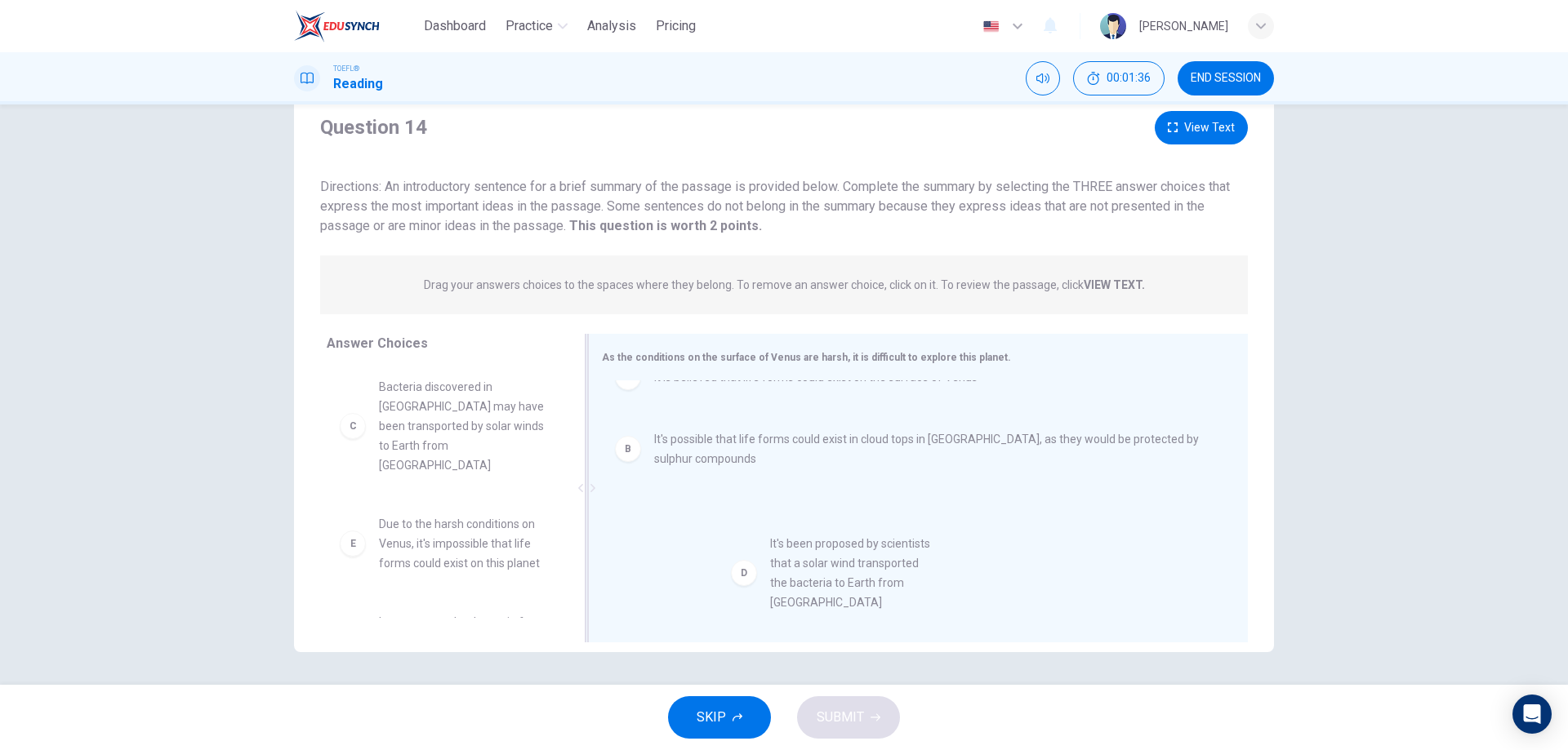
drag, startPoint x: 494, startPoint y: 515, endPoint x: 1007, endPoint y: 570, distance: 515.9
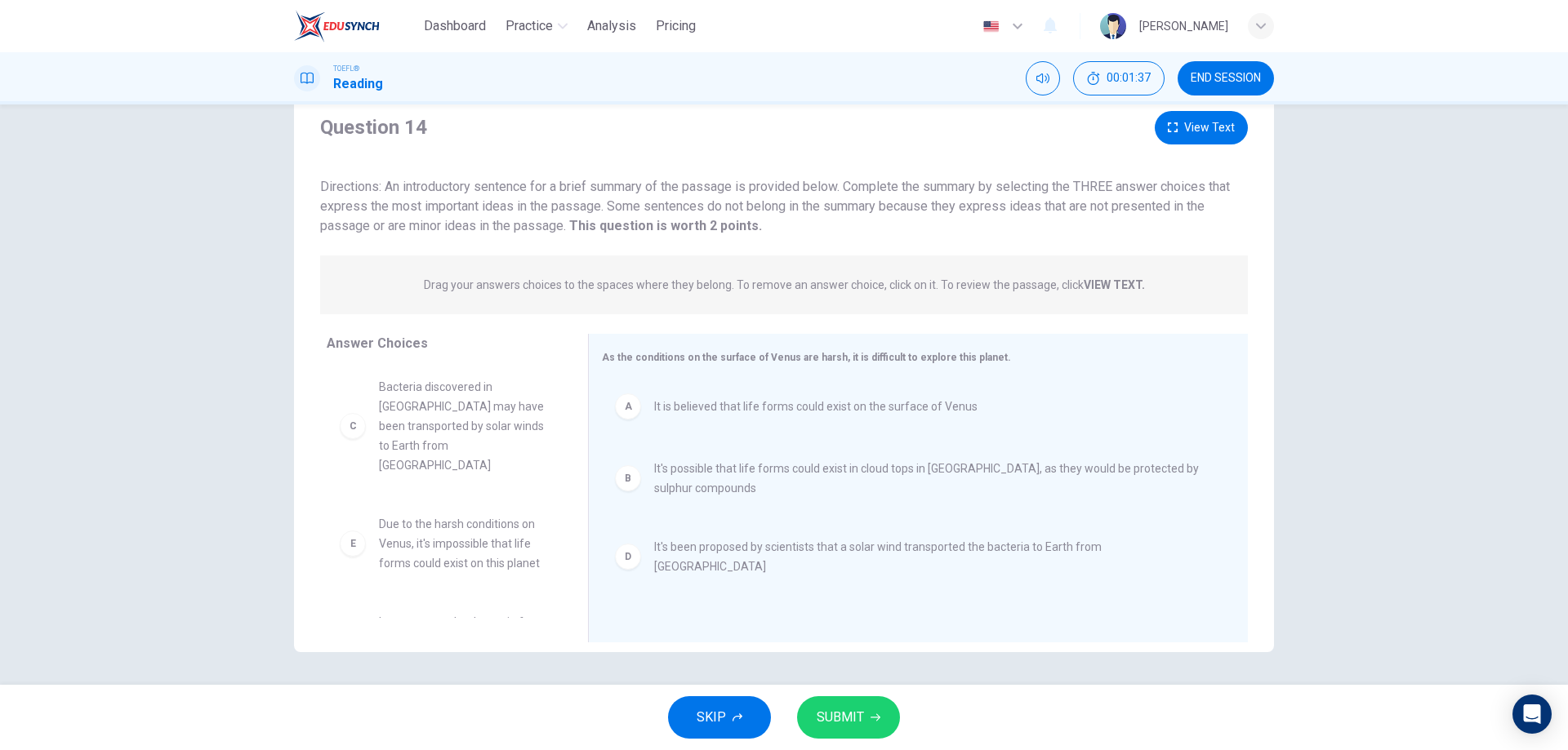
scroll to position [49, 0]
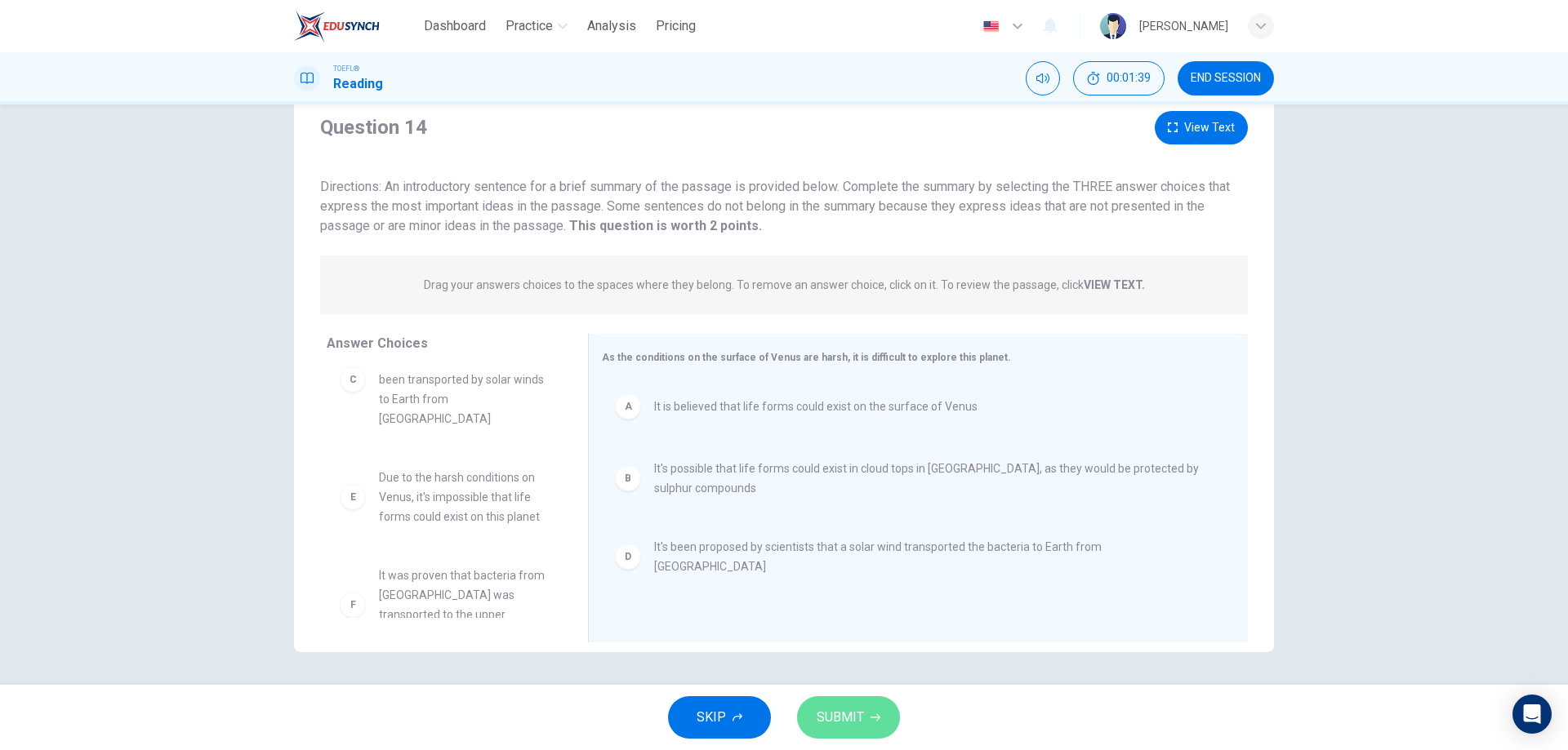
click at [851, 719] on span "SUBMIT" at bounding box center [840, 717] width 47 height 23
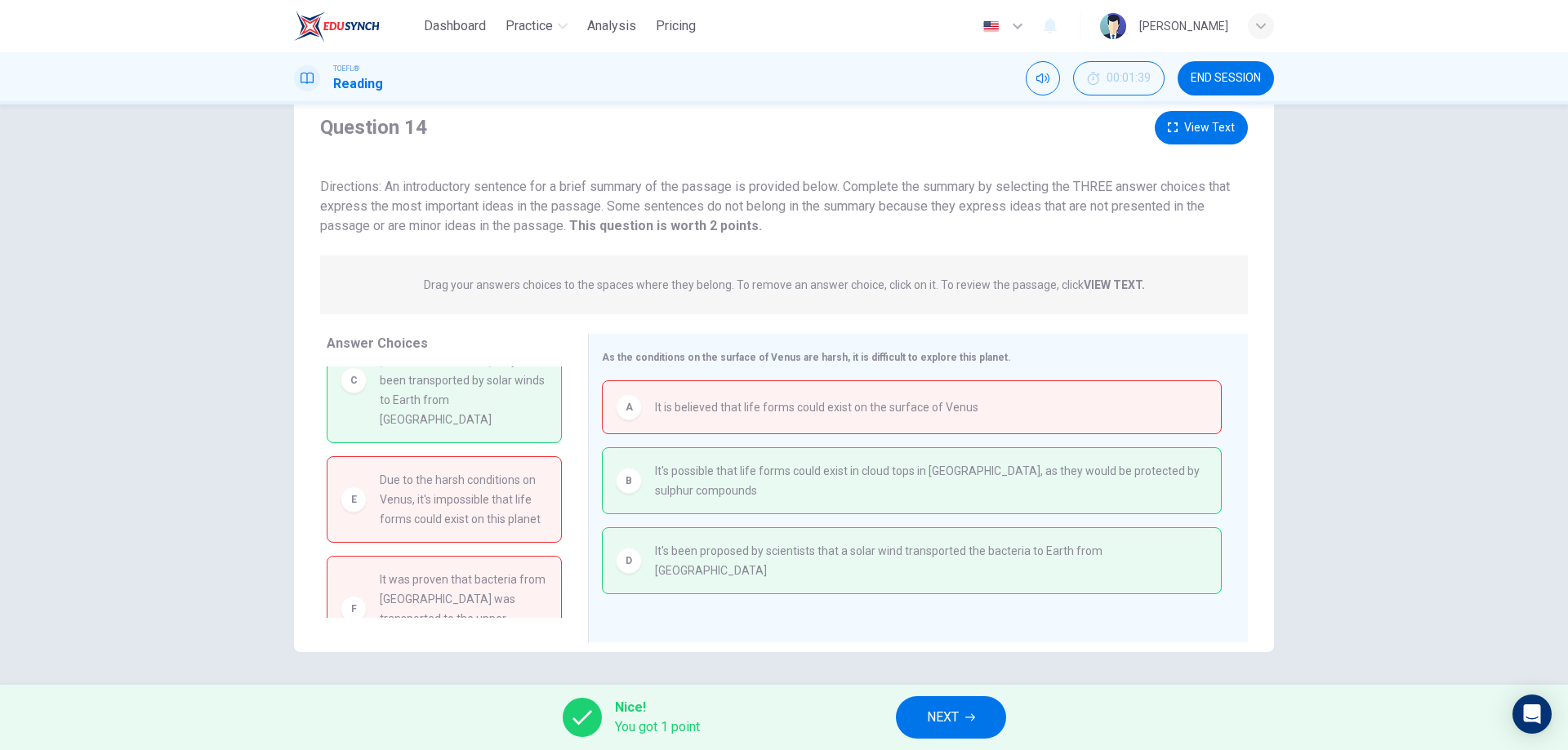
click at [977, 711] on button "NEXT" at bounding box center [950, 717] width 110 height 43
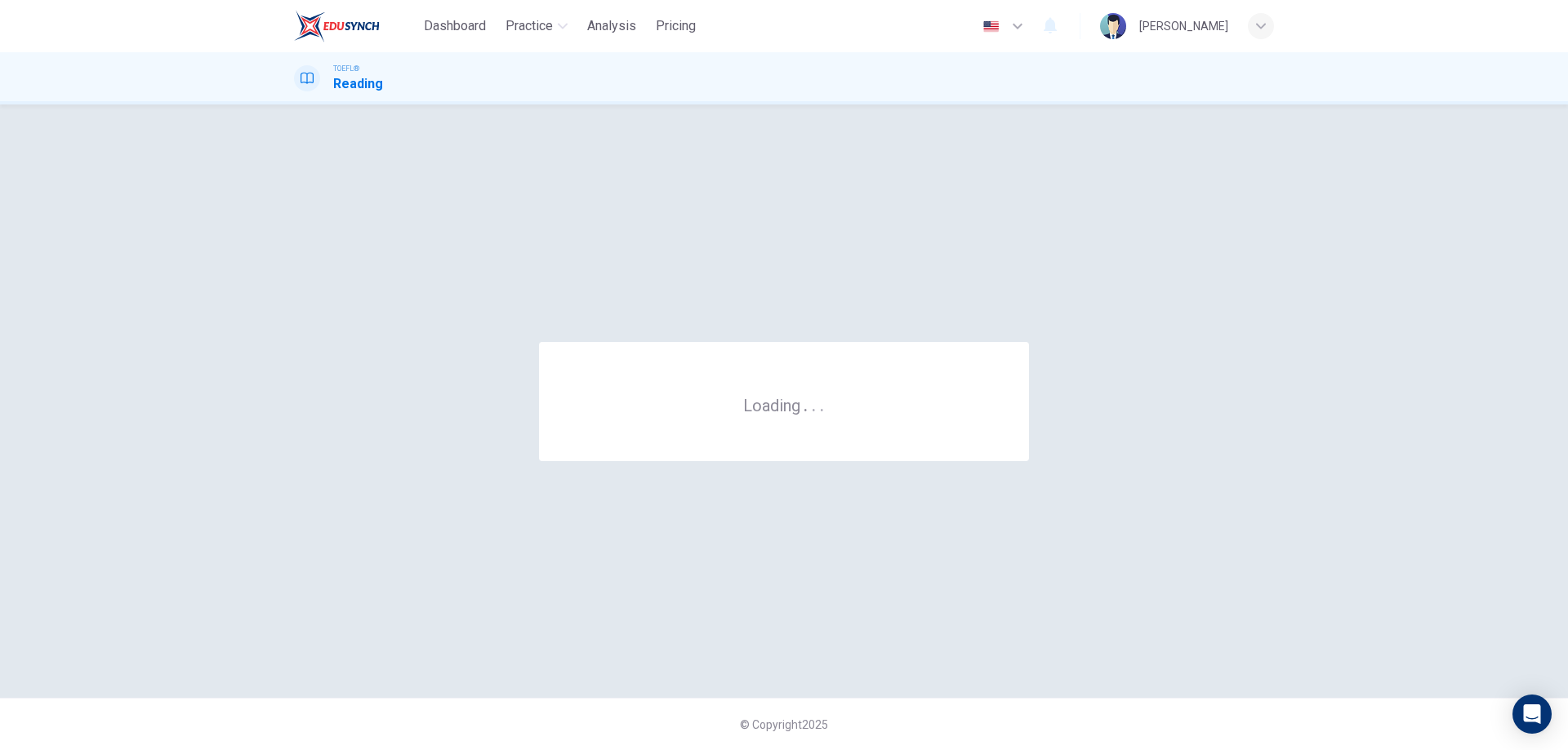
scroll to position [0, 0]
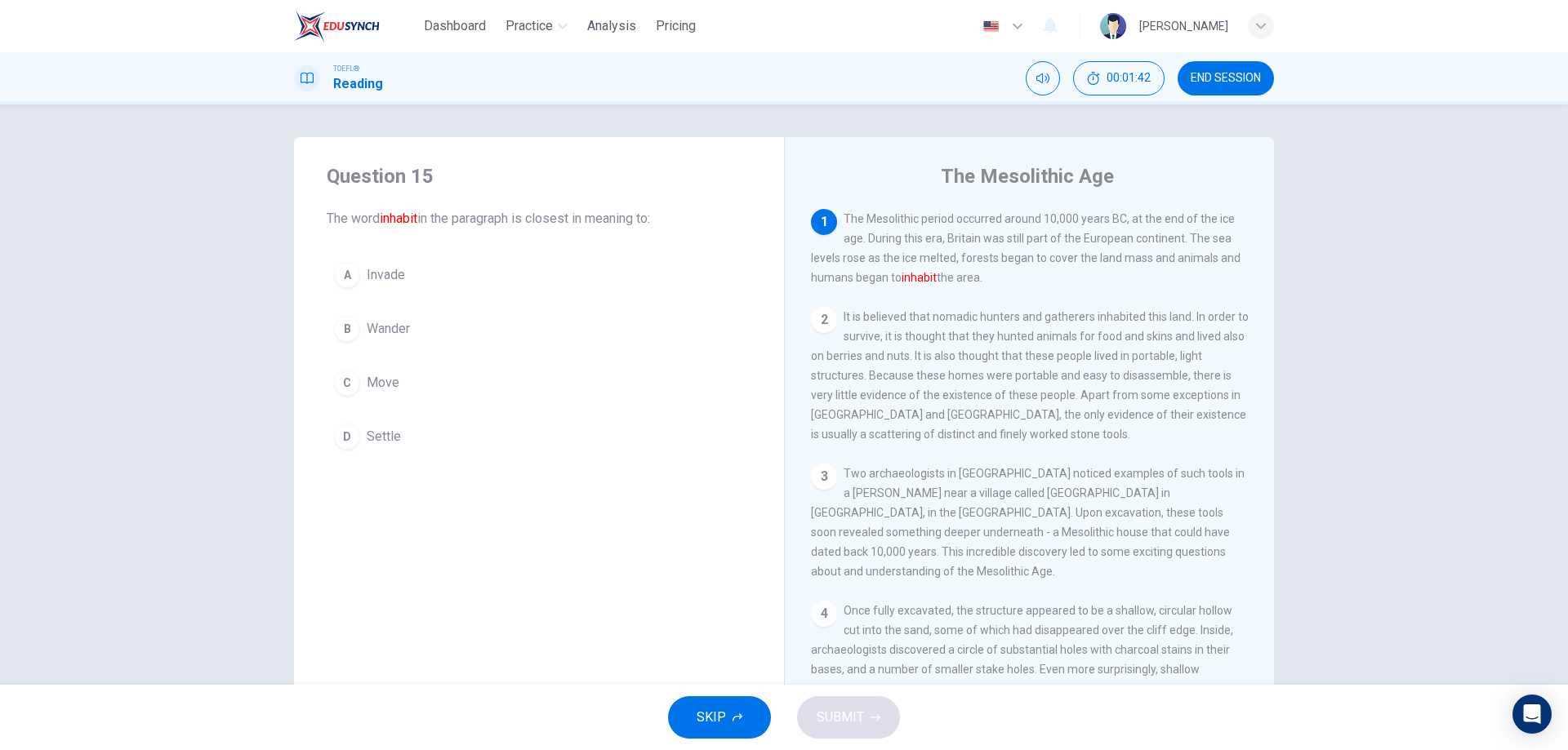
drag, startPoint x: 1160, startPoint y: 169, endPoint x: 923, endPoint y: 171, distance: 237.0
click at [923, 171] on div "The Mesolithic Age [DEMOGRAPHIC_DATA] The Mesolithic period occurred around 10,…" at bounding box center [1029, 420] width 490 height 567
drag, startPoint x: 923, startPoint y: 171, endPoint x: 1144, endPoint y: 161, distance: 221.2
click at [1144, 161] on div "The Mesolithic Age [DEMOGRAPHIC_DATA] The Mesolithic period occurred around 10,…" at bounding box center [1029, 420] width 490 height 567
click at [1229, 86] on button "END SESSION" at bounding box center [1226, 78] width 97 height 34
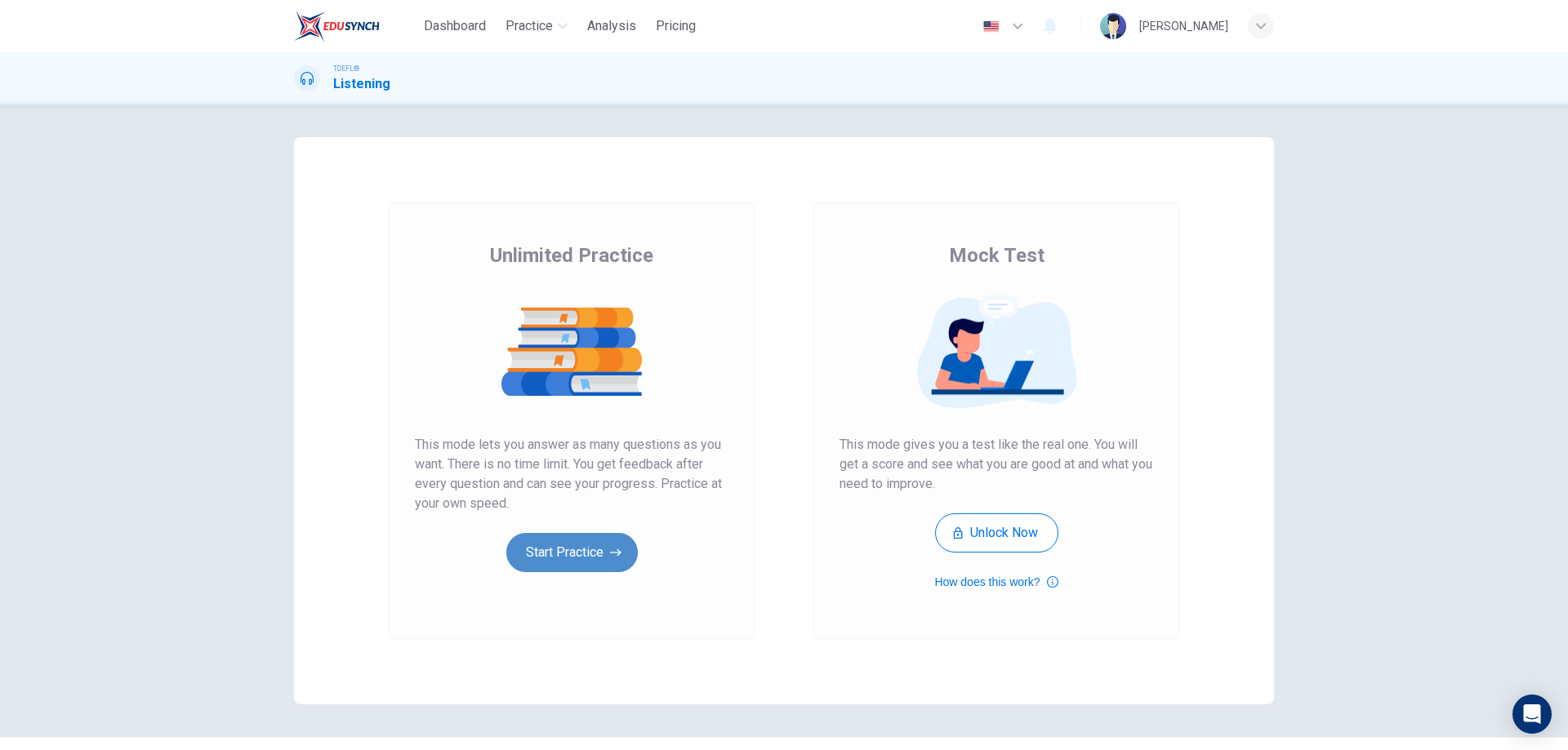
click at [595, 544] on button "Start Practice" at bounding box center [572, 552] width 132 height 39
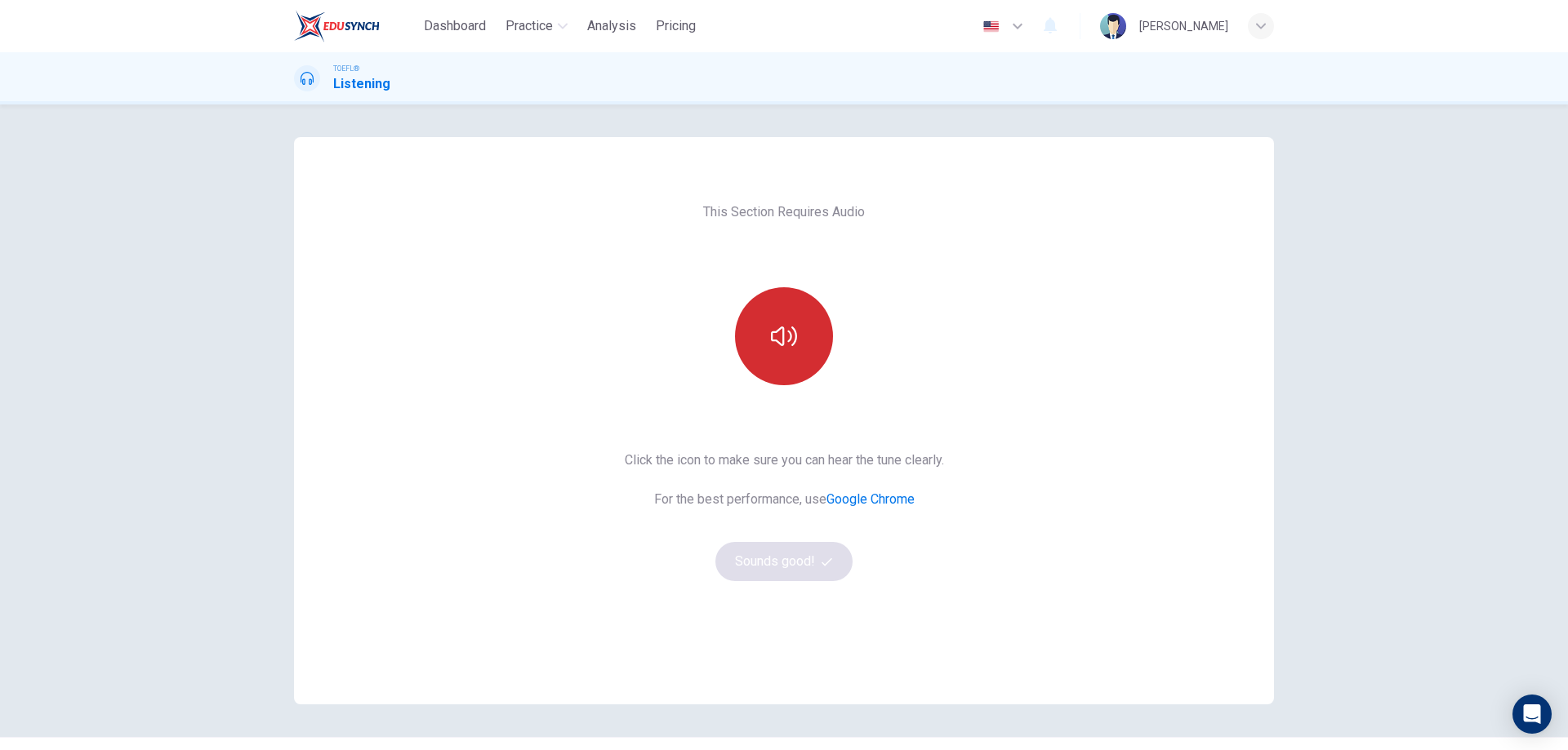
click at [799, 336] on button "button" at bounding box center [784, 336] width 98 height 98
click at [808, 551] on button "Sounds good!" at bounding box center [783, 561] width 137 height 39
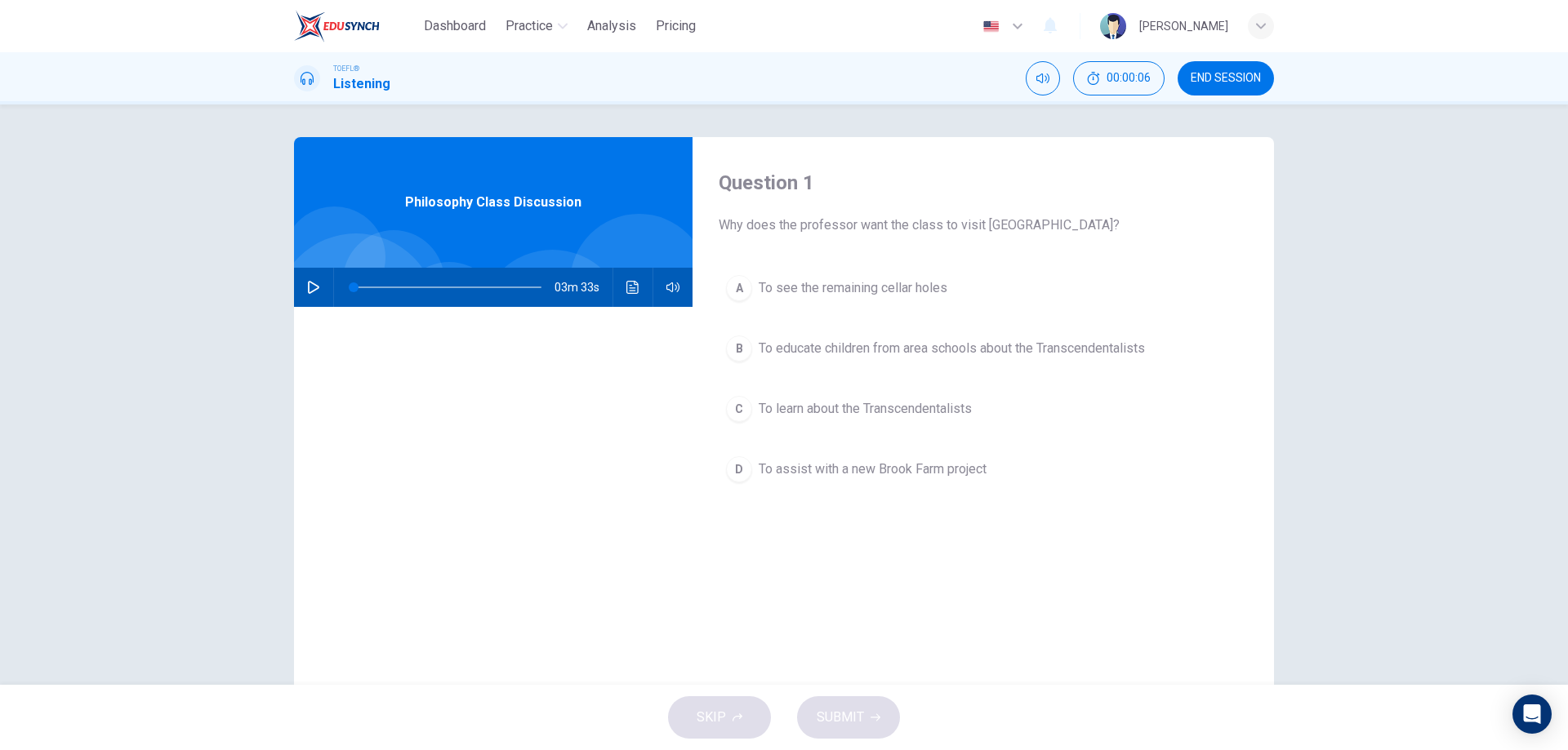
scroll to position [52, 0]
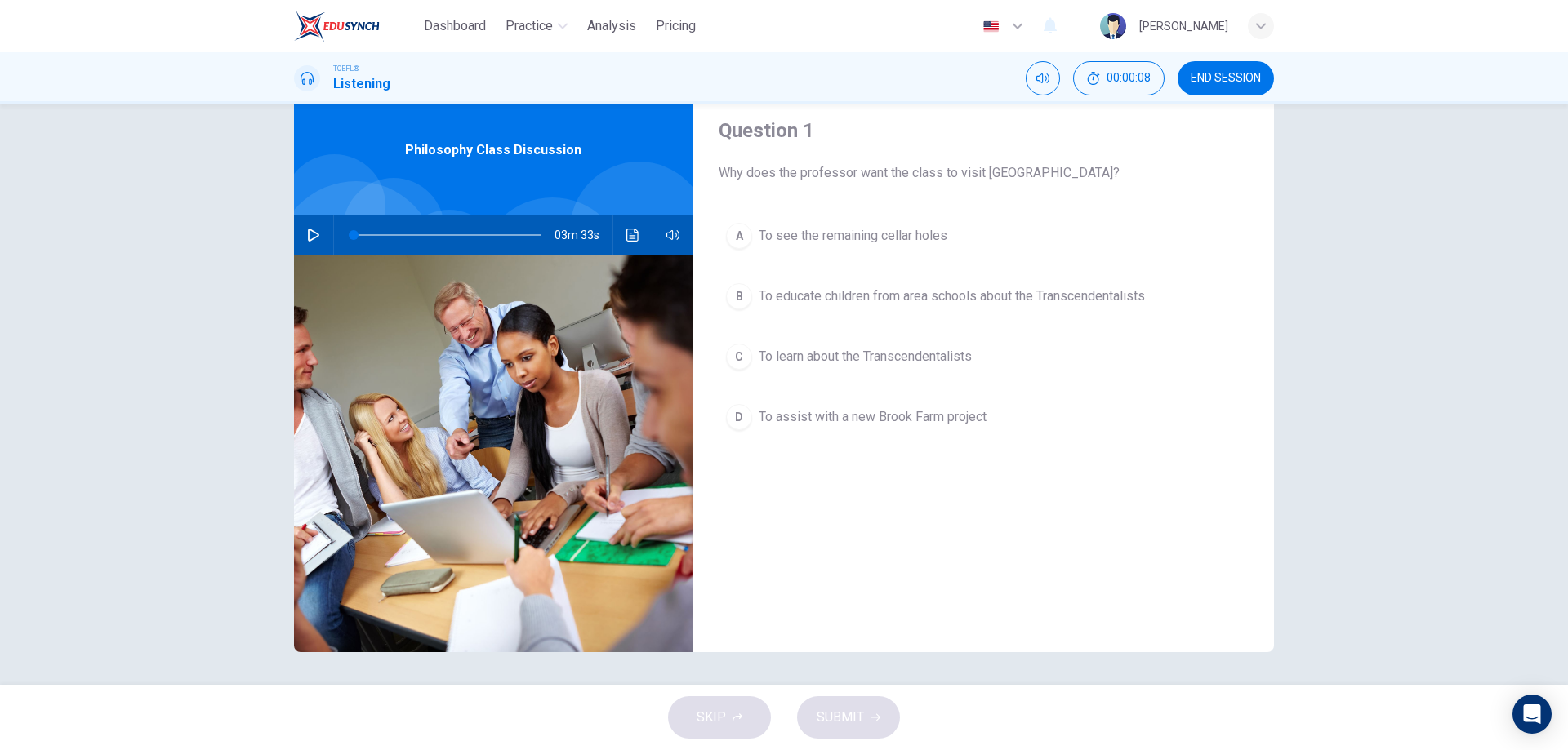
click at [314, 236] on icon "button" at bounding box center [314, 235] width 12 height 13
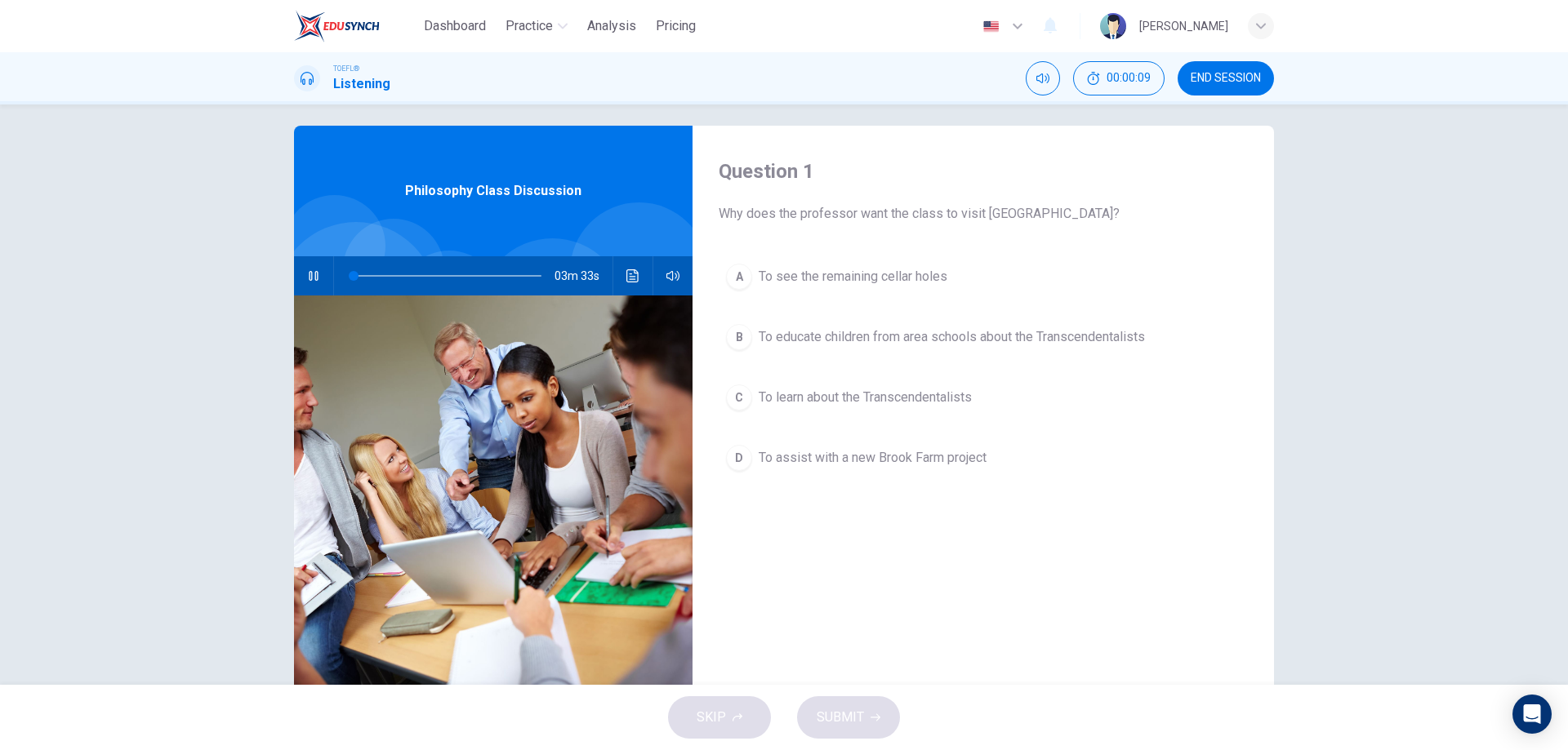
scroll to position [0, 0]
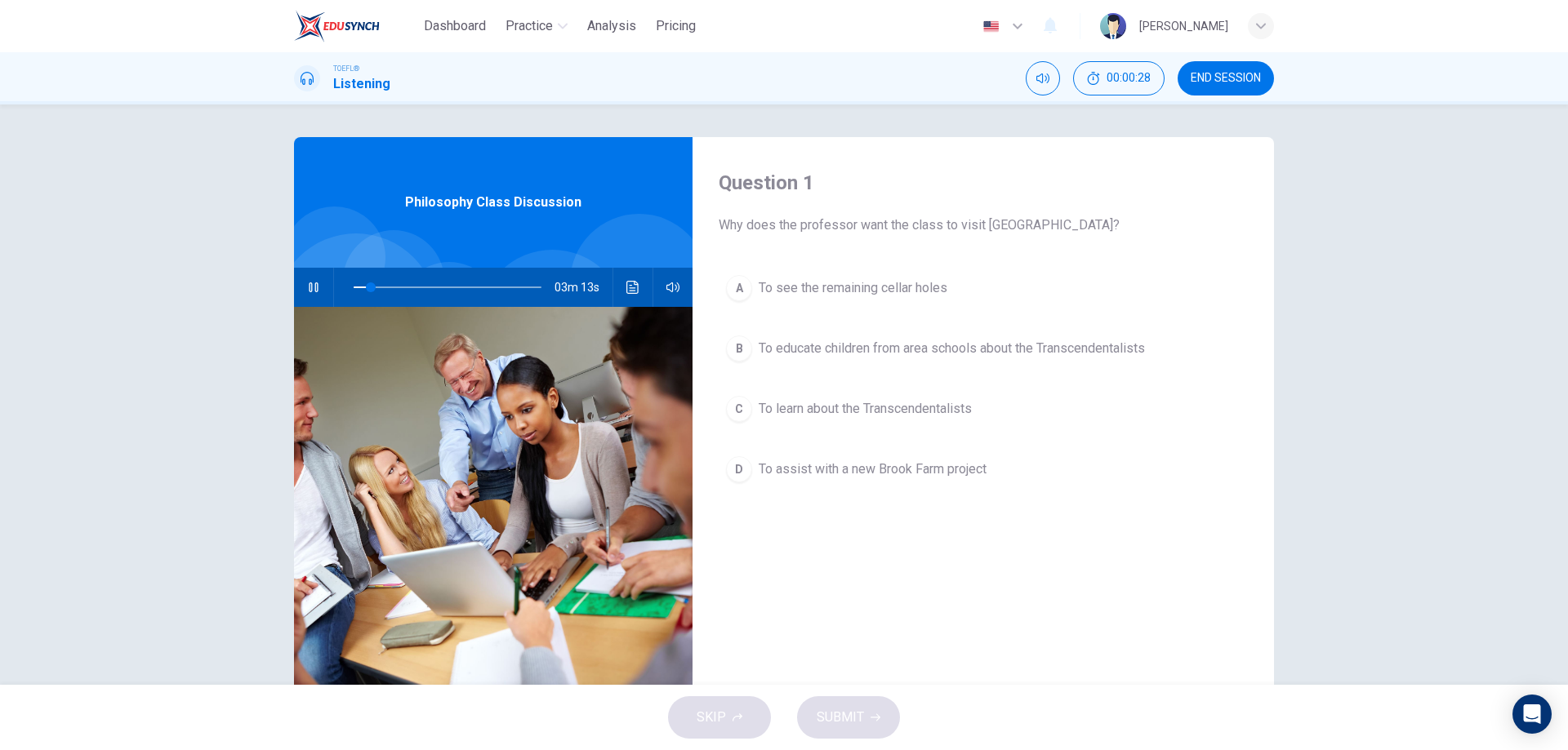
click at [1384, 273] on div "Question 1 Why does the professor want the class to visit Brook Farm? A To see …" at bounding box center [784, 395] width 1568 height 581
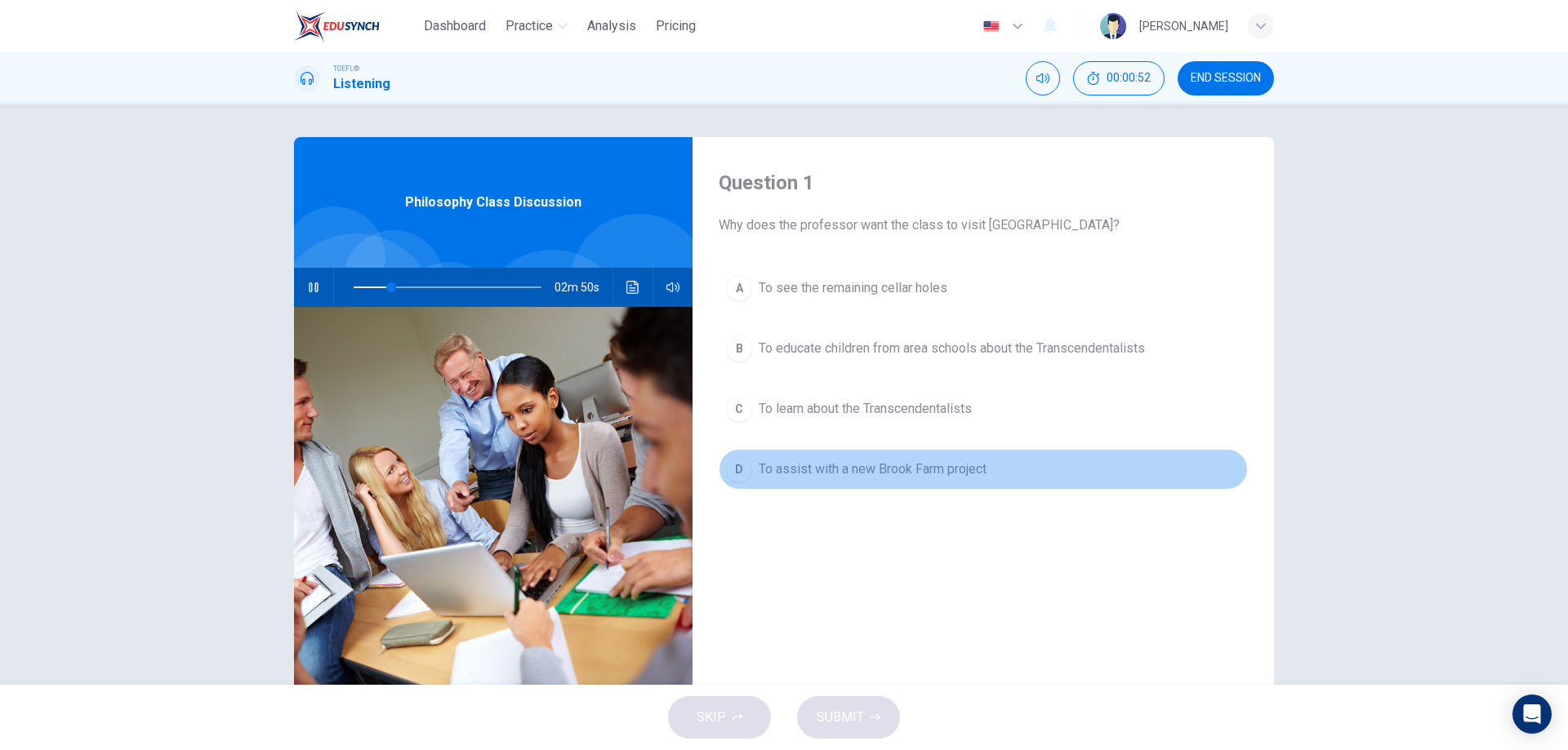
click at [742, 471] on div "D" at bounding box center [739, 469] width 26 height 26
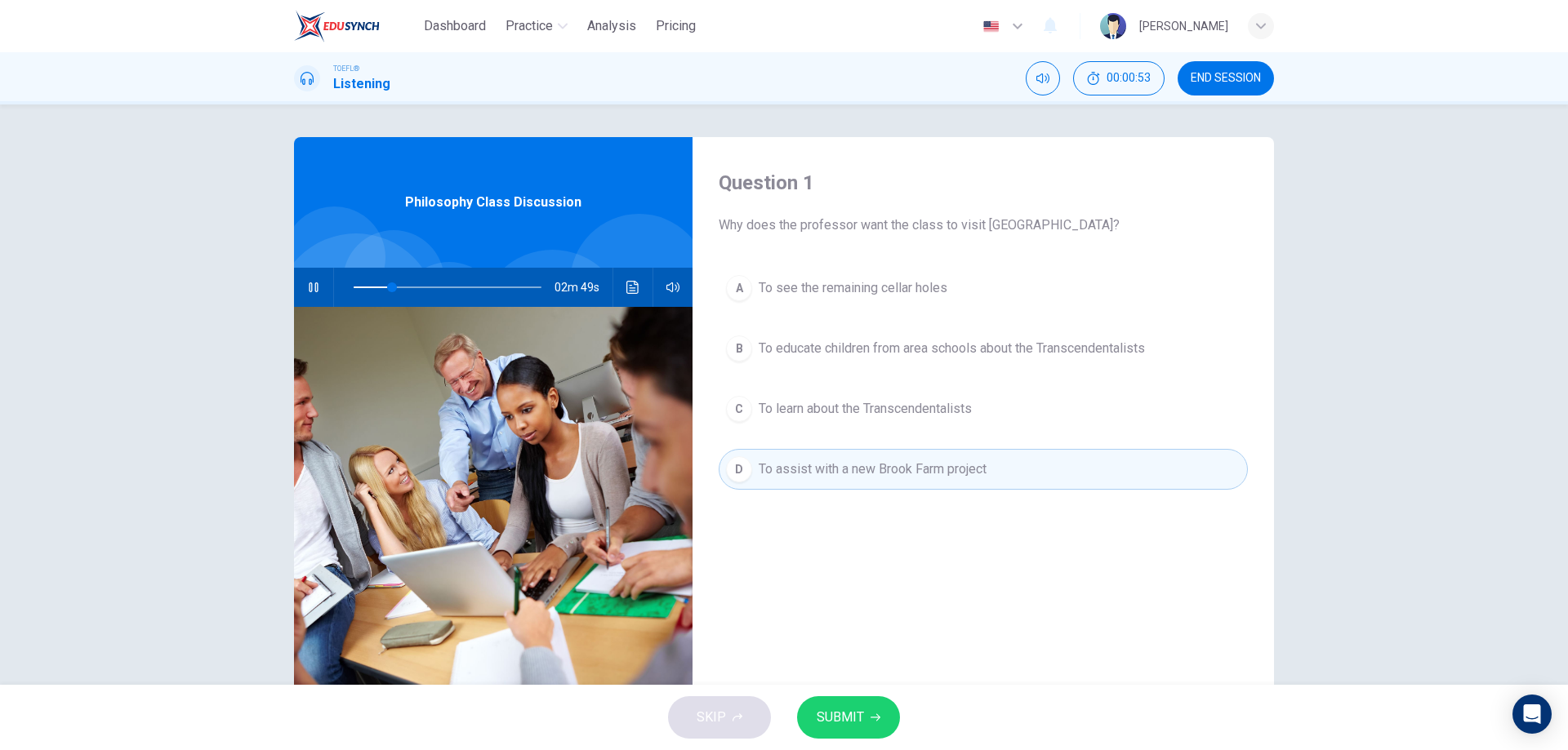
click at [846, 716] on span "SUBMIT" at bounding box center [840, 717] width 47 height 23
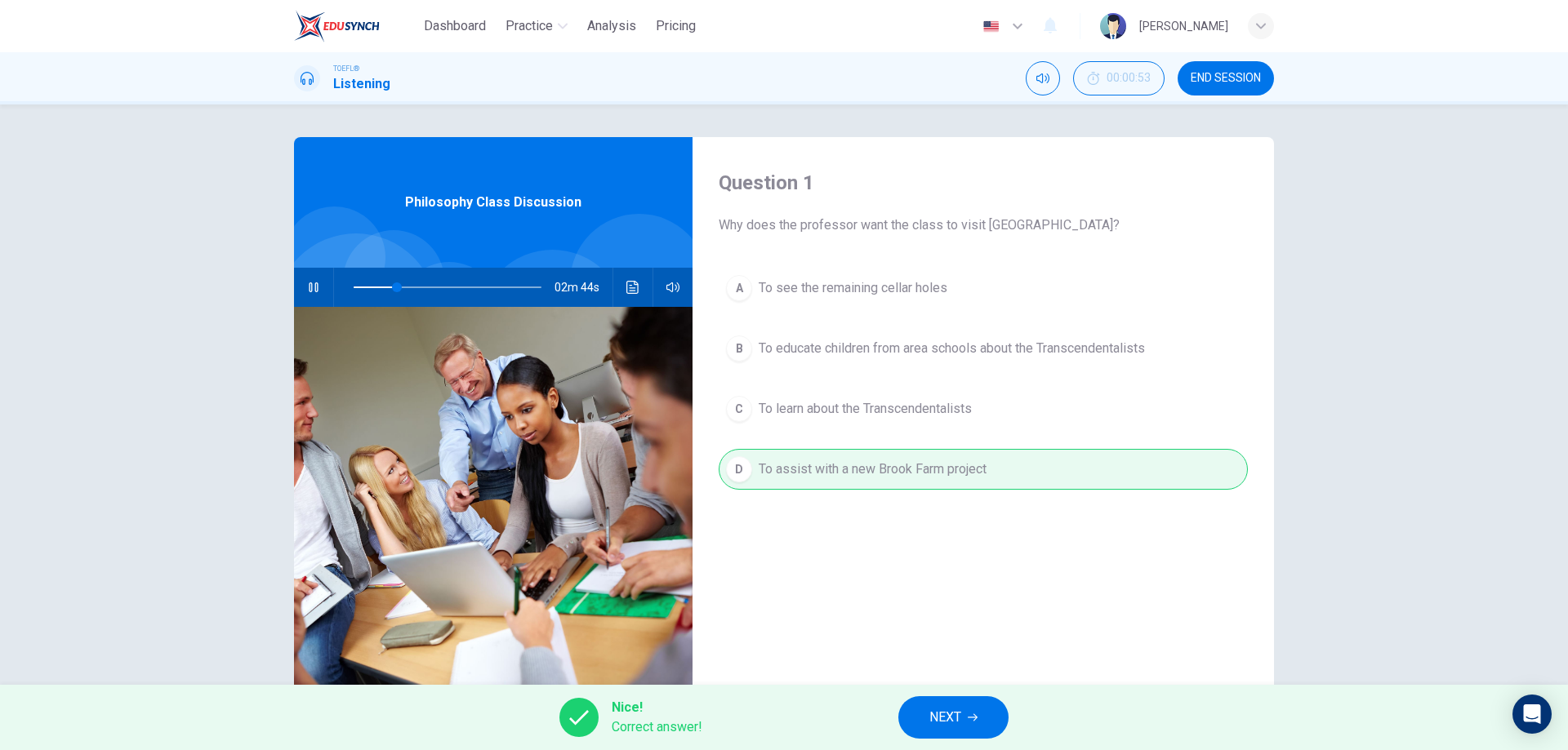
click at [953, 715] on span "NEXT" at bounding box center [945, 717] width 32 height 23
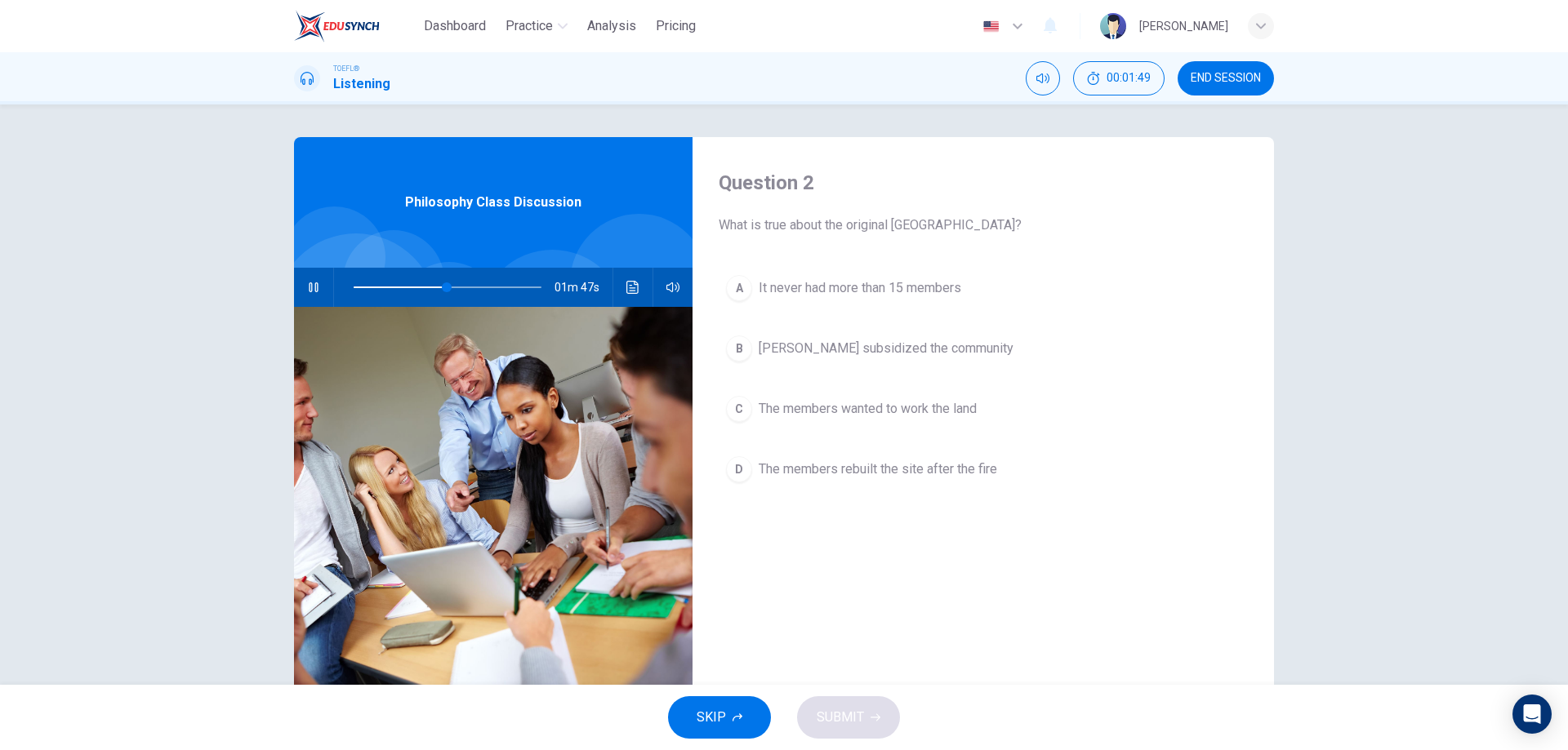
click at [730, 417] on div "C" at bounding box center [739, 409] width 26 height 26
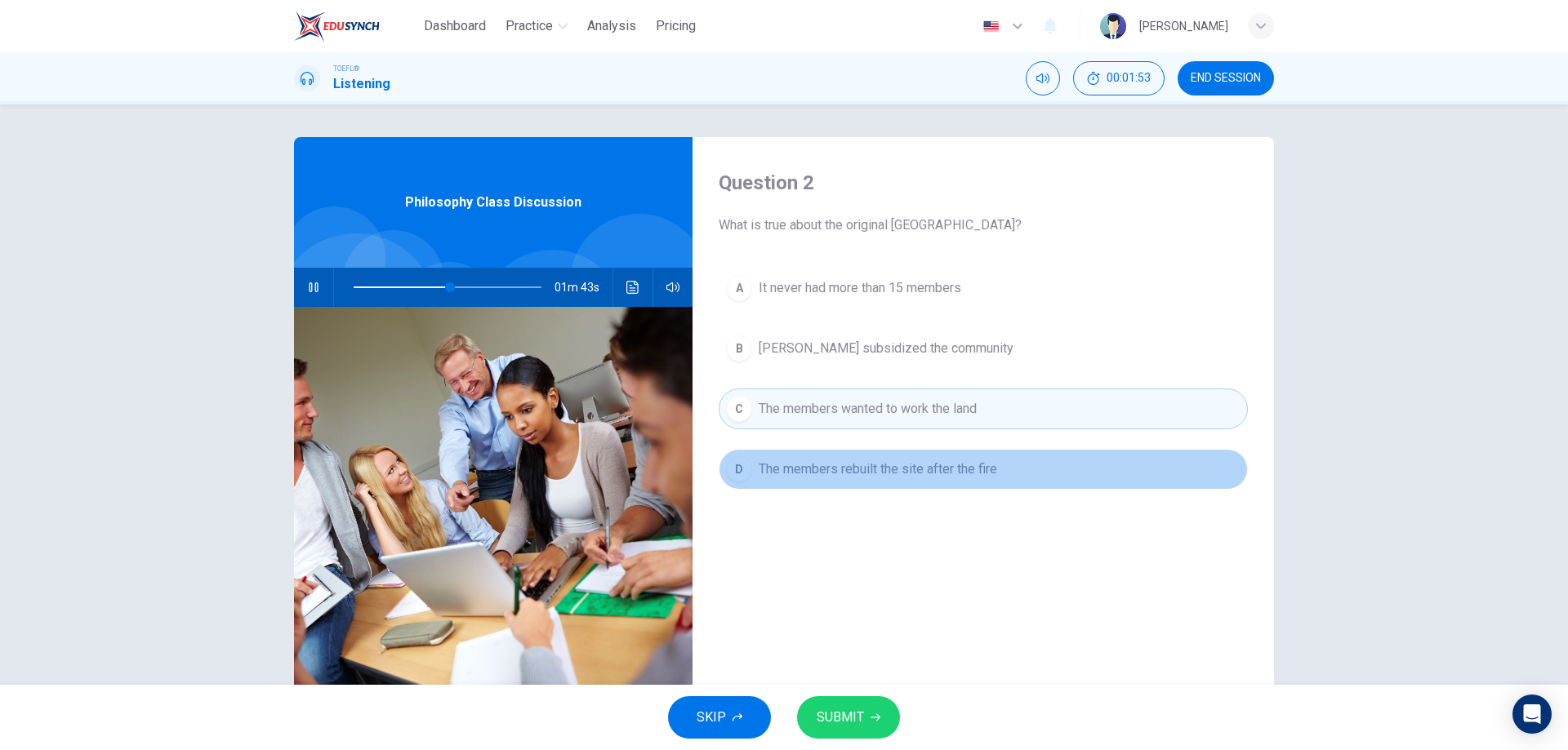
click at [858, 471] on span "The members rebuilt the site after the fire" at bounding box center [878, 469] width 238 height 19
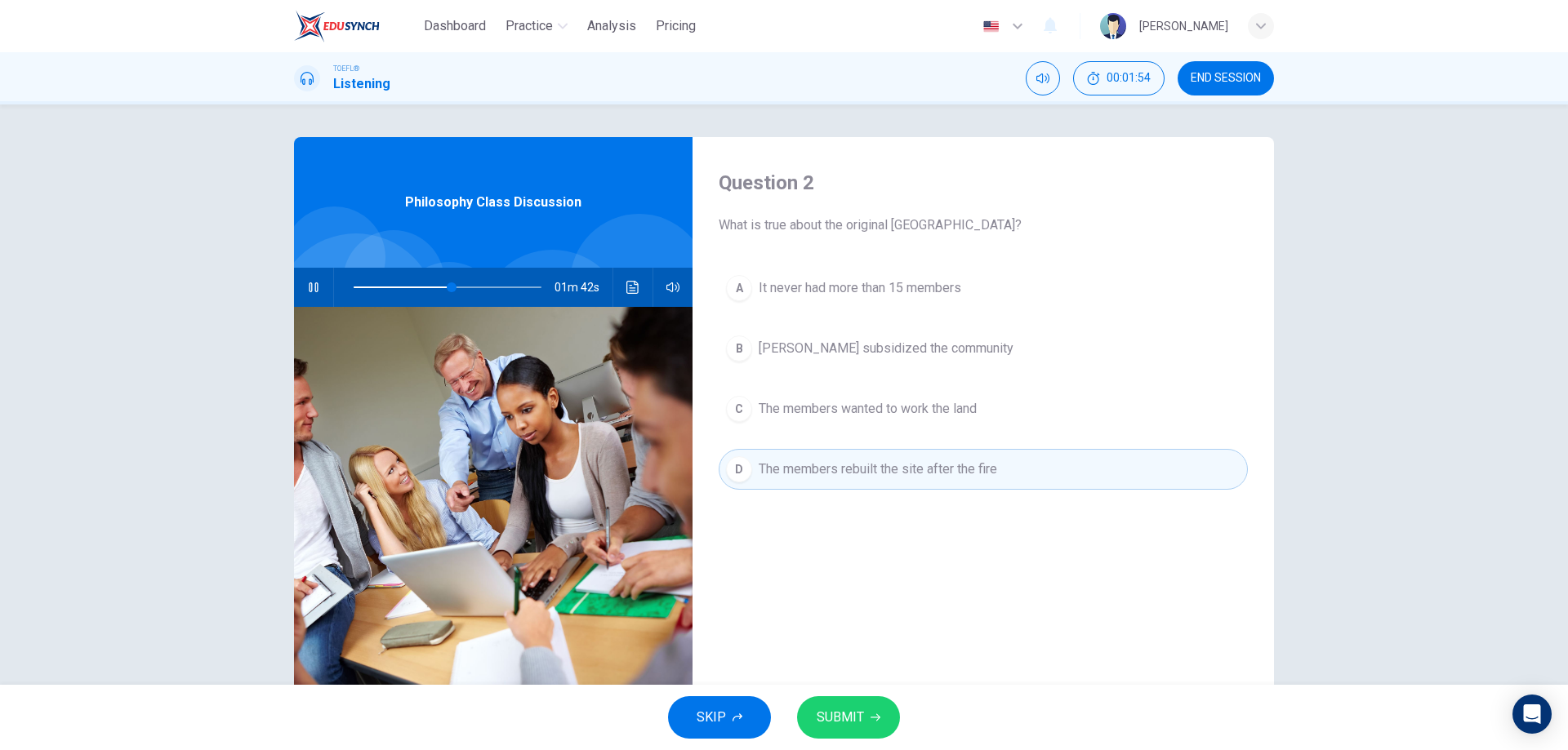
click at [855, 706] on span "SUBMIT" at bounding box center [840, 717] width 47 height 23
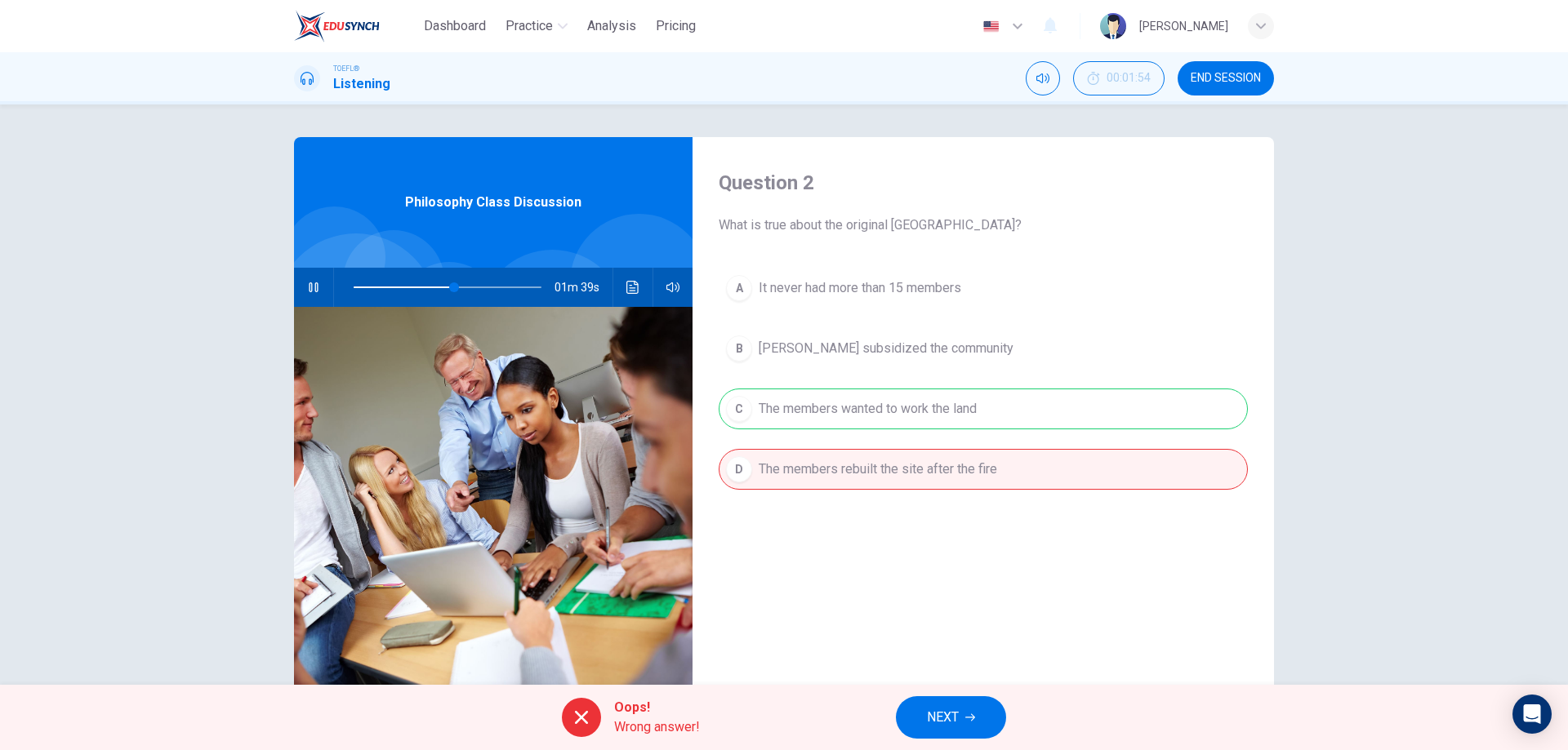
click at [934, 714] on span "NEXT" at bounding box center [943, 717] width 32 height 23
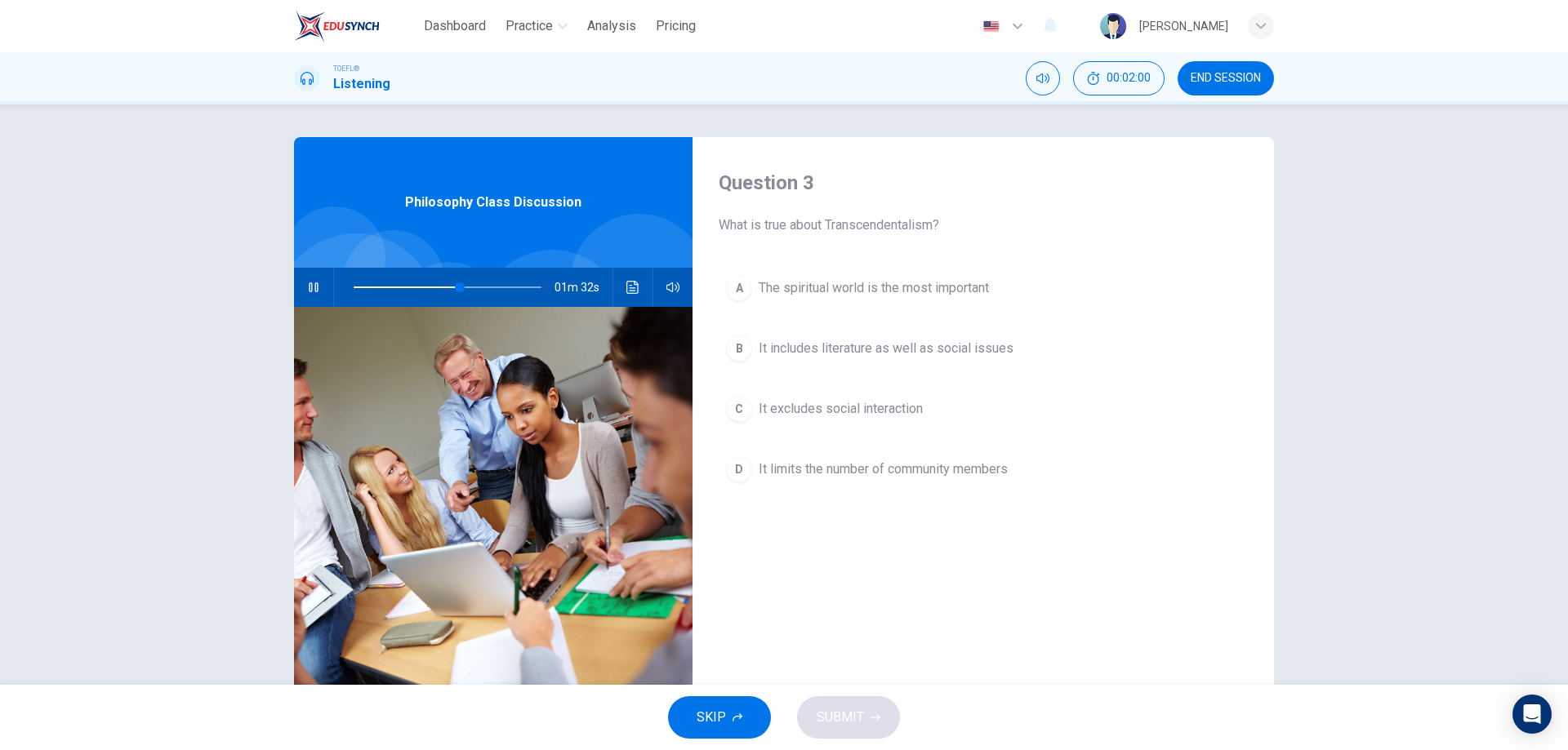
click at [875, 469] on span "It limits the number of community members" at bounding box center [883, 469] width 249 height 19
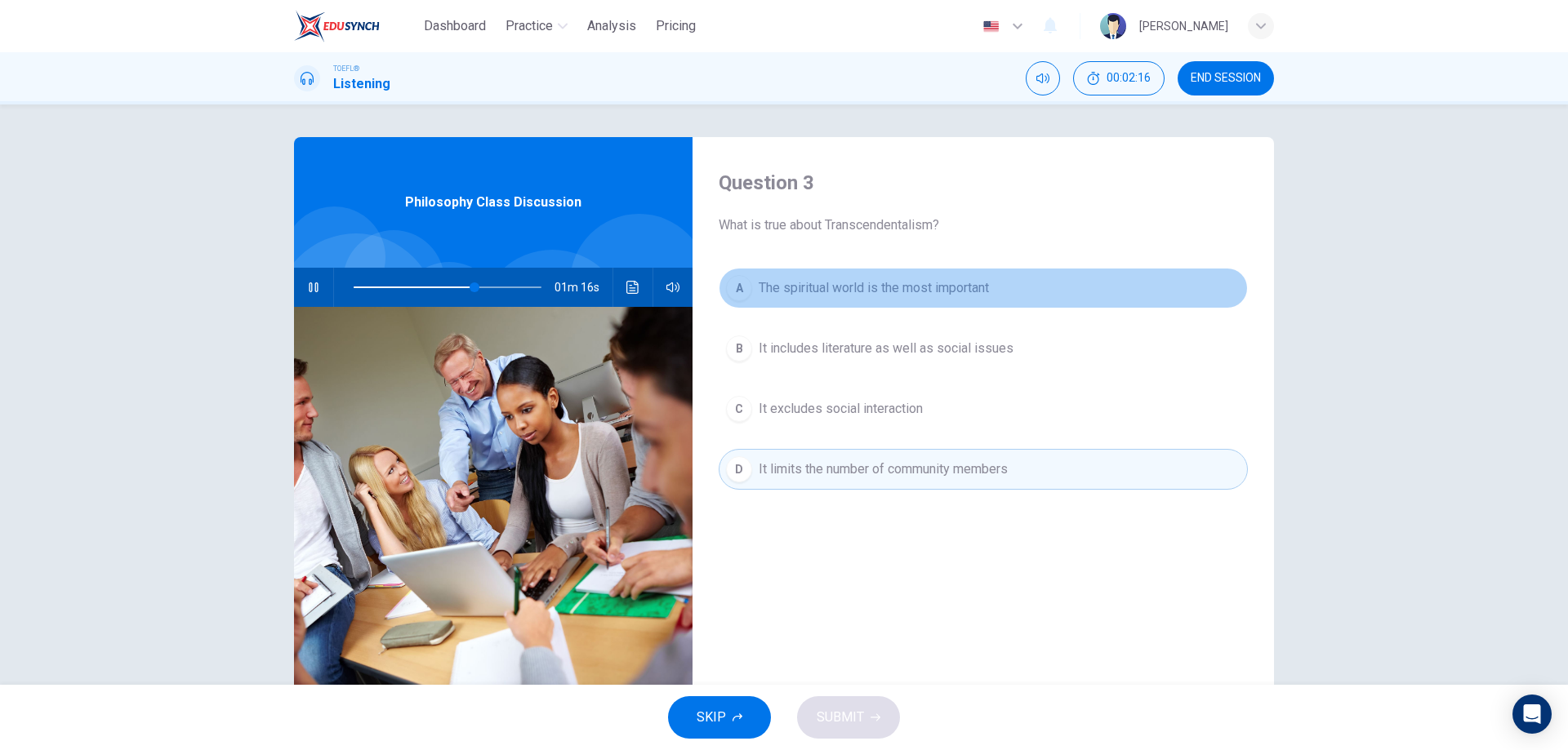
click at [950, 288] on span "The spiritual world is the most important" at bounding box center [874, 288] width 230 height 19
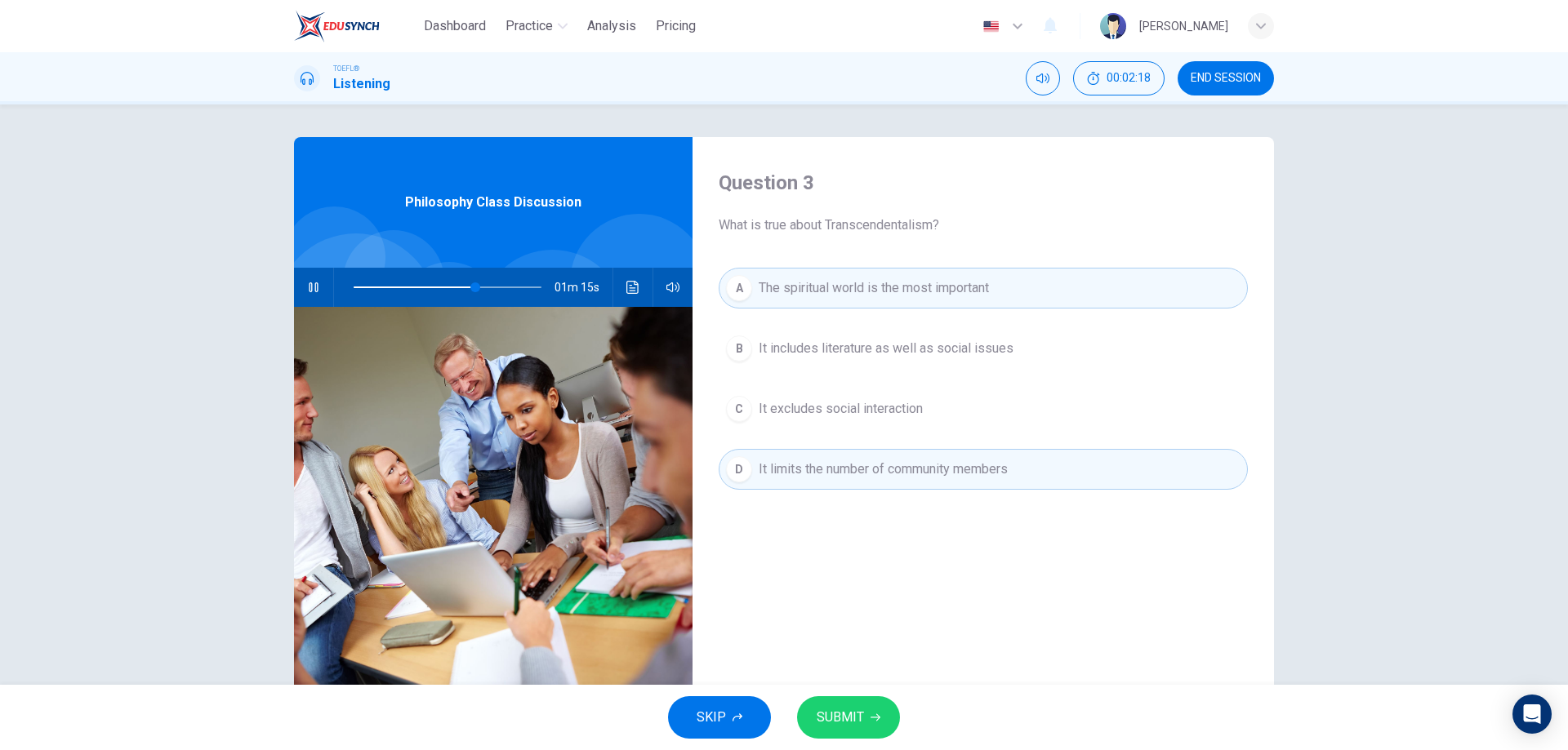
click at [875, 477] on span "It limits the number of community members" at bounding box center [883, 469] width 249 height 19
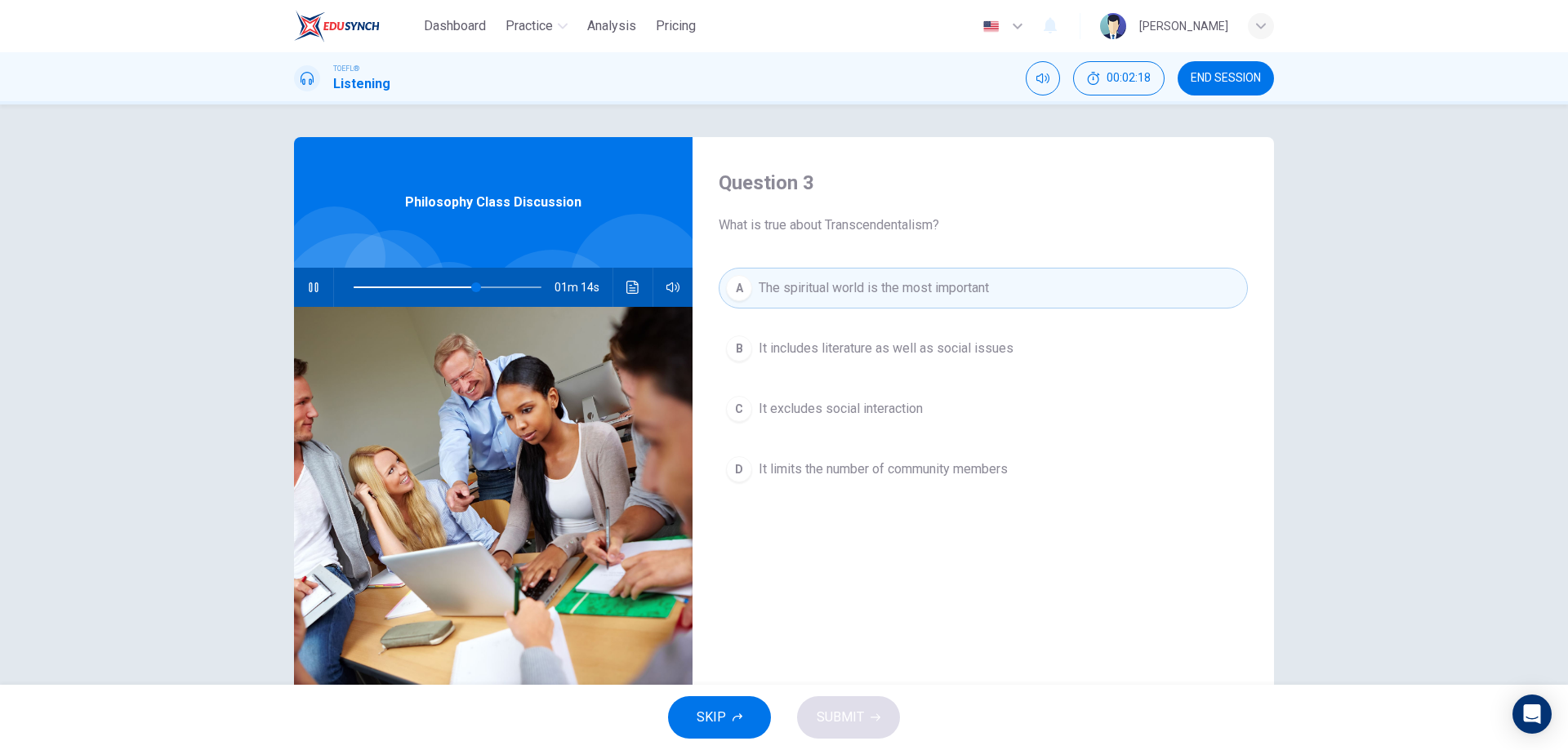
click at [873, 723] on div "SKIP SUBMIT" at bounding box center [784, 717] width 1568 height 65
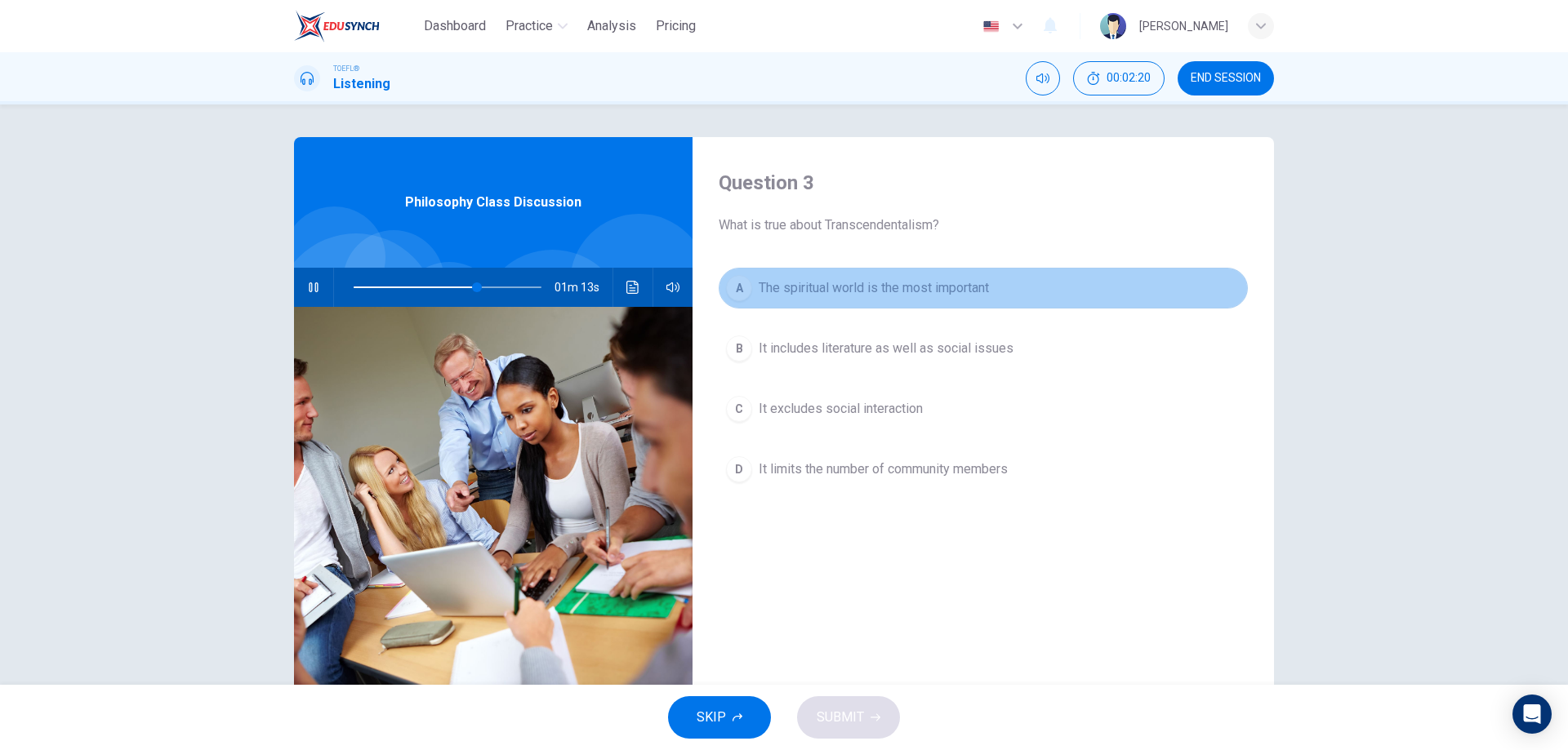
click at [896, 287] on span "The spiritual world is the most important" at bounding box center [874, 288] width 230 height 19
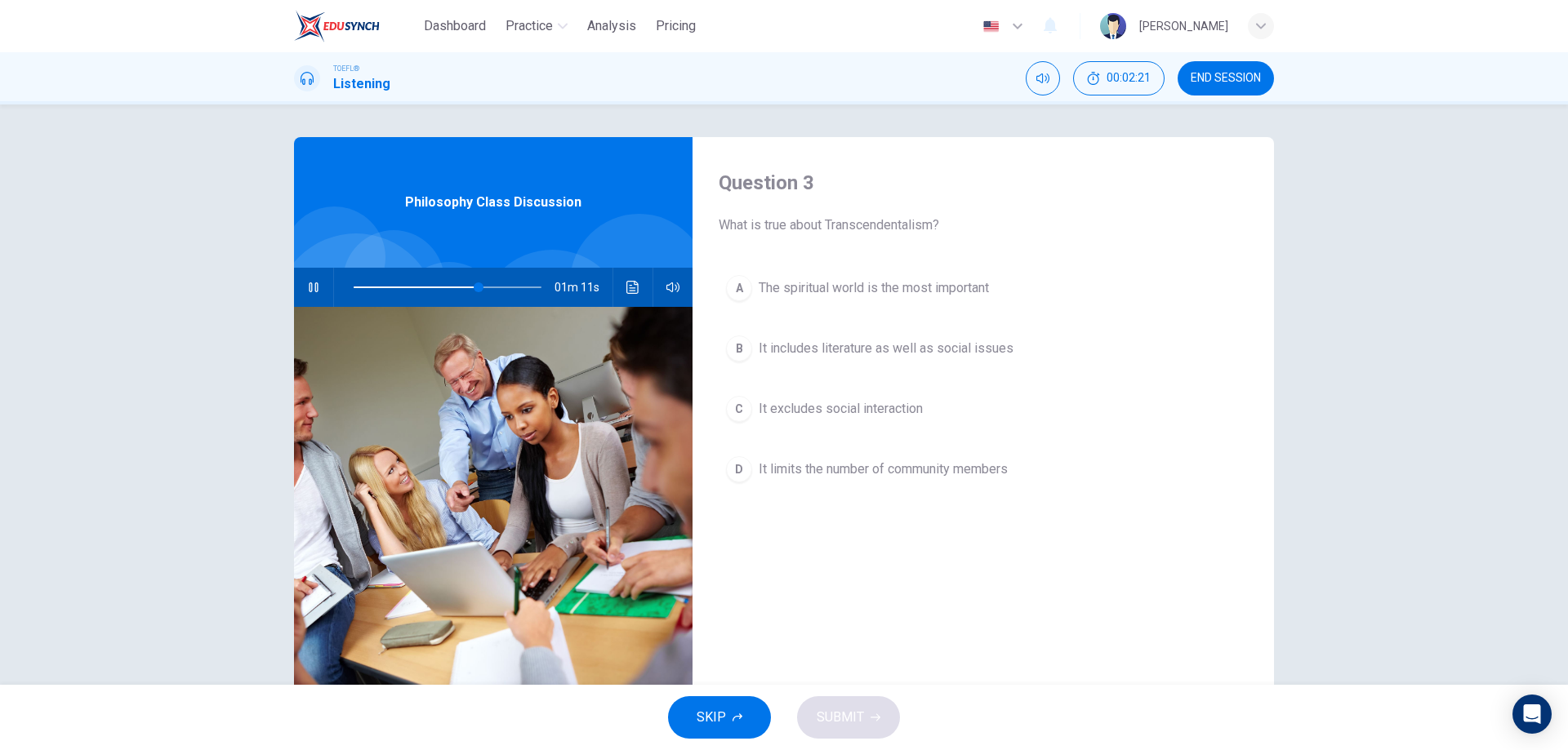
click at [873, 274] on button "A The spiritual world is the most important" at bounding box center [983, 288] width 530 height 41
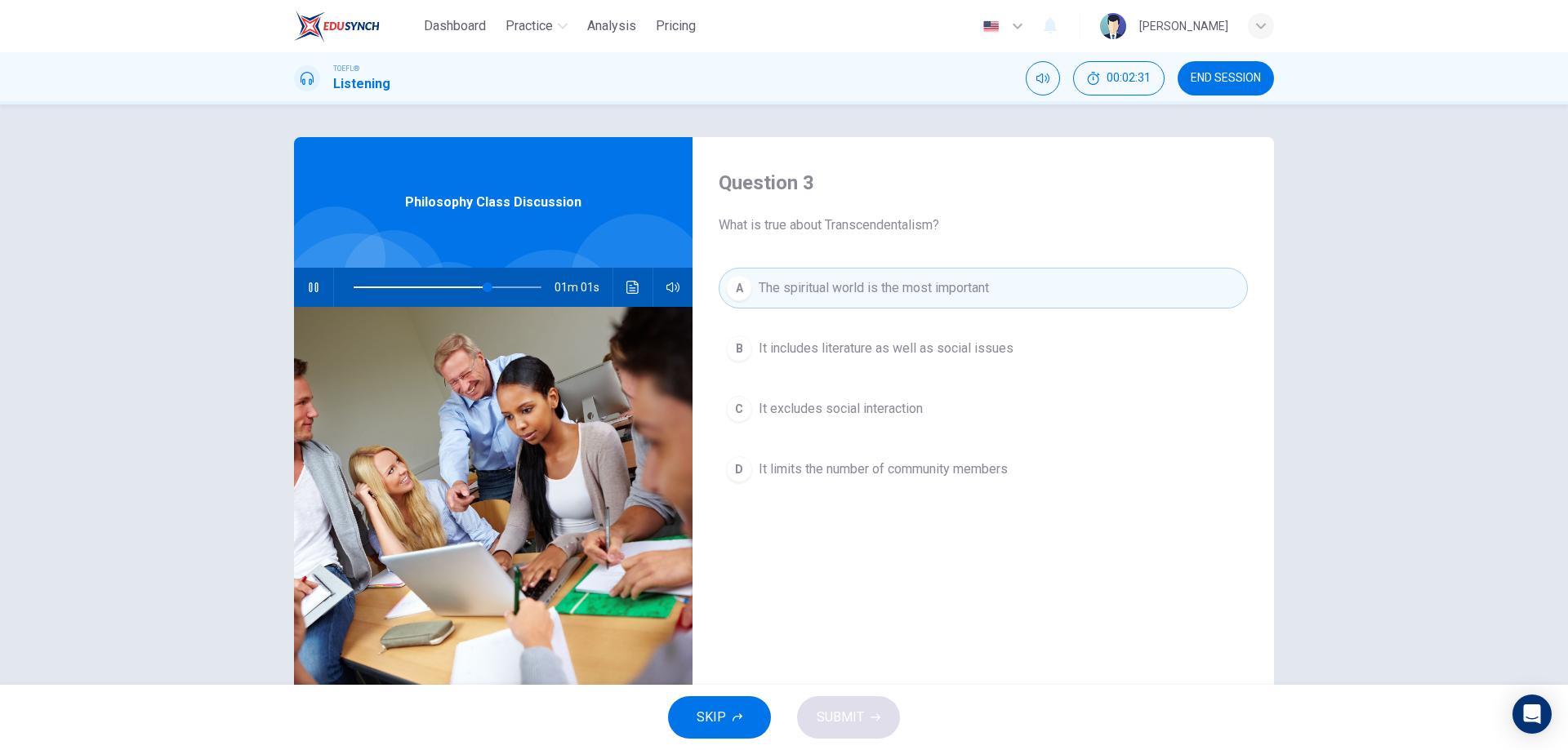
click at [943, 468] on span "It limits the number of community members" at bounding box center [883, 469] width 249 height 19
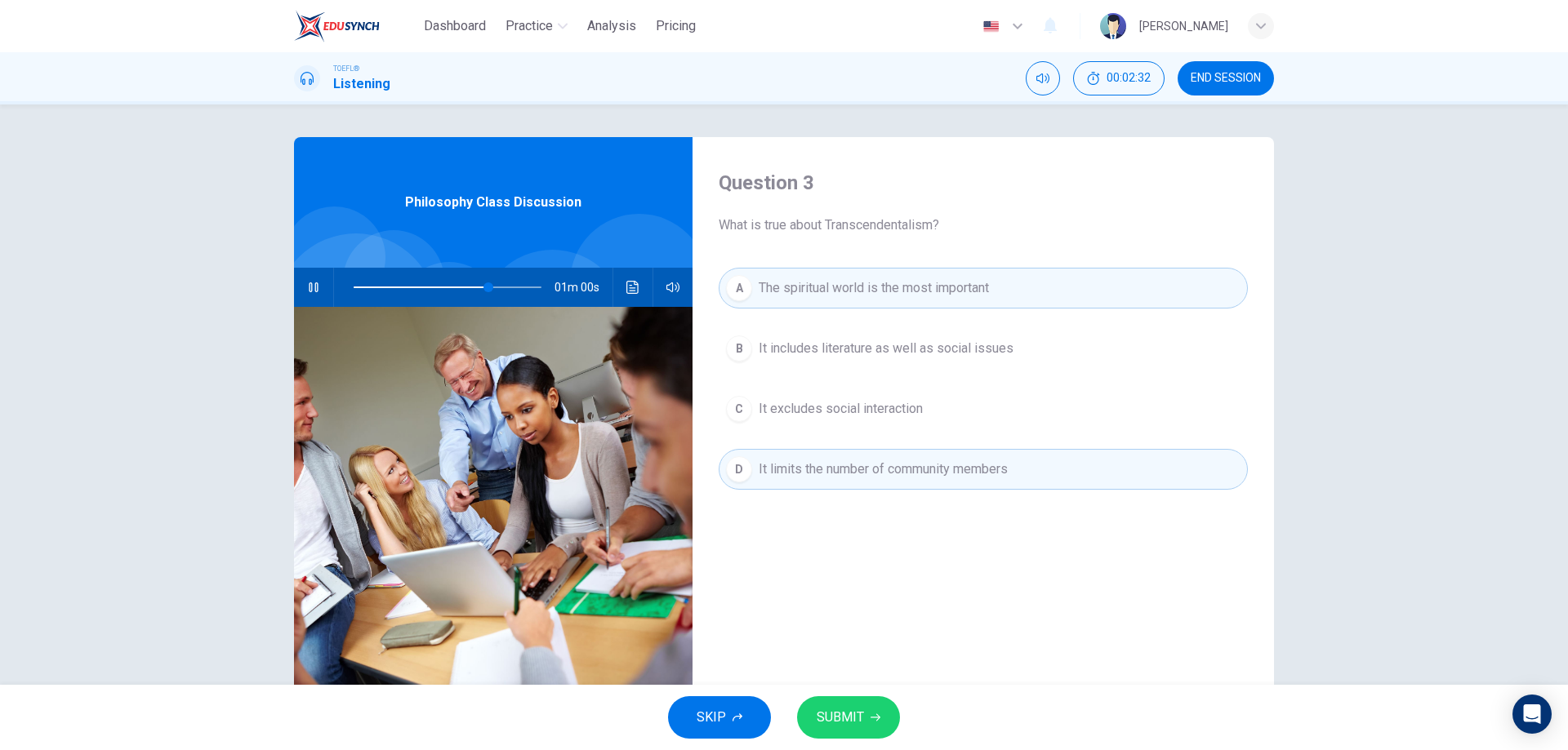
click at [839, 726] on span "SUBMIT" at bounding box center [840, 717] width 47 height 23
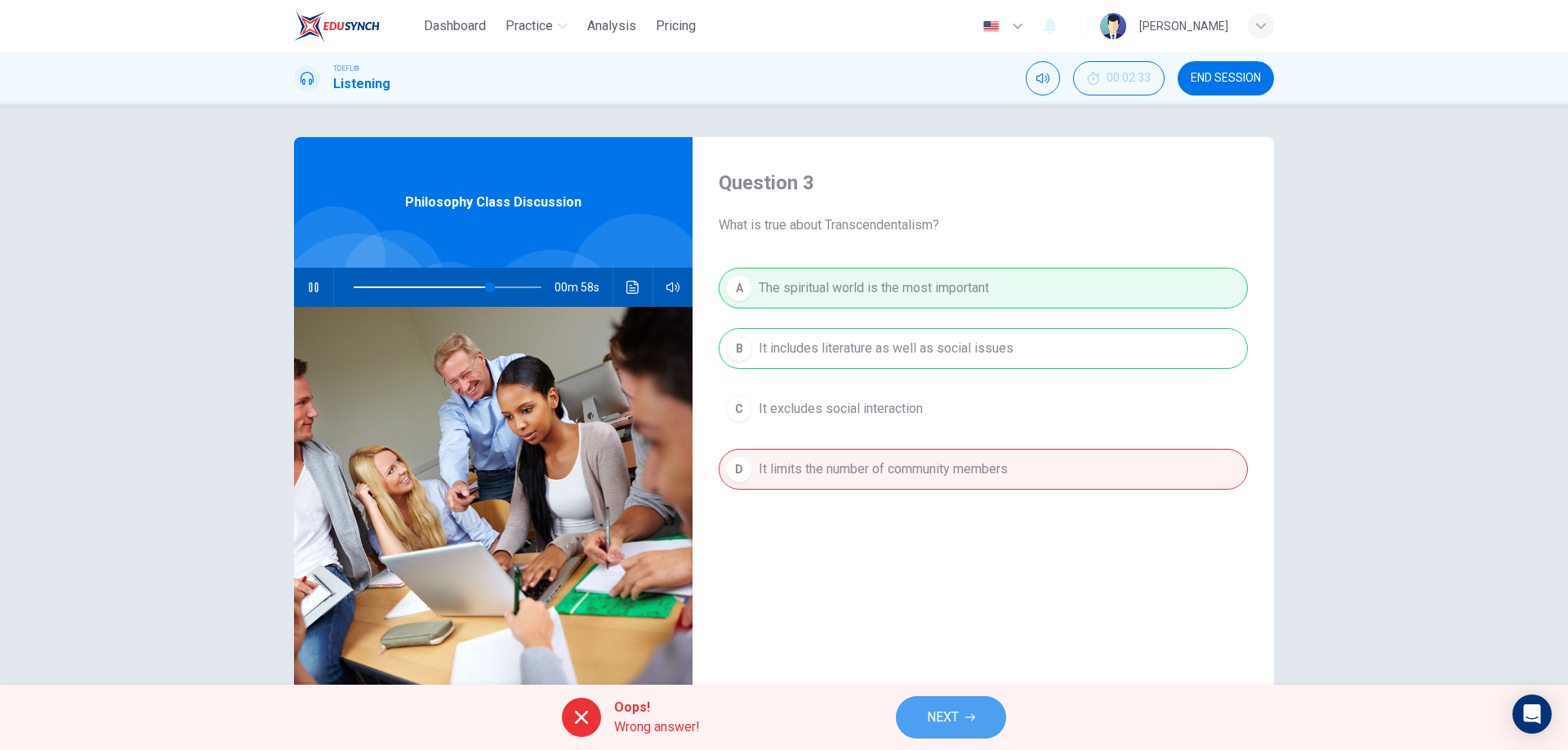
click at [967, 706] on button "NEXT" at bounding box center [950, 717] width 110 height 43
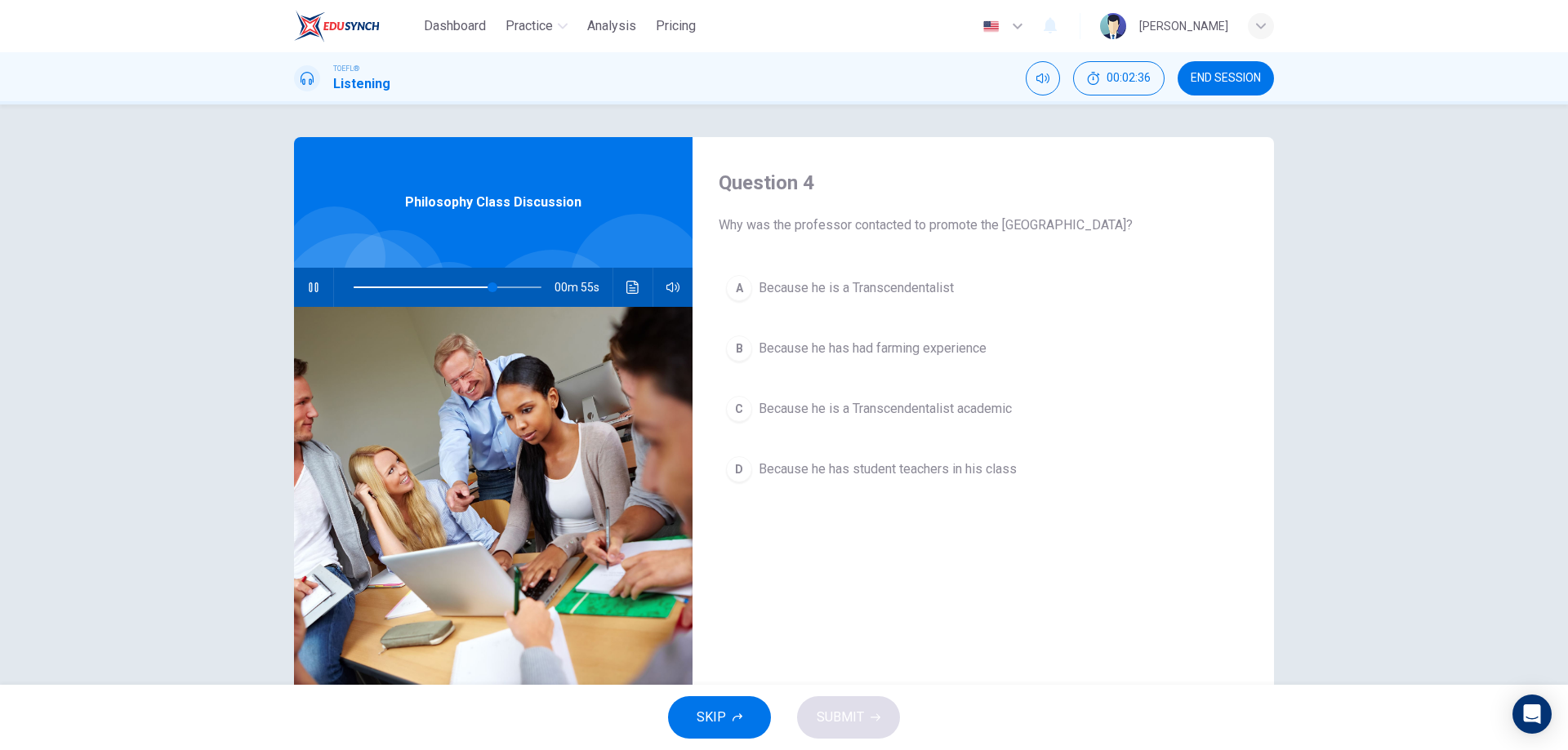
click at [896, 287] on span "Because he is a Transcendentalist" at bounding box center [856, 288] width 196 height 19
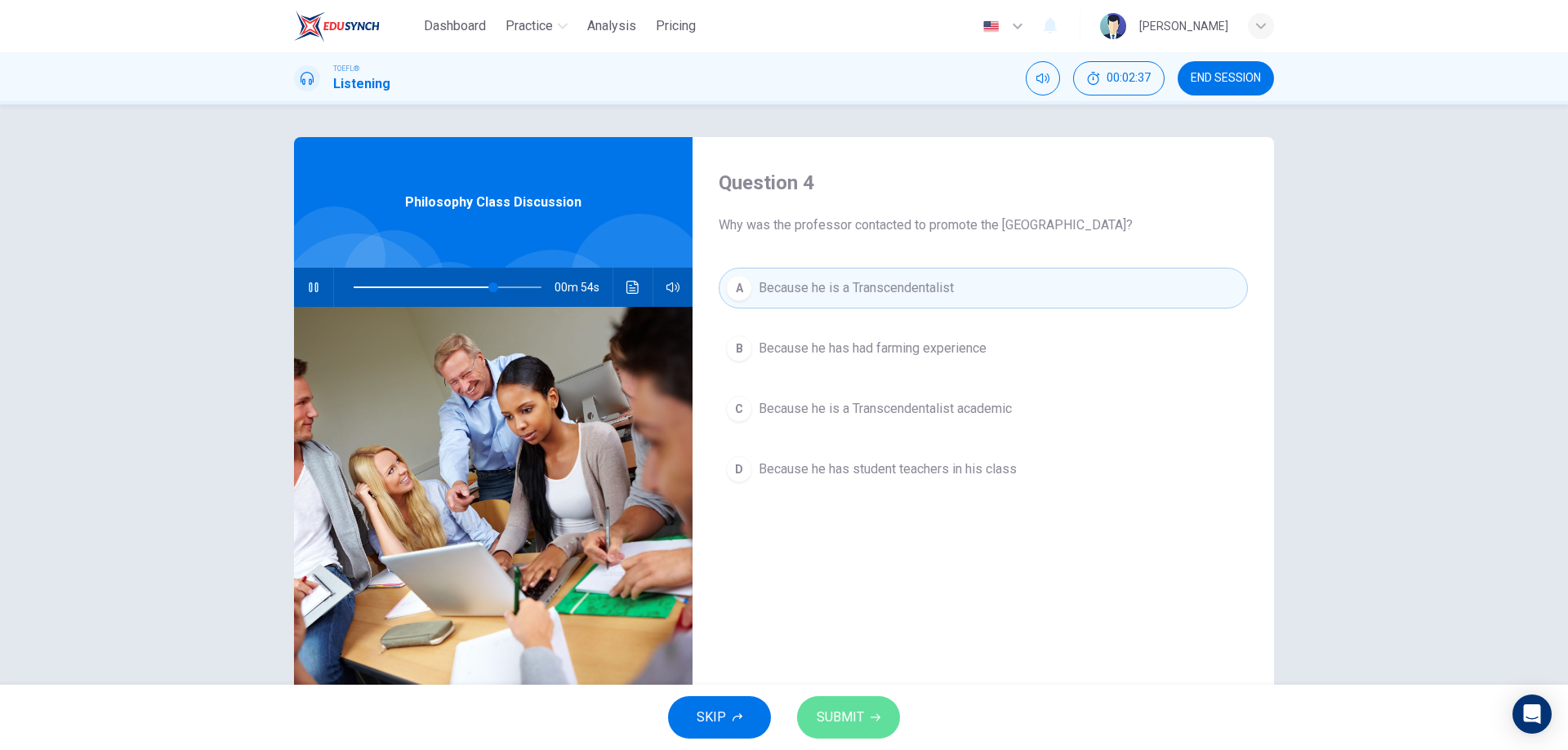
click at [851, 706] on button "SUBMIT" at bounding box center [849, 717] width 103 height 43
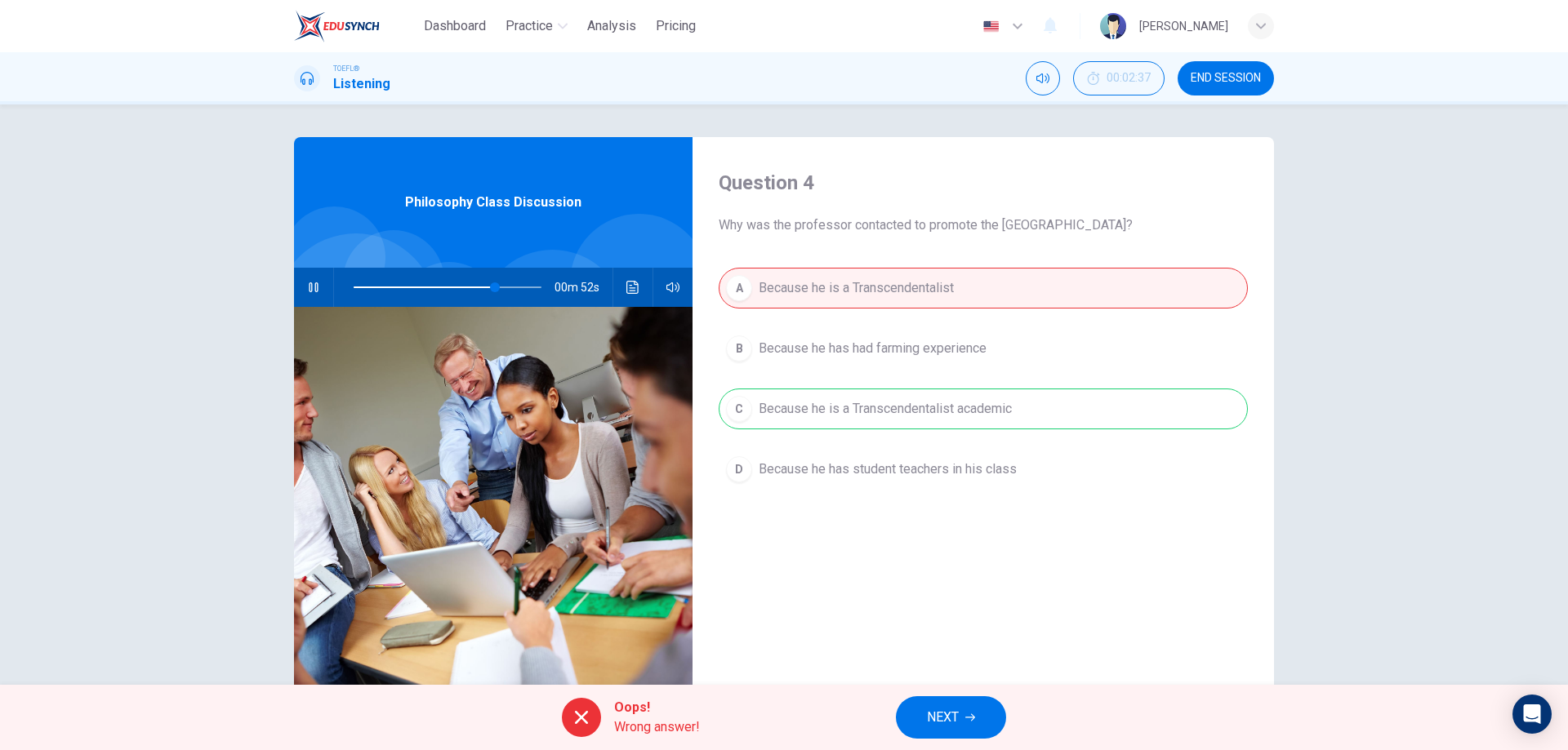
click at [949, 713] on span "NEXT" at bounding box center [943, 717] width 32 height 23
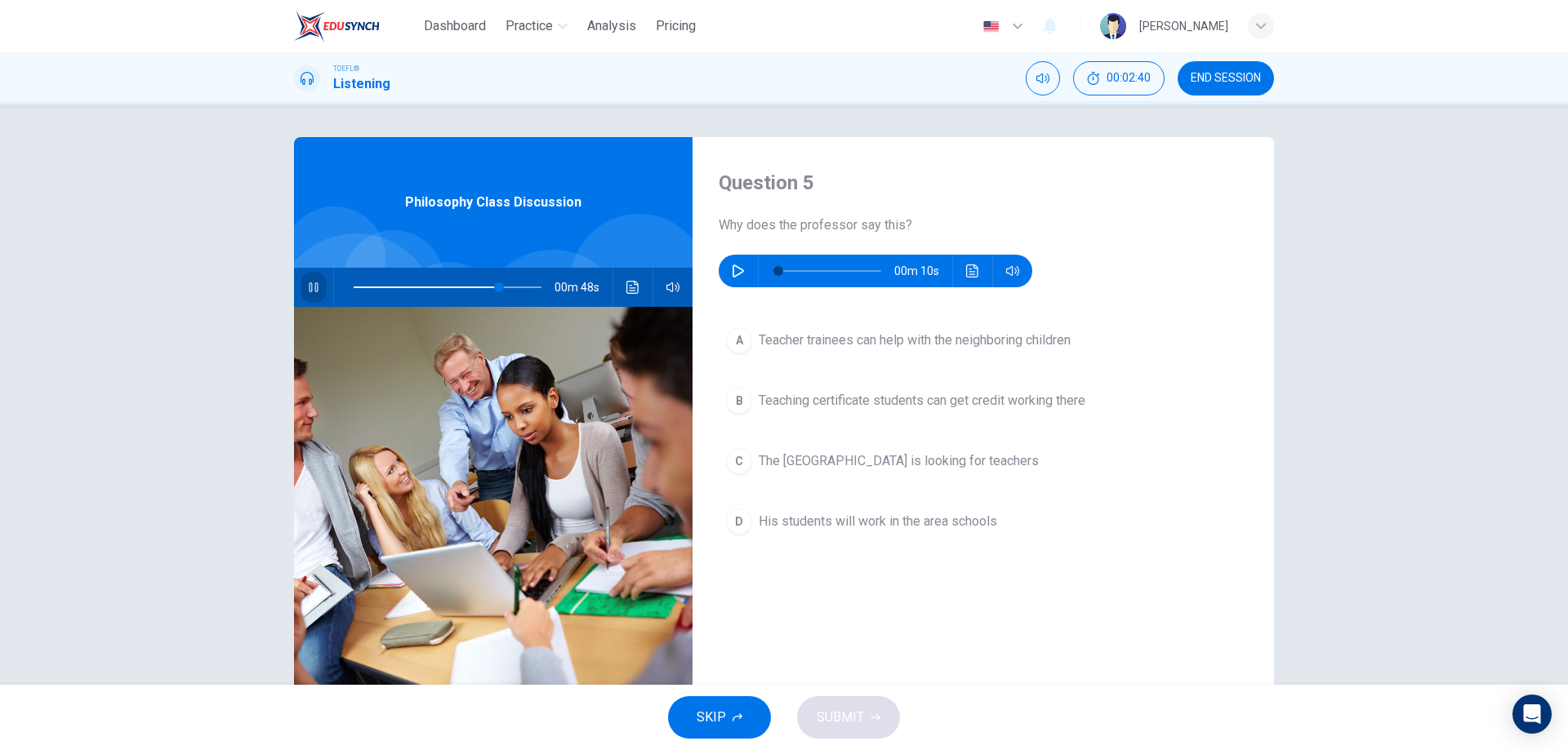
click at [316, 288] on button "button" at bounding box center [313, 287] width 26 height 39
type input "77"
click at [710, 269] on div "Question 5 Why does the professor say this? 00m 10s A Teacher trainees can help…" at bounding box center [983, 420] width 582 height 567
click at [732, 268] on icon "button" at bounding box center [739, 271] width 13 height 13
type input "0"
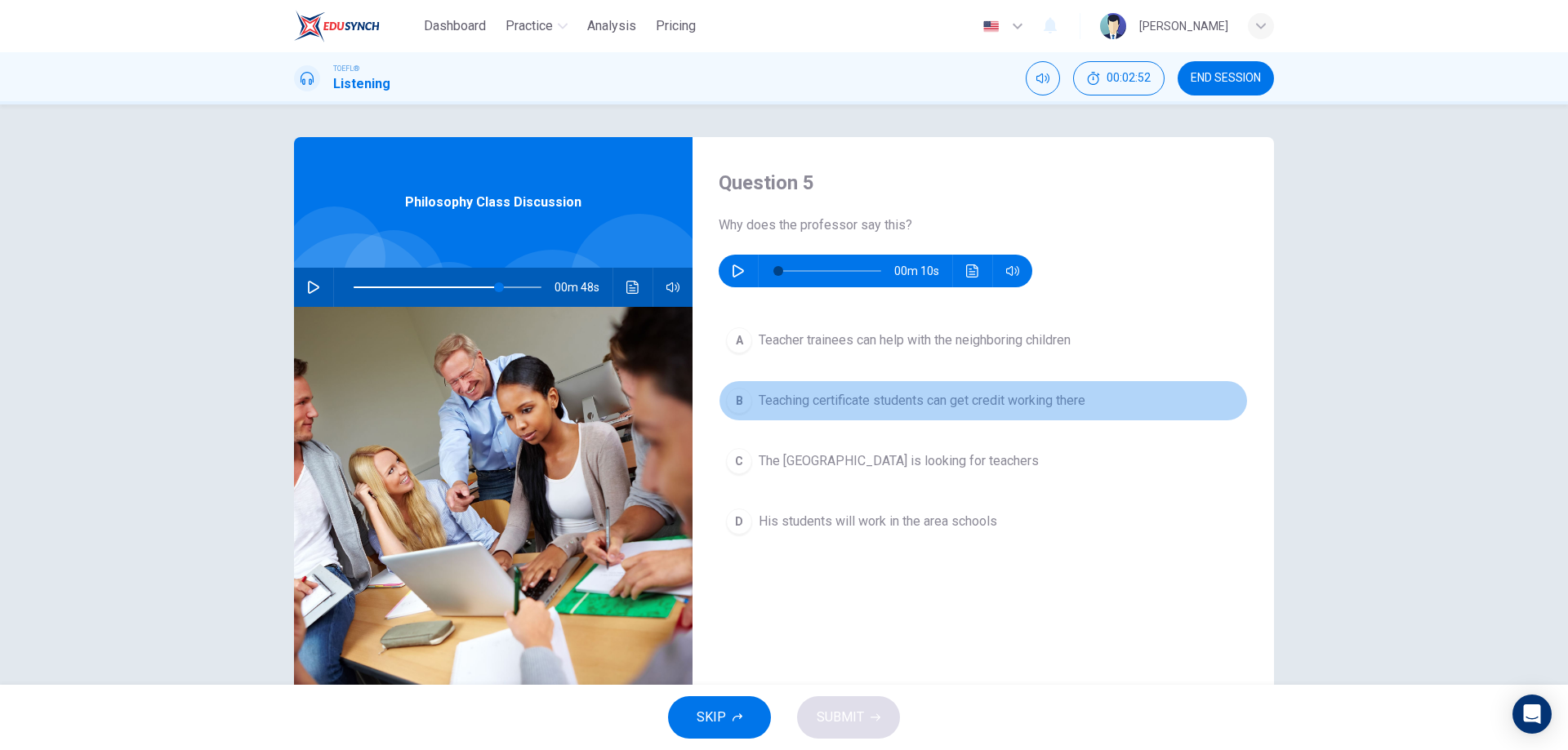
click at [946, 398] on span "Teaching certificate students can get credit working there" at bounding box center [922, 400] width 327 height 19
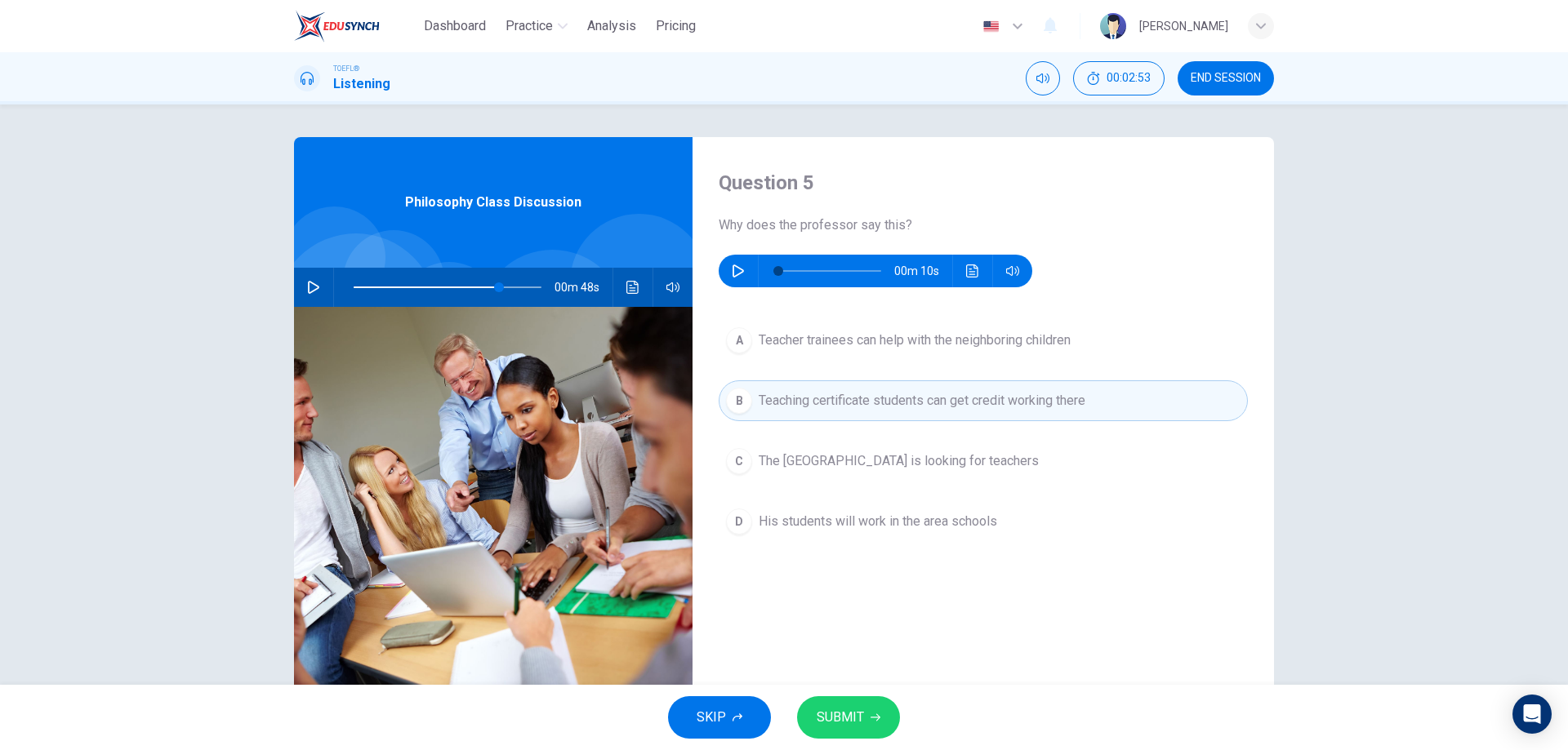
click at [855, 722] on span "SUBMIT" at bounding box center [840, 717] width 47 height 23
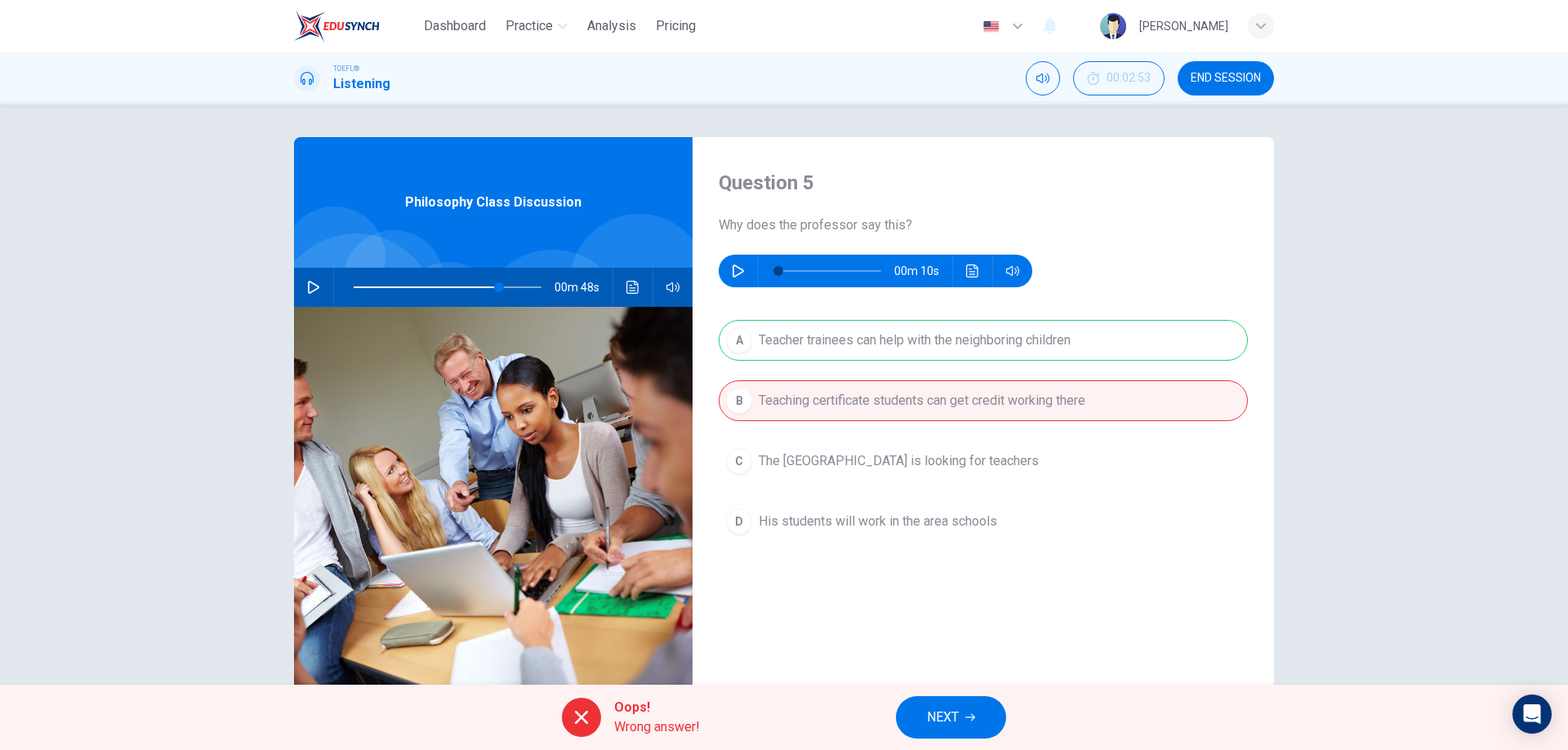
click at [973, 733] on button "NEXT" at bounding box center [950, 717] width 110 height 43
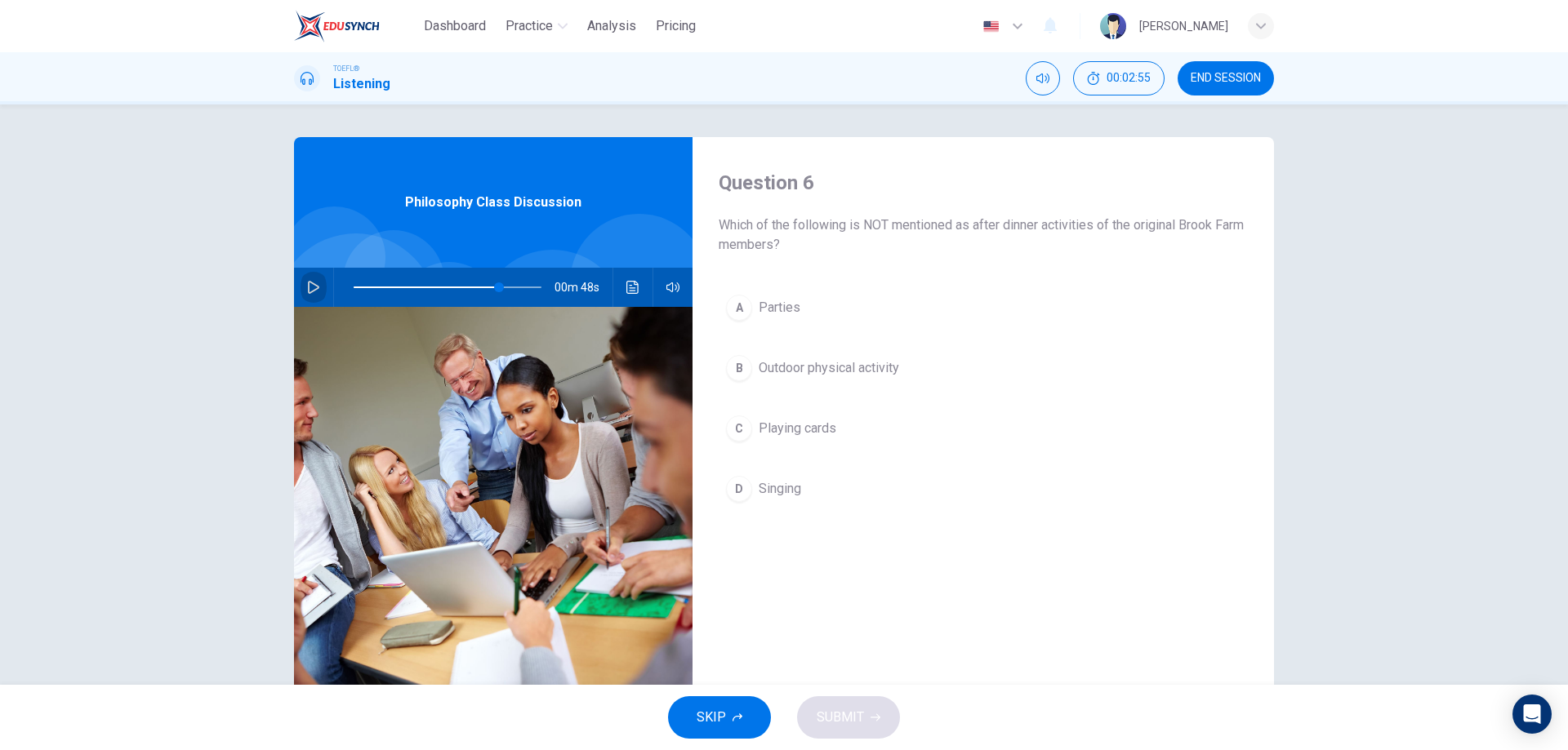
click at [316, 289] on button "button" at bounding box center [313, 287] width 26 height 39
click at [738, 487] on div "D" at bounding box center [739, 488] width 26 height 26
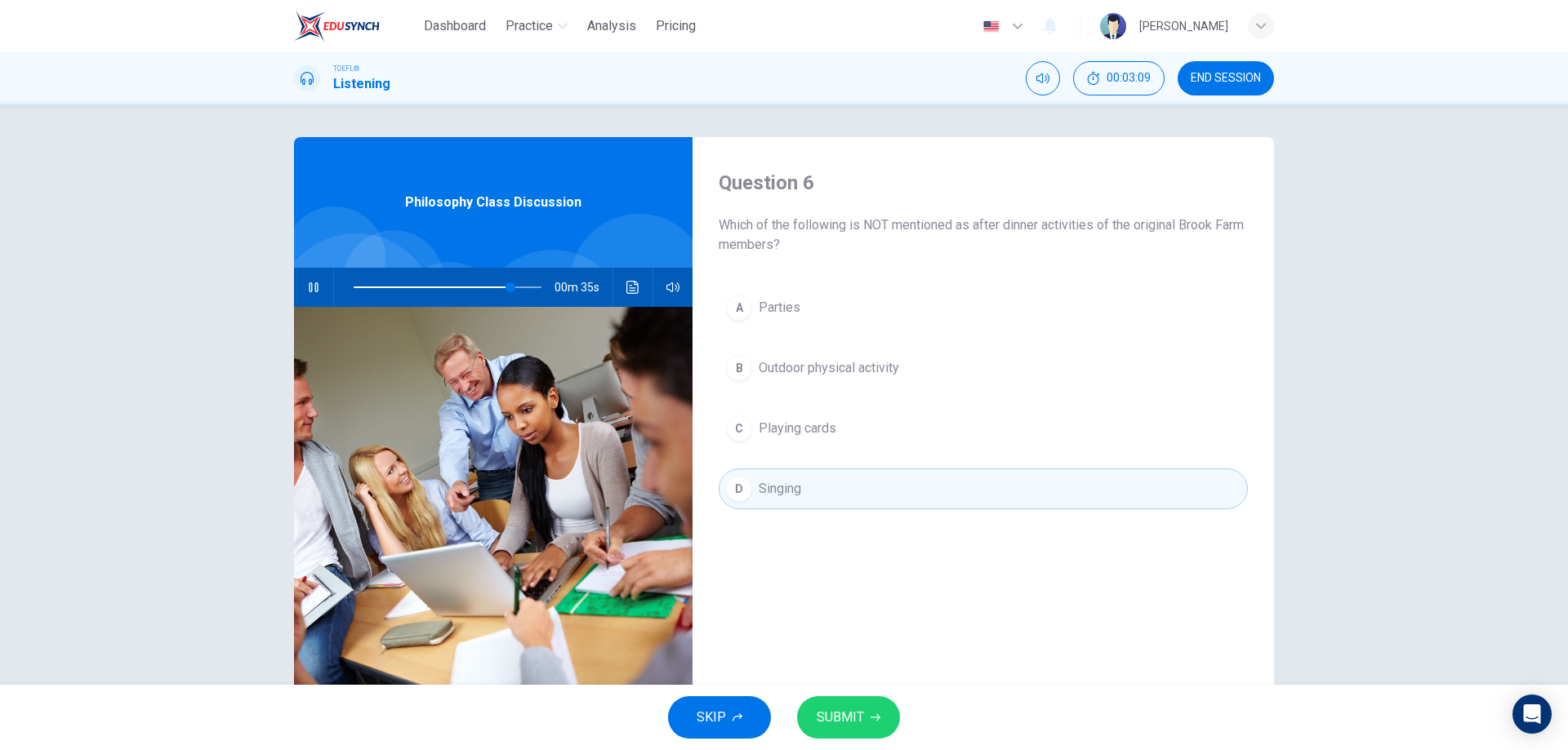
click at [732, 434] on div "C" at bounding box center [739, 428] width 26 height 26
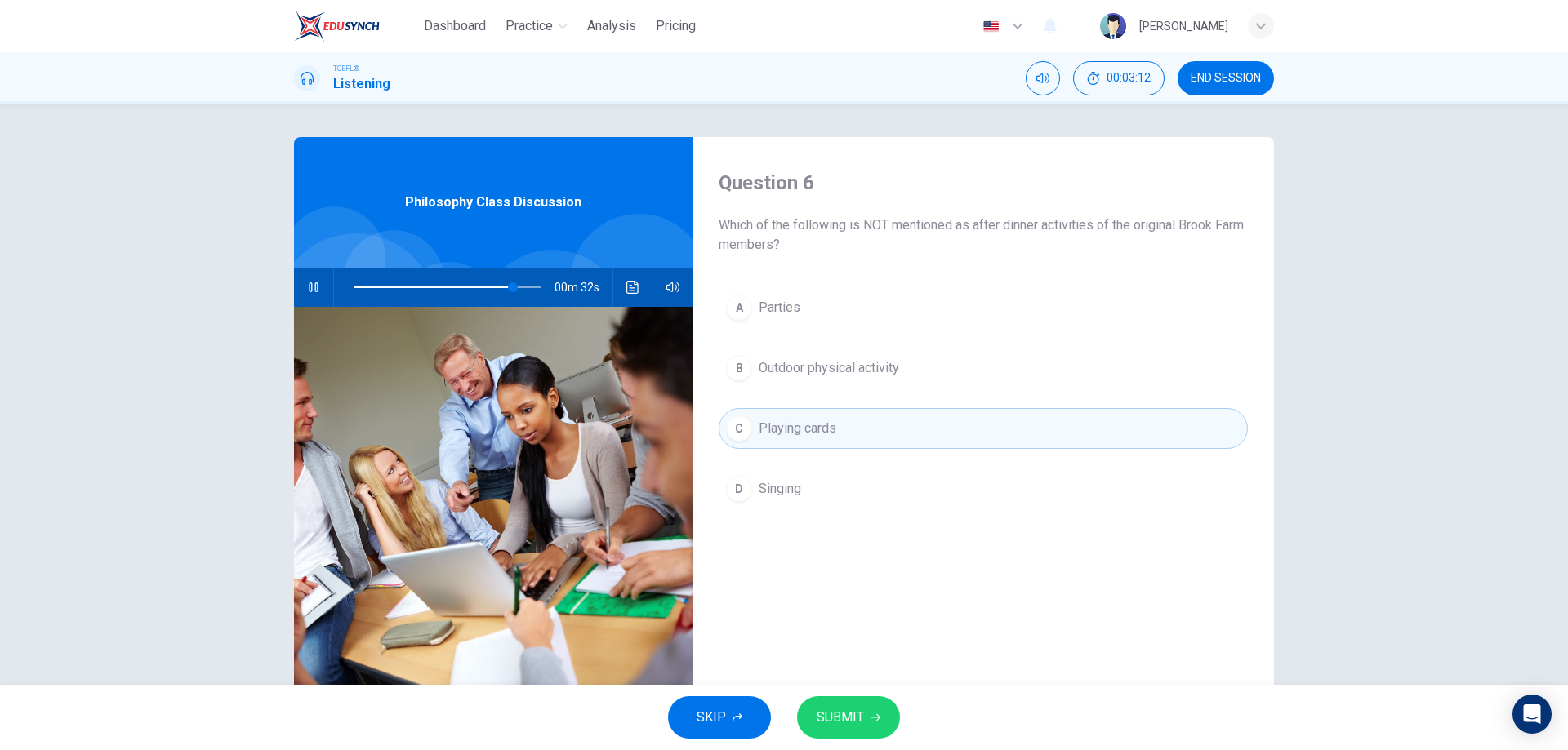
click at [772, 304] on span "Parties" at bounding box center [780, 307] width 42 height 19
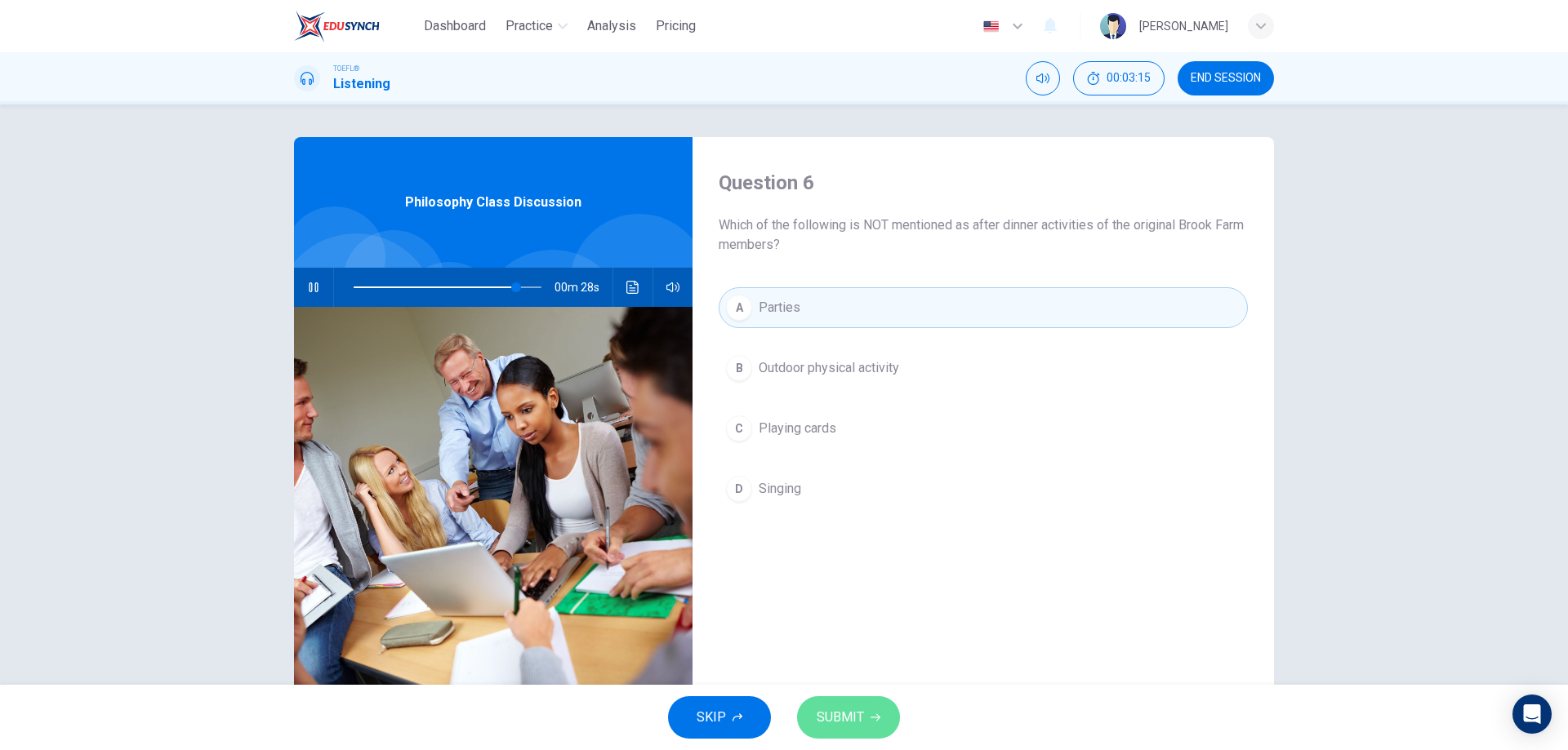
click at [854, 713] on span "SUBMIT" at bounding box center [840, 717] width 47 height 23
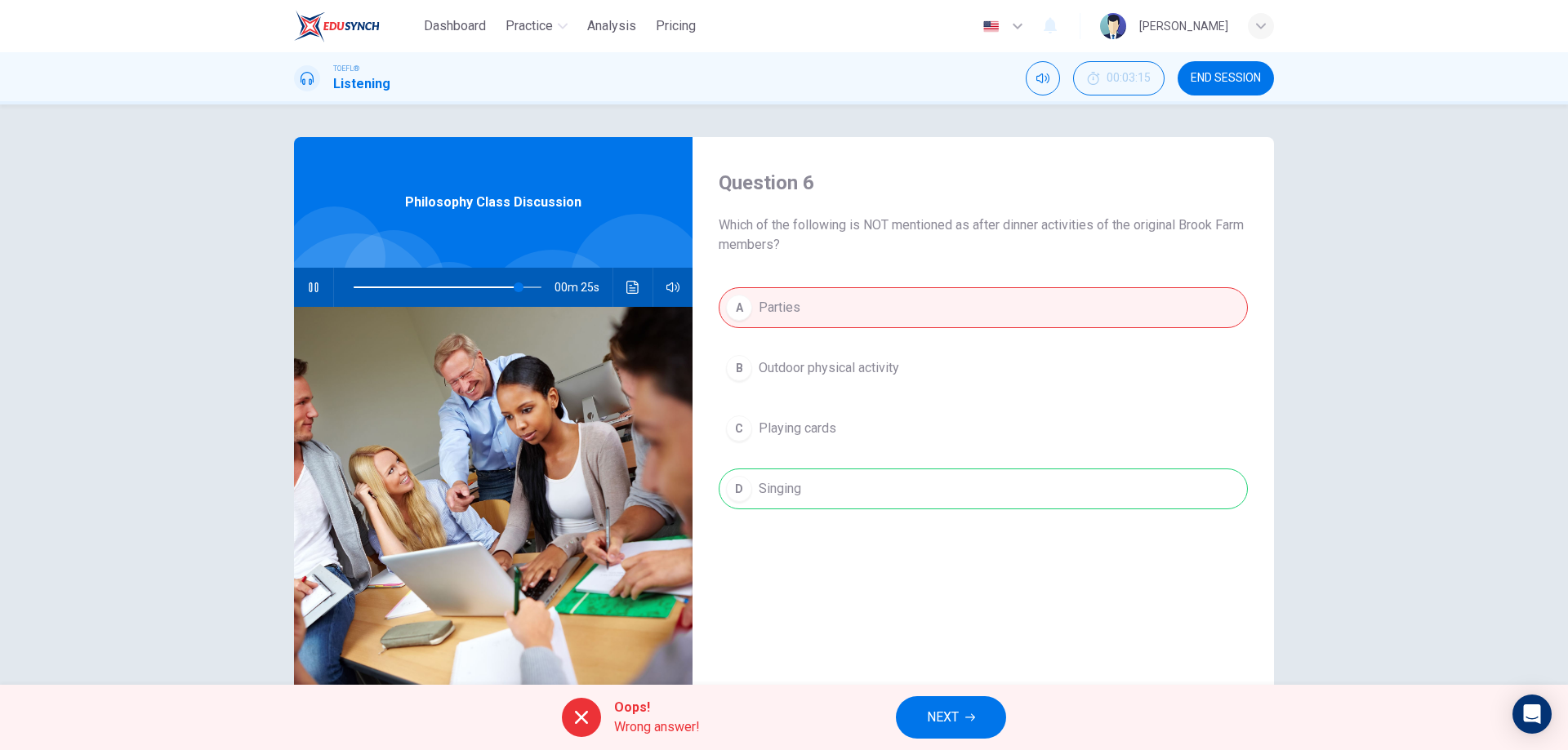
type input "88"
click at [970, 713] on icon "button" at bounding box center [970, 717] width 10 height 10
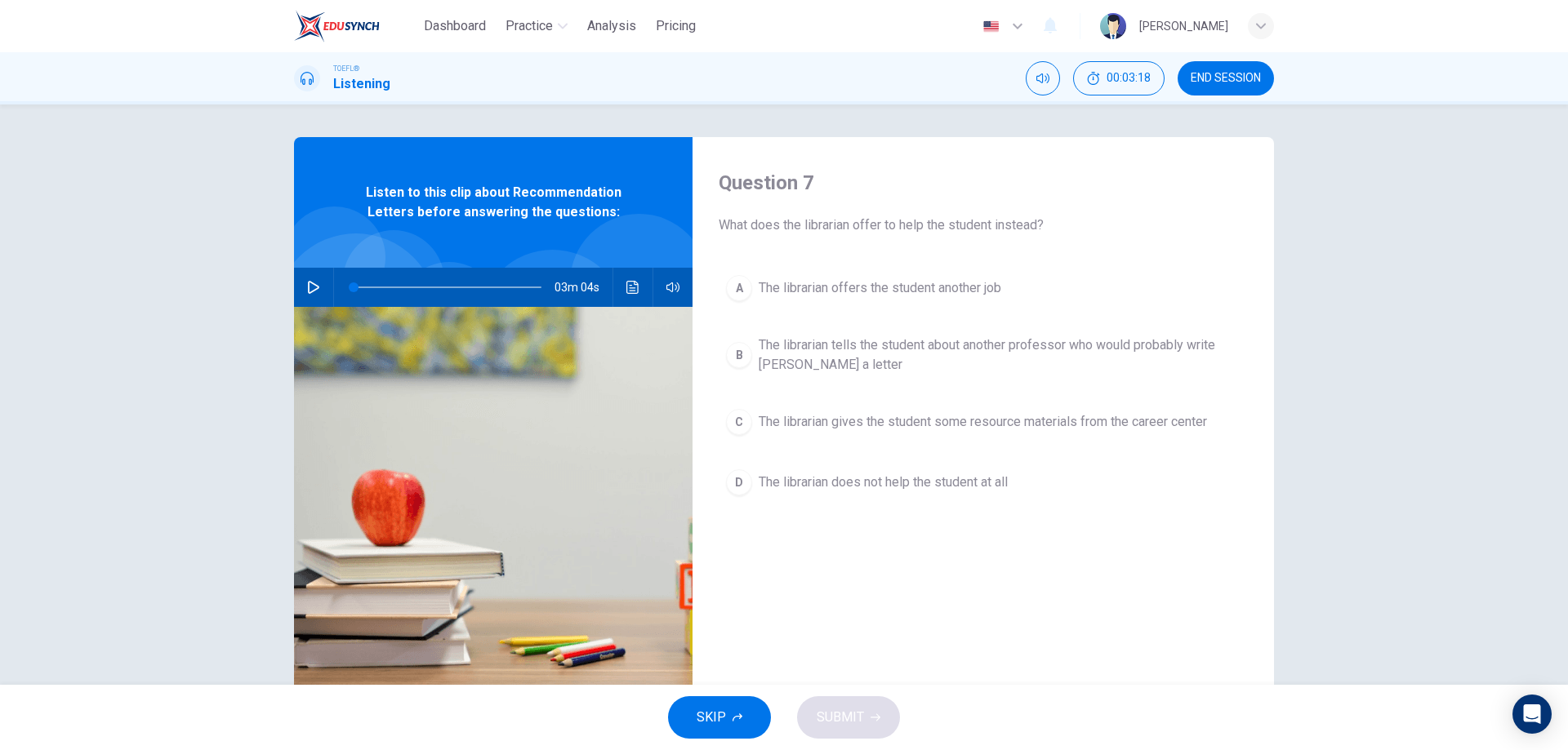
click at [1236, 86] on button "END SESSION" at bounding box center [1226, 78] width 97 height 34
